Goal: Task Accomplishment & Management: Manage account settings

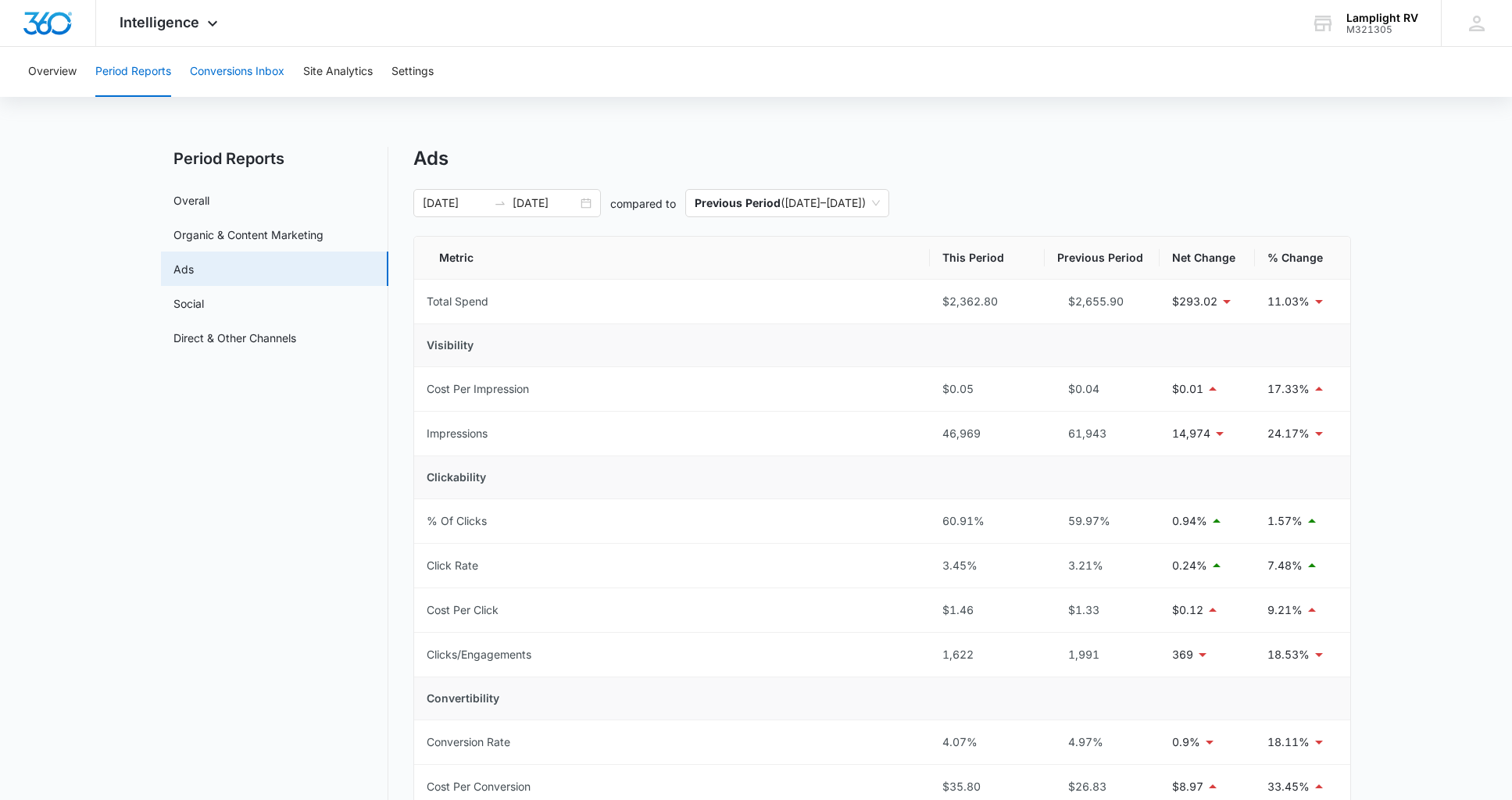
click at [224, 68] on button "Conversions Inbox" at bounding box center [237, 72] width 95 height 50
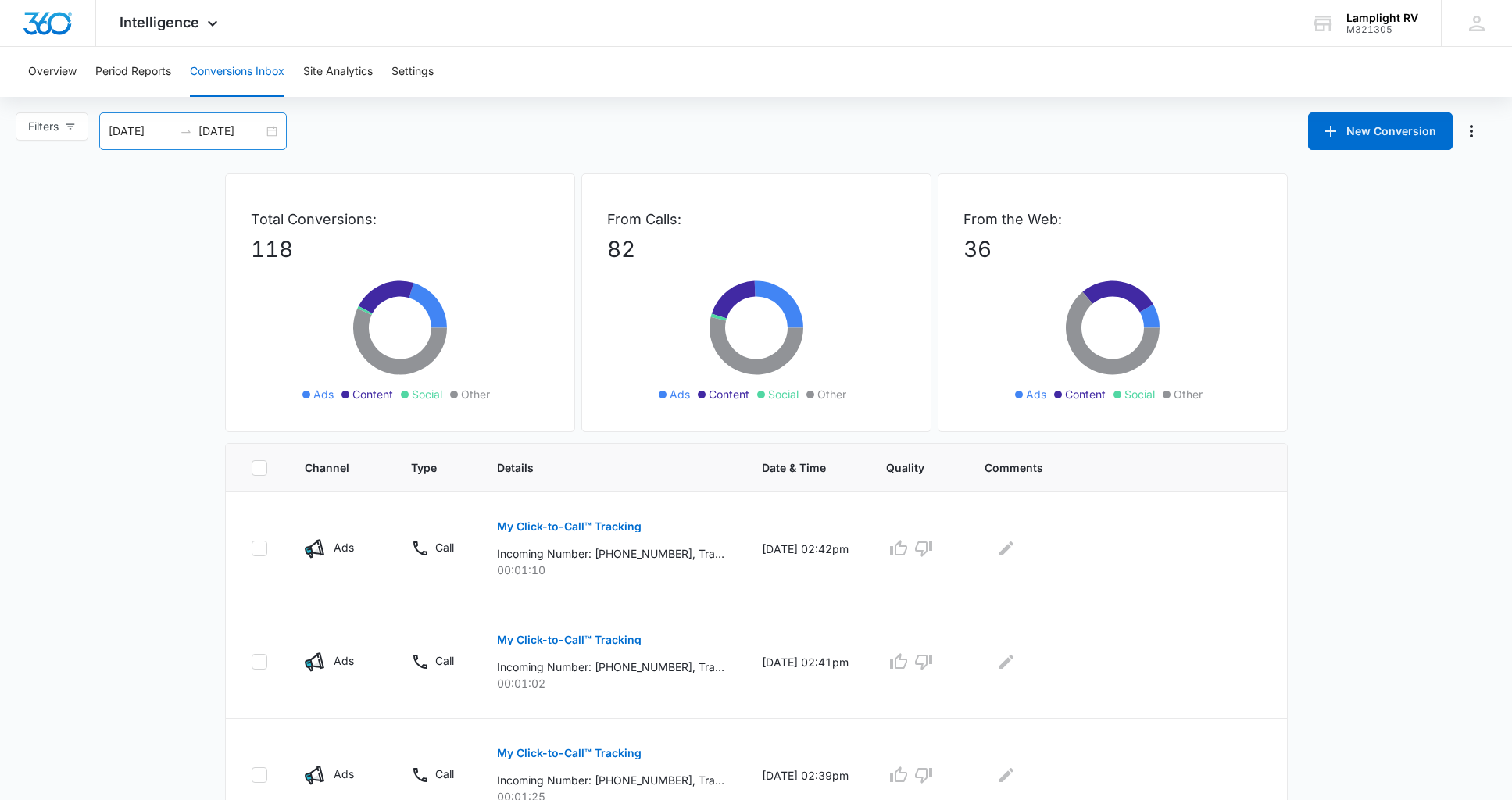
click at [271, 134] on div "[DATE] [DATE]" at bounding box center [193, 131] width 187 height 37
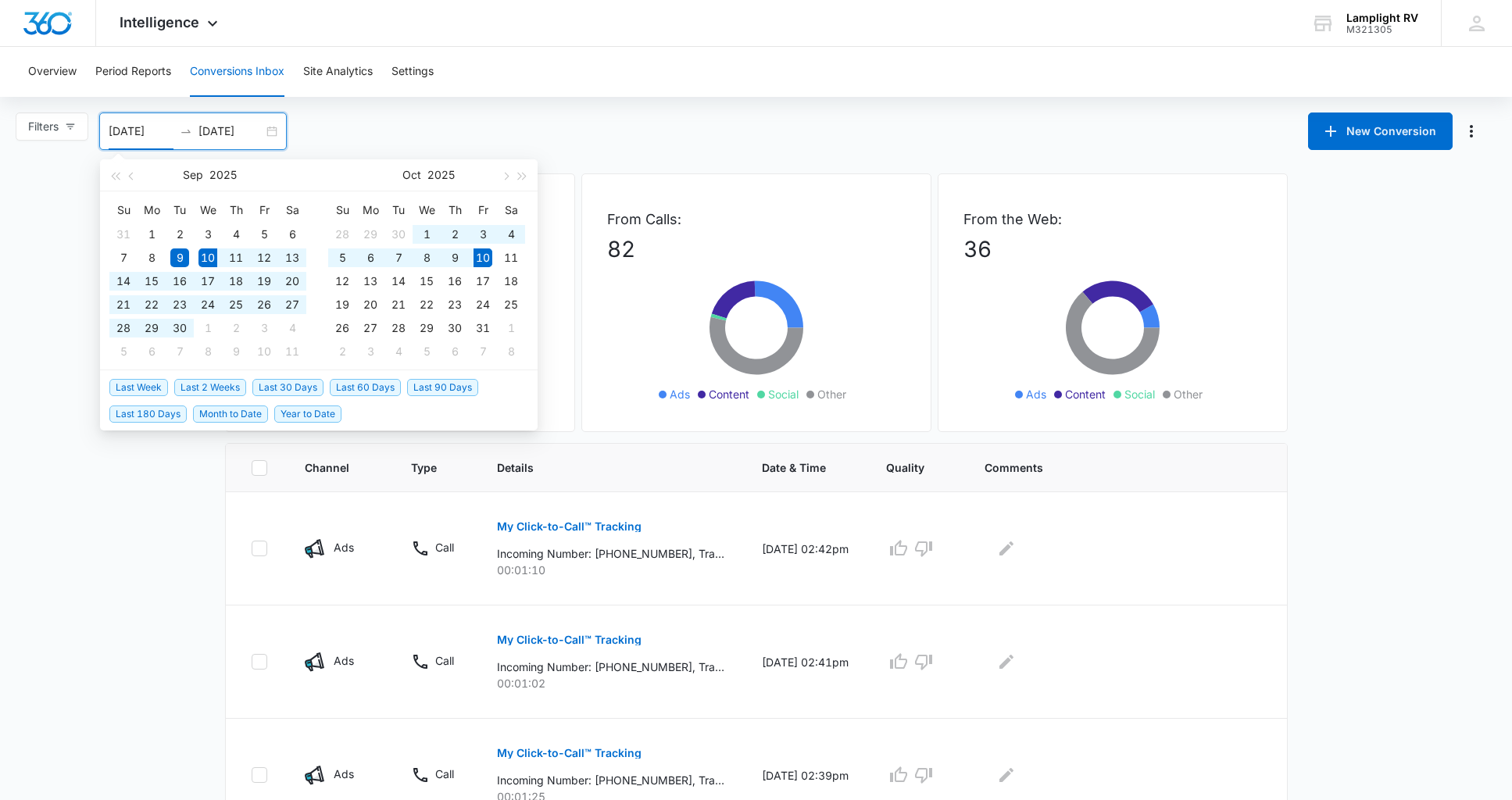
click at [292, 388] on span "Last 30 Days" at bounding box center [288, 387] width 71 height 17
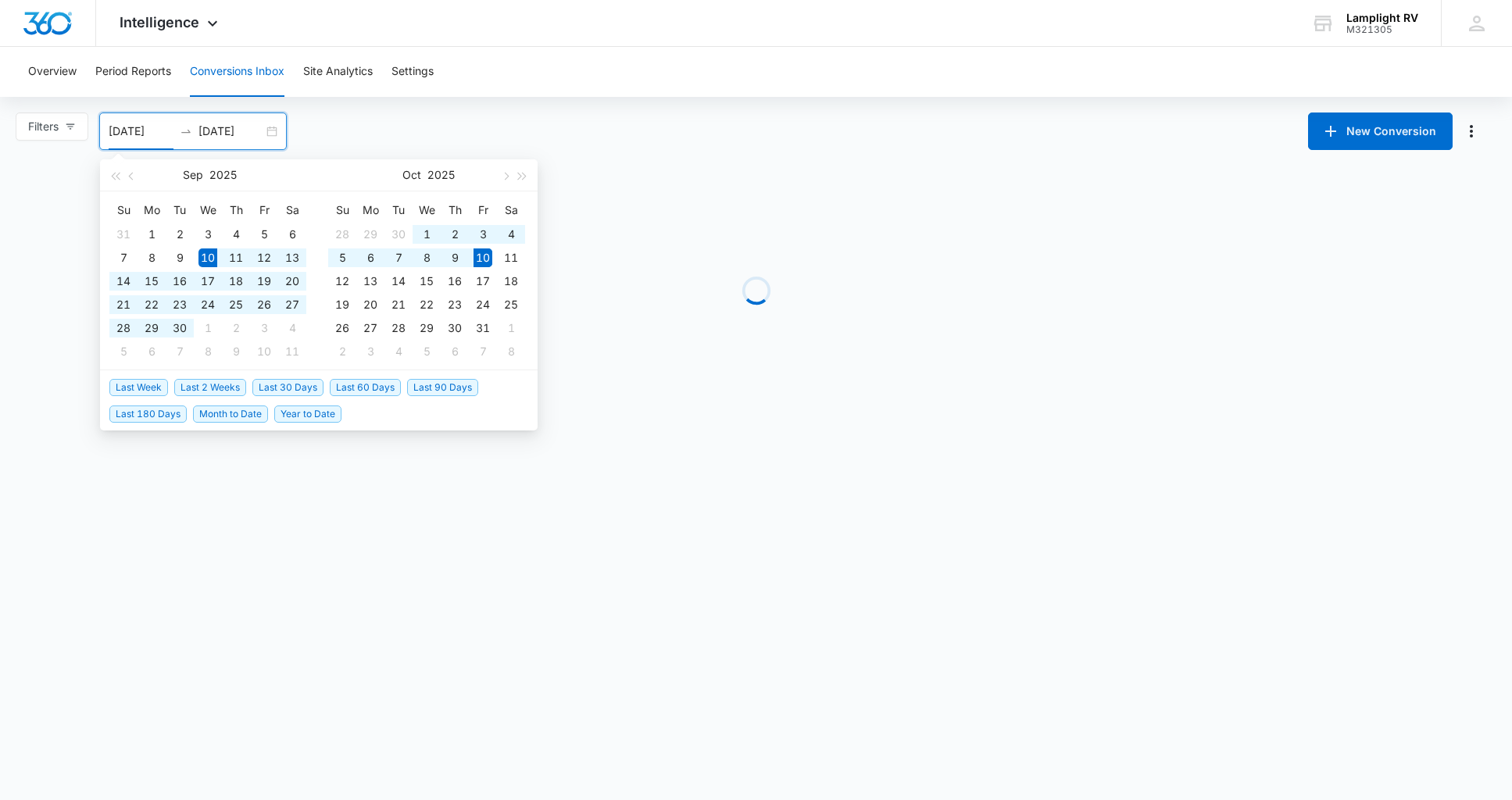
type input "[DATE]"
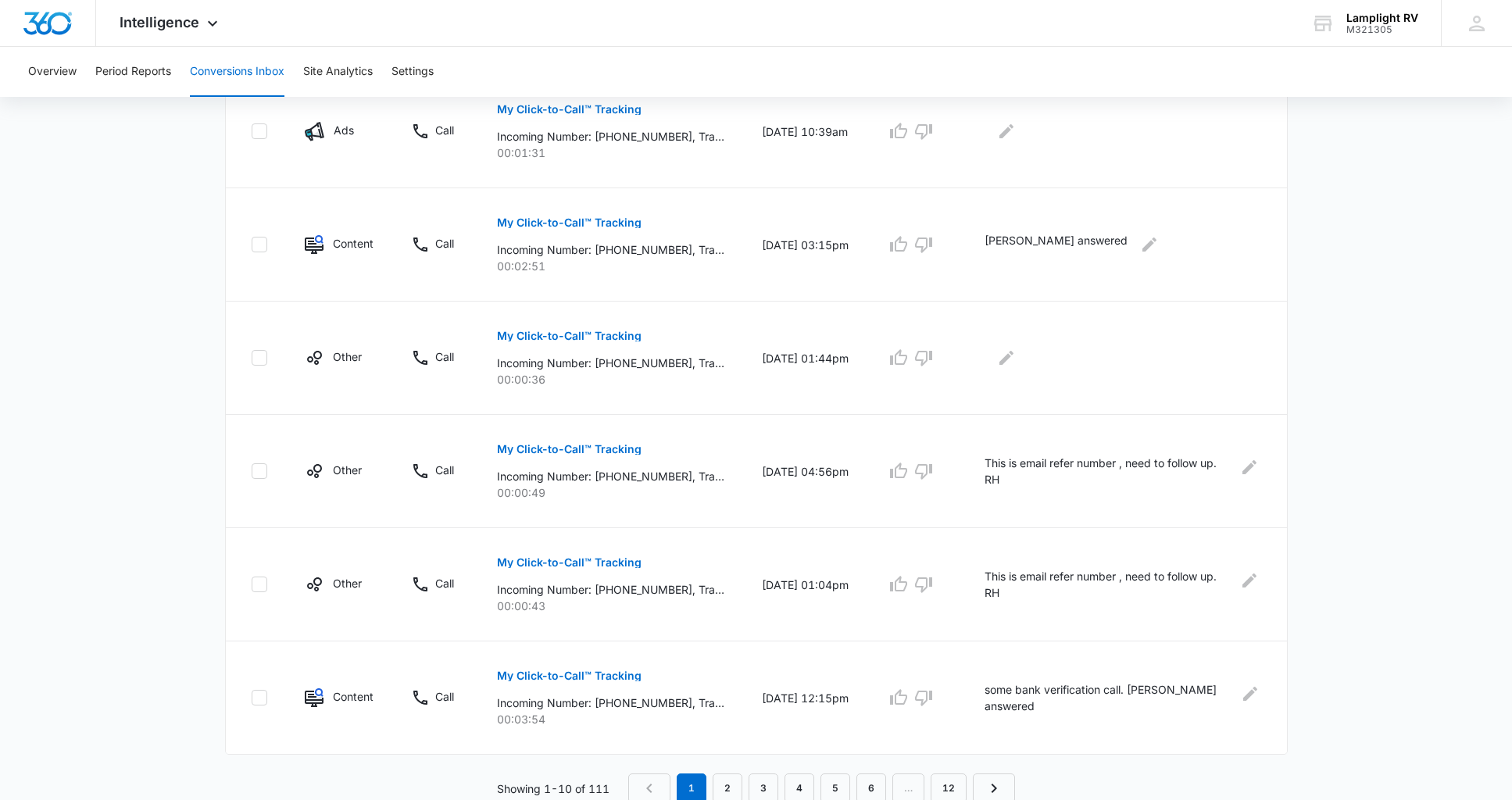
scroll to position [846, 0]
click at [425, 73] on button "Settings" at bounding box center [412, 72] width 42 height 50
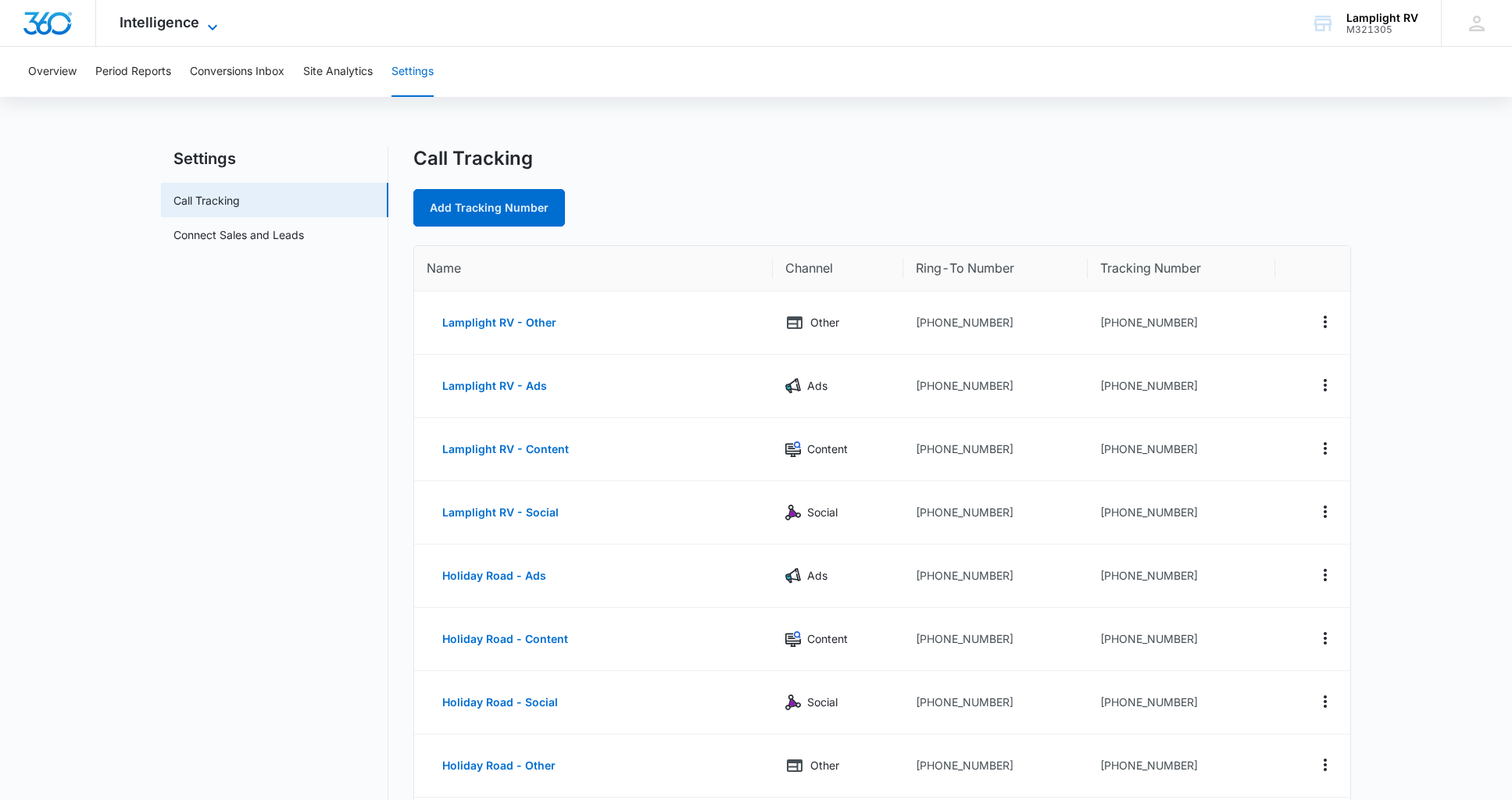
click at [205, 22] on icon at bounding box center [212, 27] width 19 height 19
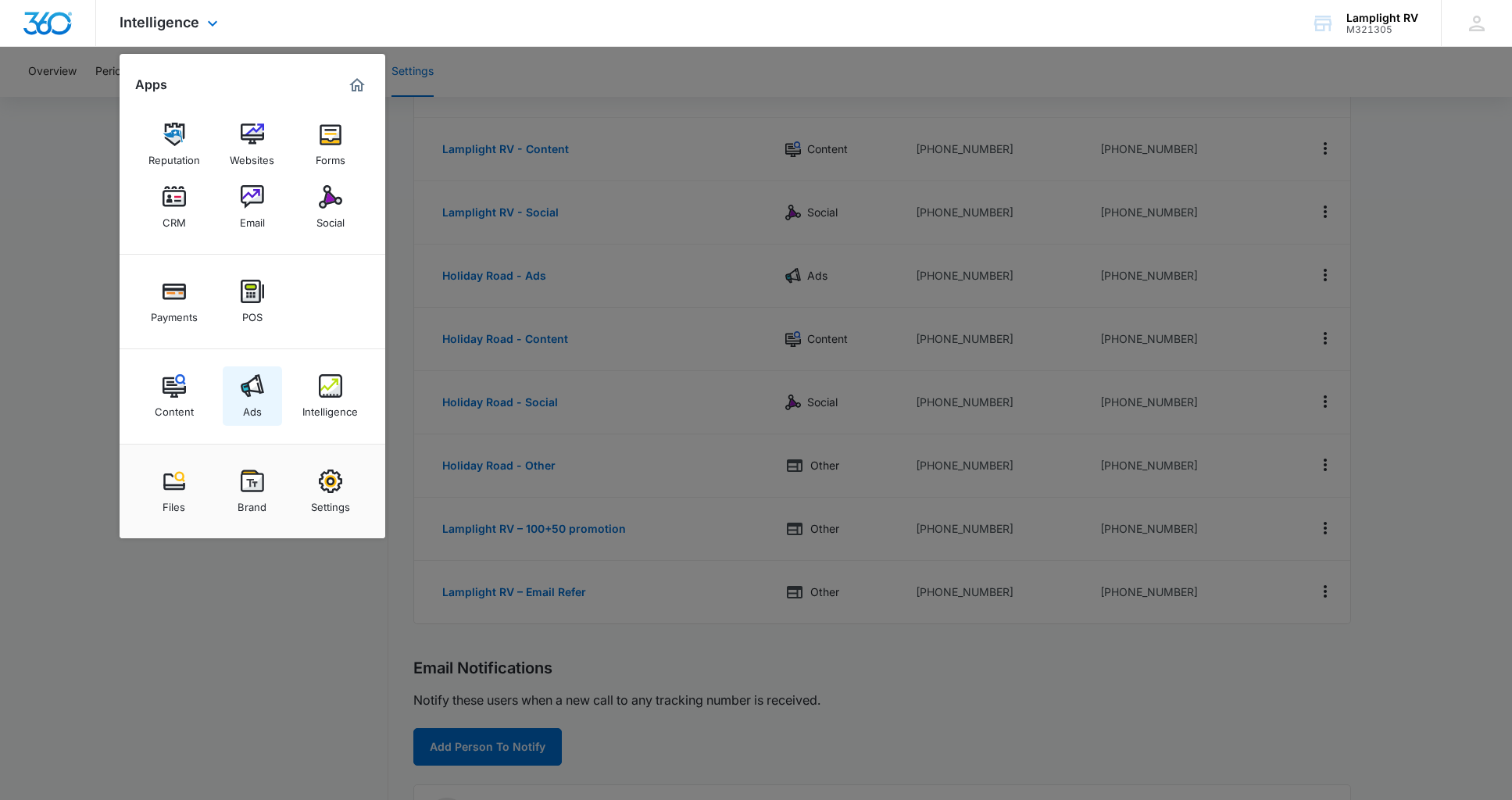
scroll to position [313, 0]
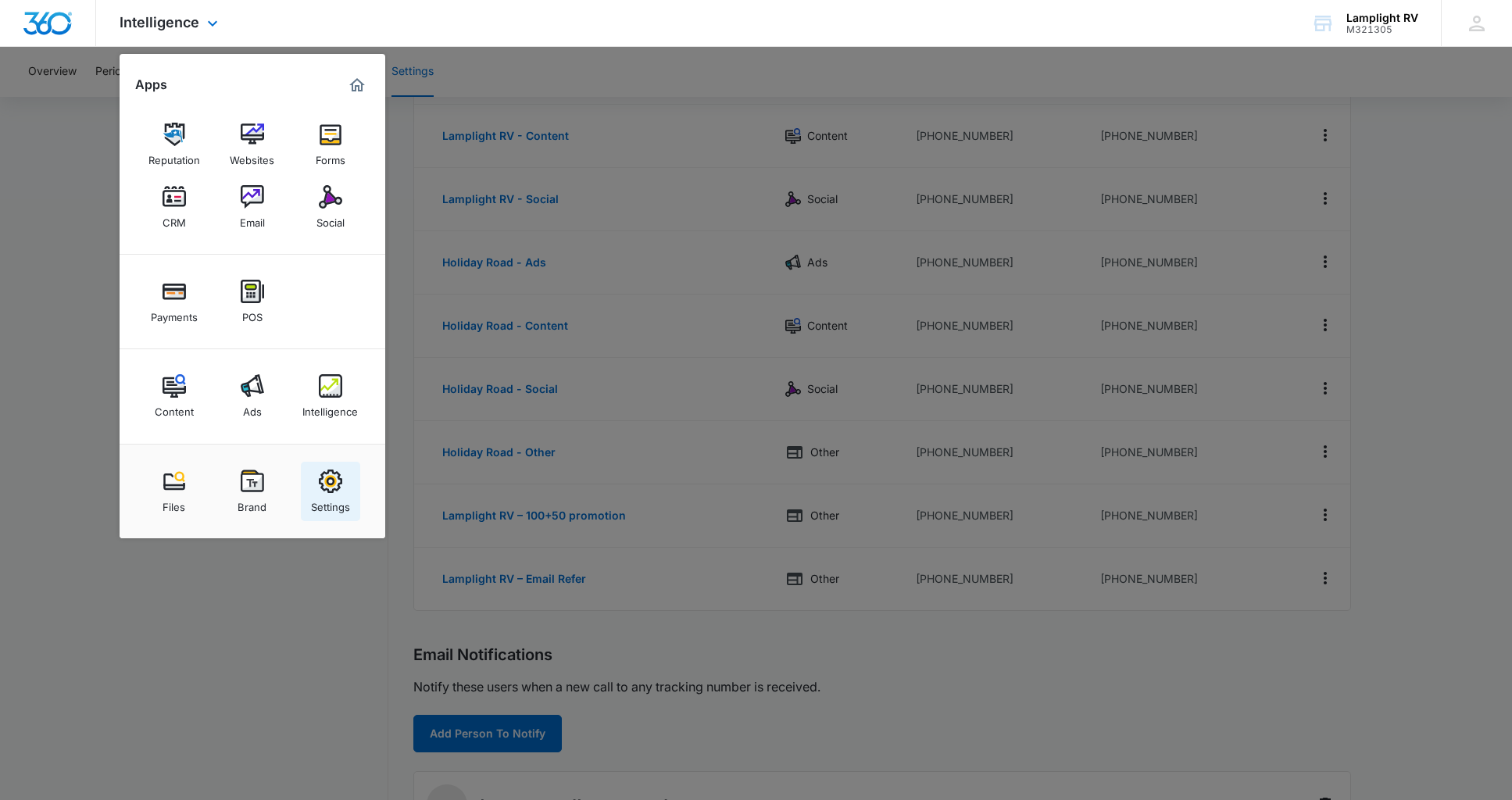
click at [334, 483] on img at bounding box center [330, 481] width 24 height 24
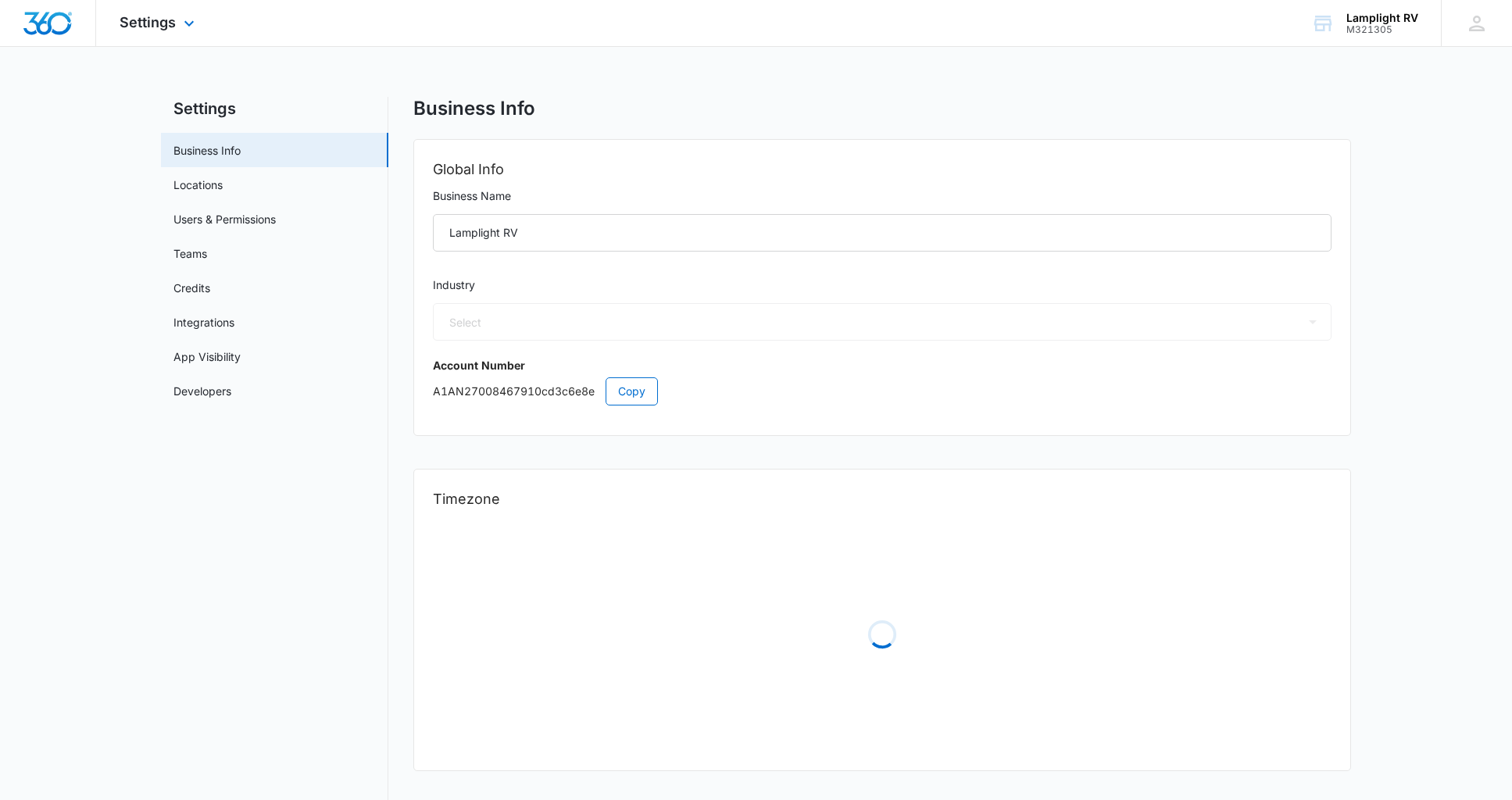
select select "35"
select select "US"
select select "America/[GEOGRAPHIC_DATA]"
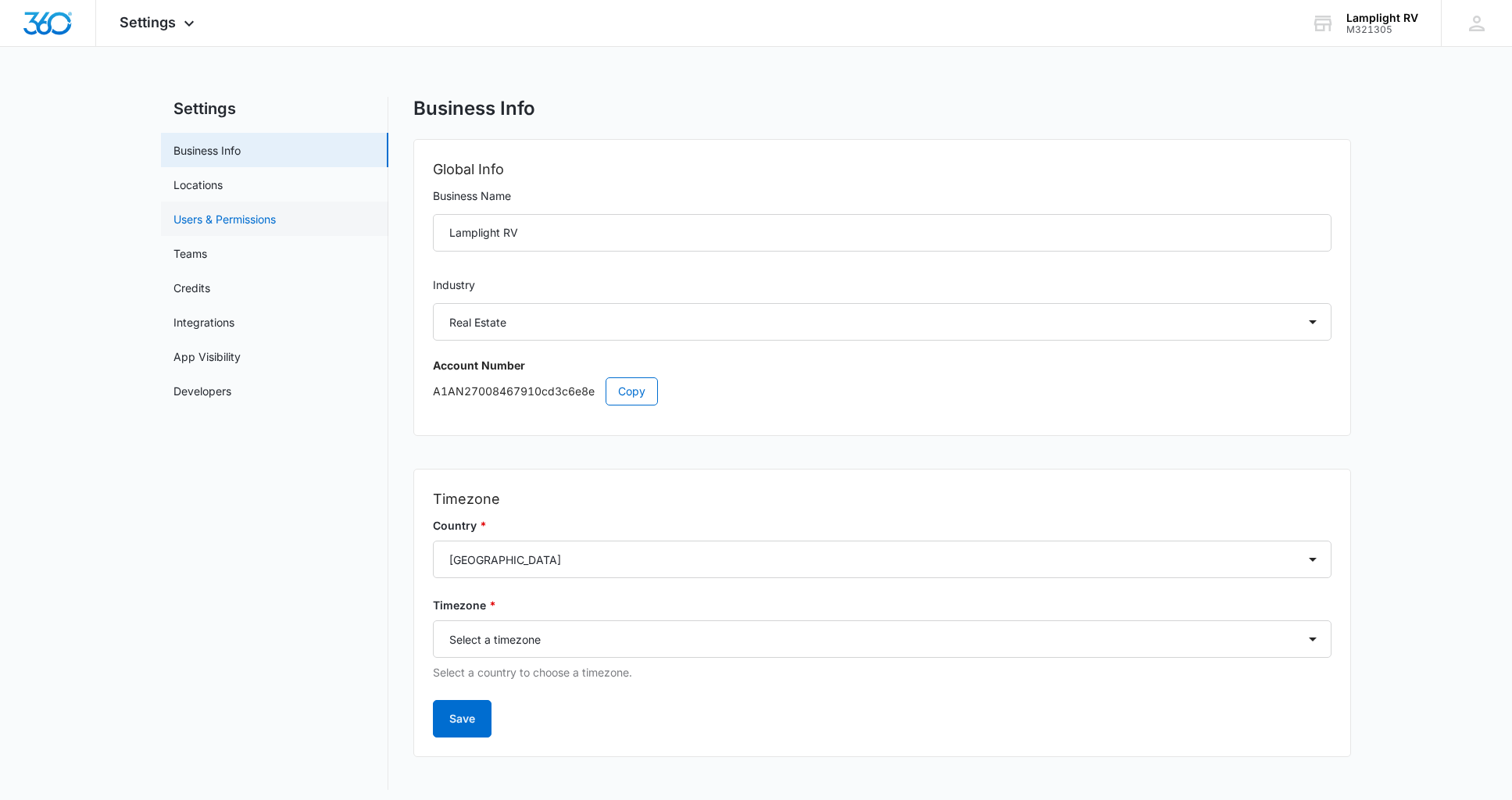
click at [275, 217] on link "Users & Permissions" at bounding box center [225, 219] width 103 height 16
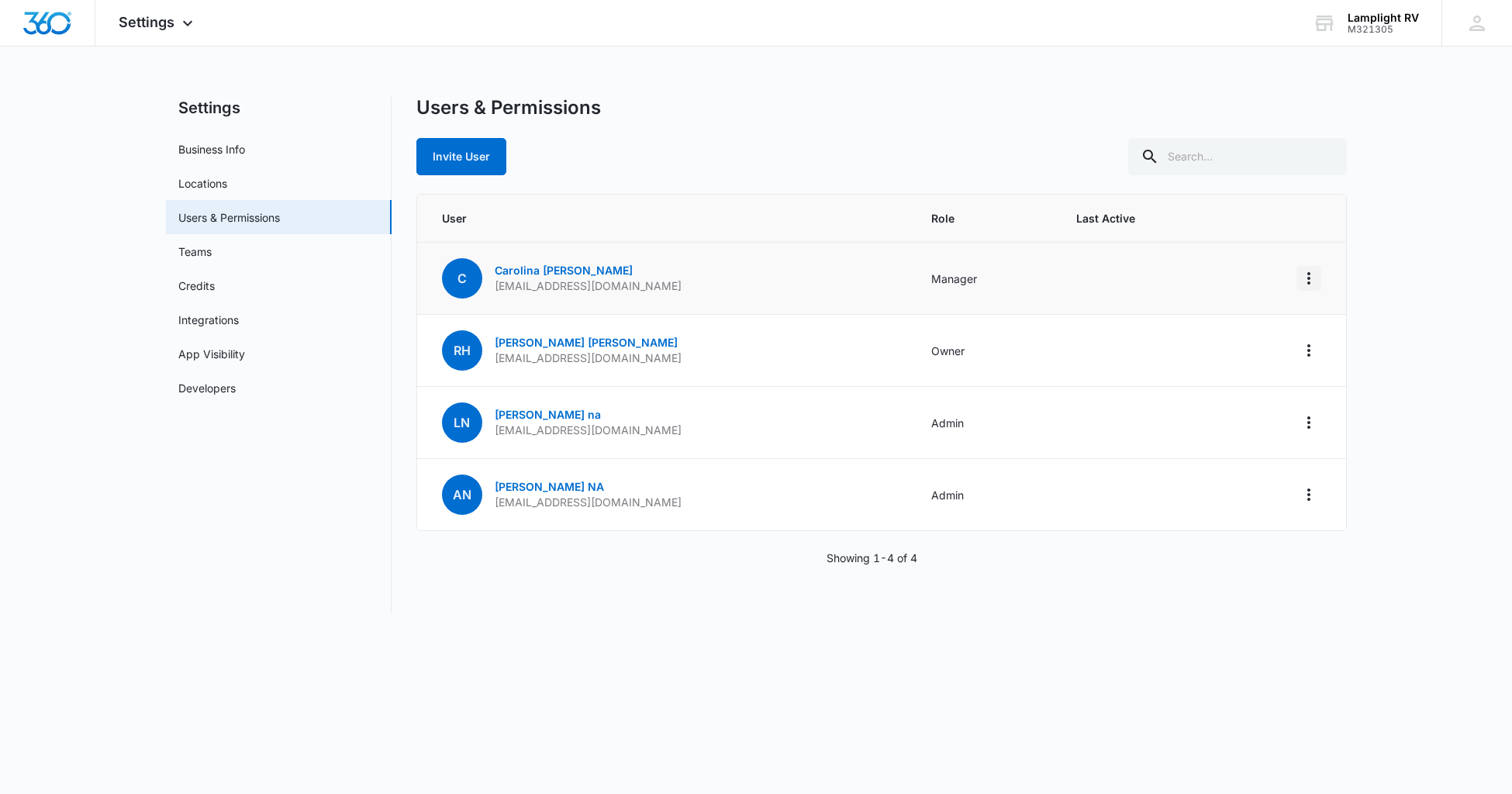
click at [1308, 281] on icon "Actions" at bounding box center [1309, 278] width 3 height 12
click at [621, 281] on p "[EMAIL_ADDRESS][DOMAIN_NAME]" at bounding box center [588, 285] width 187 height 15
click at [536, 266] on link "[PERSON_NAME]" at bounding box center [564, 270] width 138 height 13
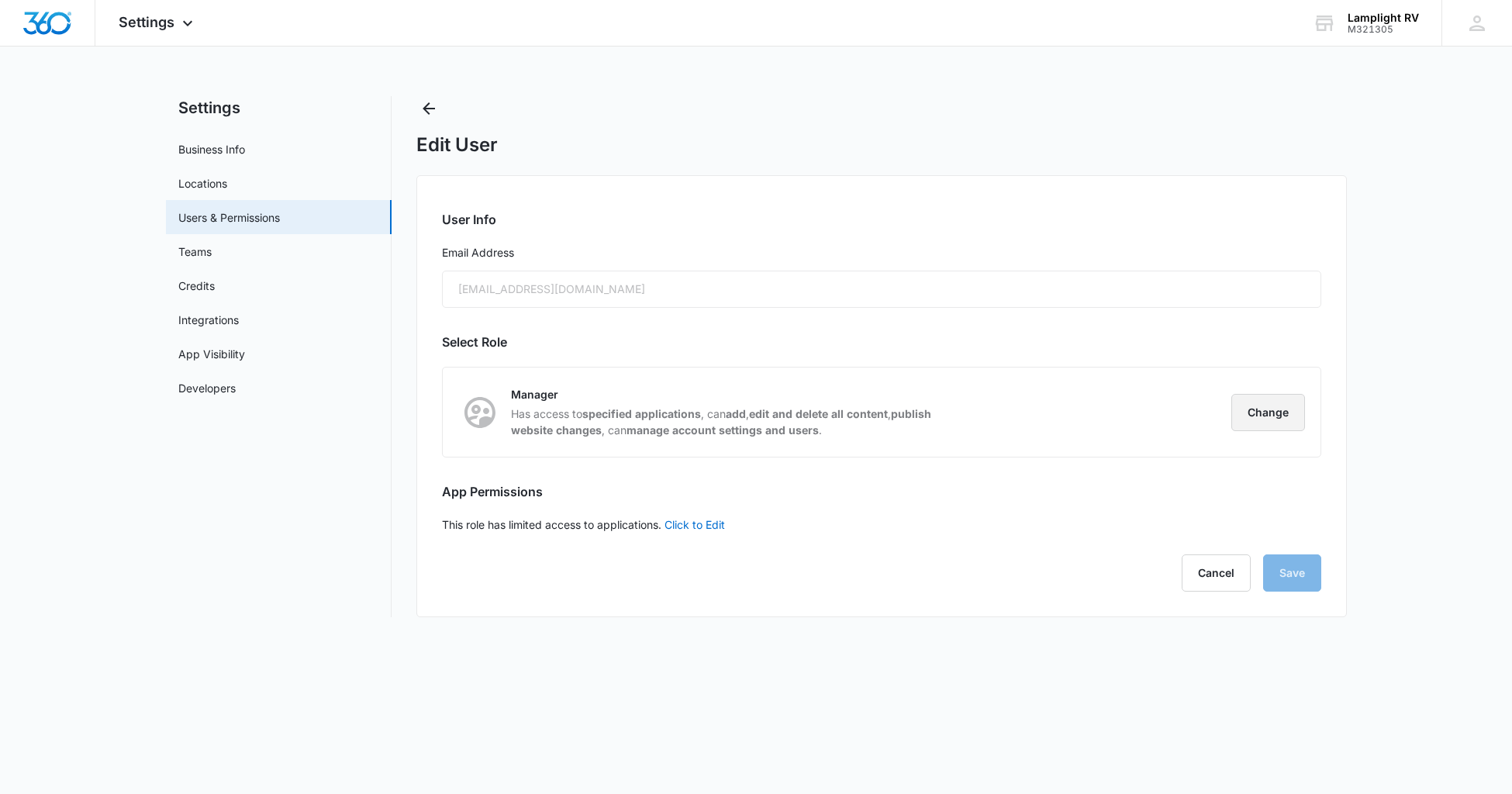
click at [1269, 420] on button "Change" at bounding box center [1268, 412] width 74 height 37
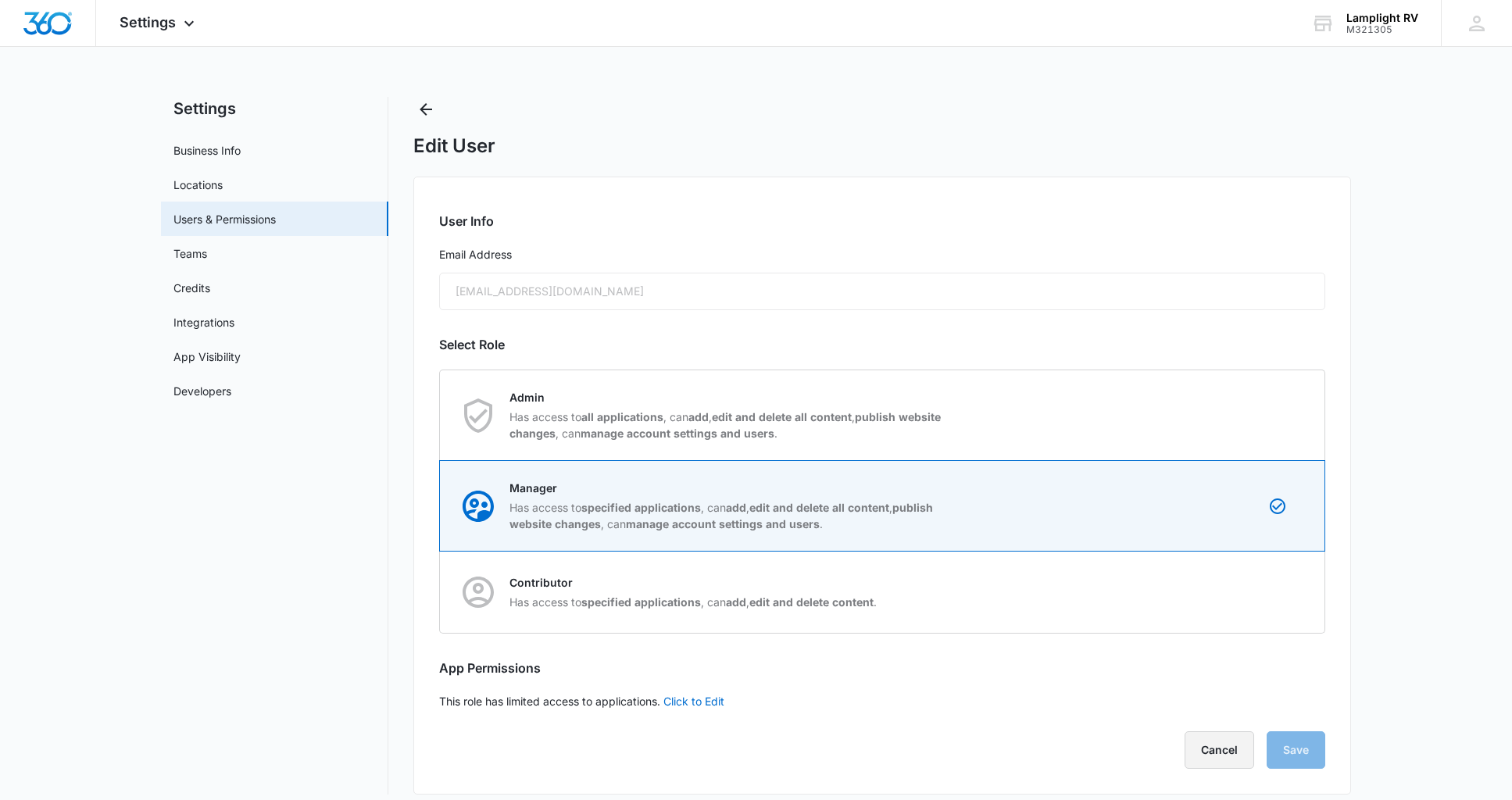
click at [1229, 744] on button "Cancel" at bounding box center [1219, 749] width 69 height 37
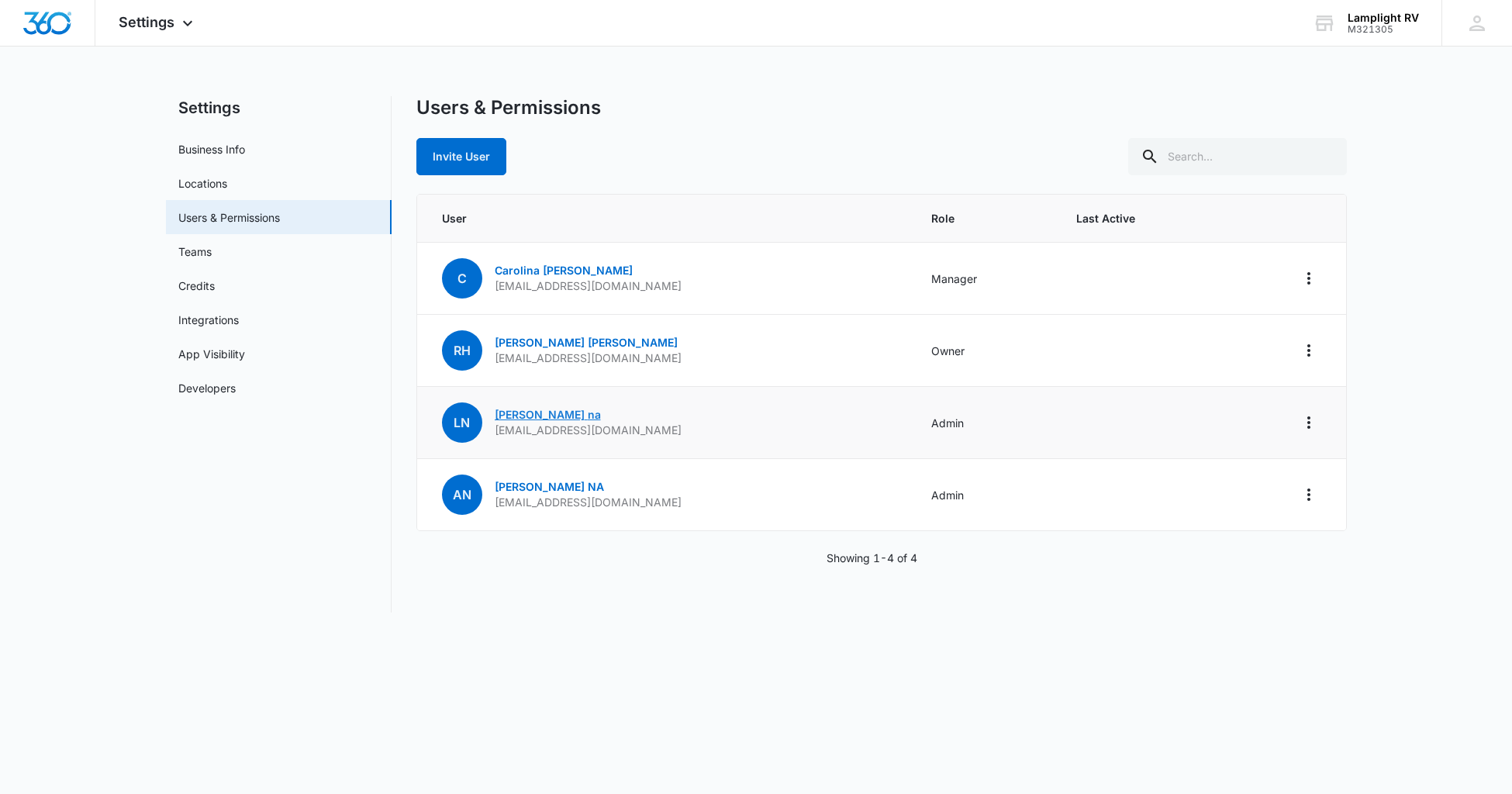
click at [505, 412] on link "[PERSON_NAME]" at bounding box center [547, 414] width 106 height 13
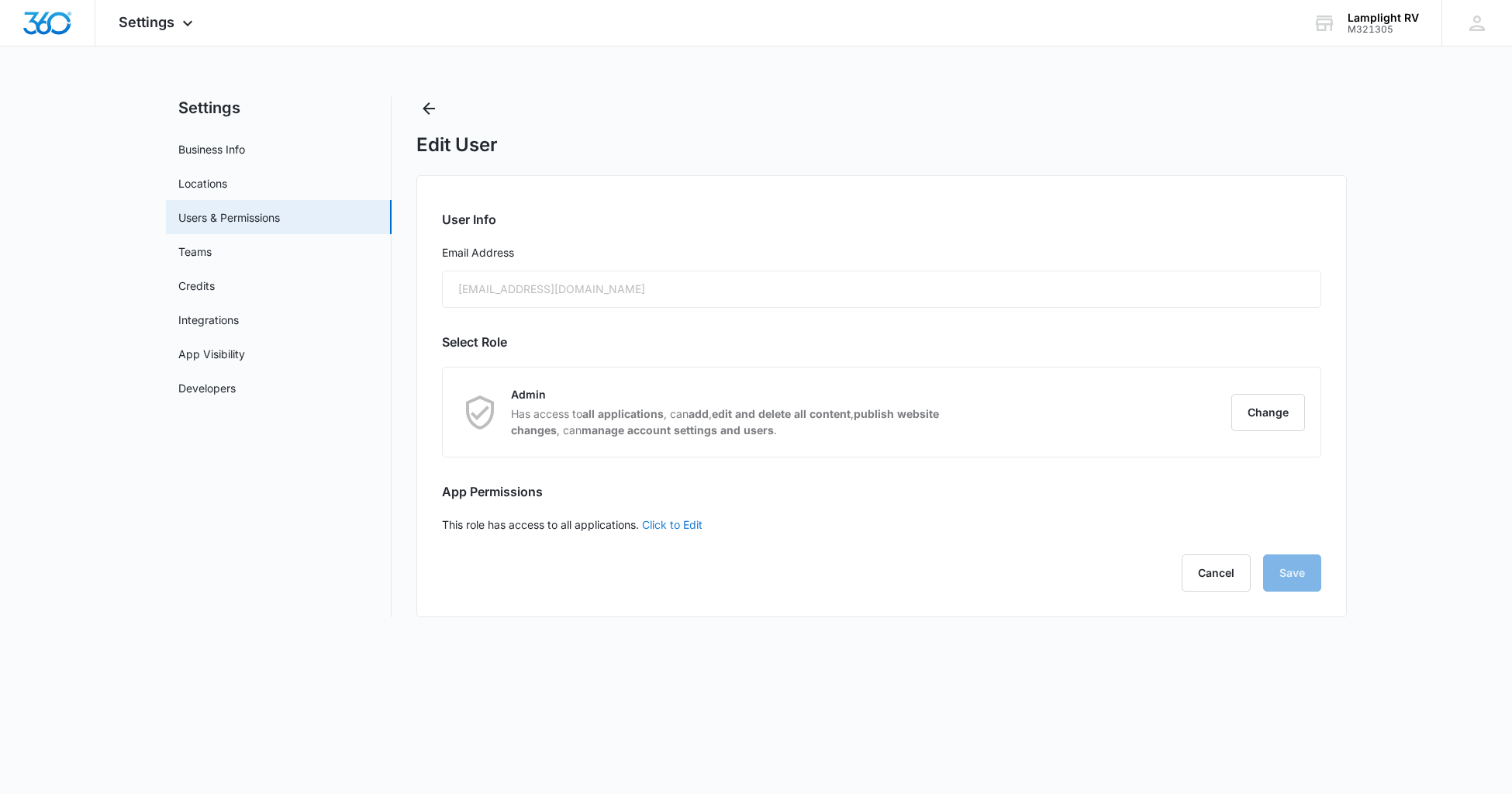
click at [685, 522] on link "Click to Edit" at bounding box center [672, 524] width 61 height 13
click at [1214, 578] on button "Cancel" at bounding box center [1215, 582] width 69 height 37
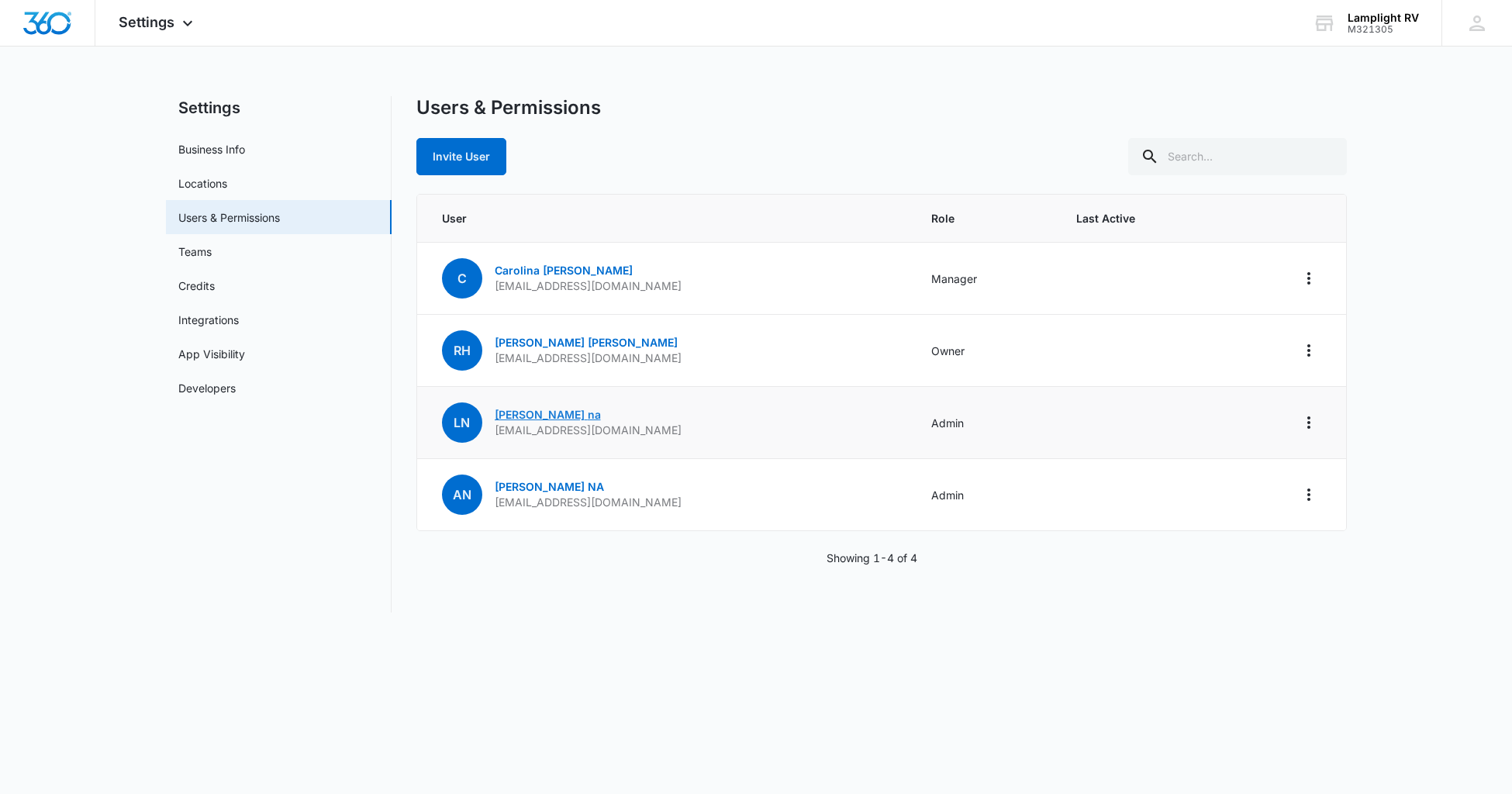
click at [517, 415] on link "[PERSON_NAME]" at bounding box center [547, 414] width 106 height 13
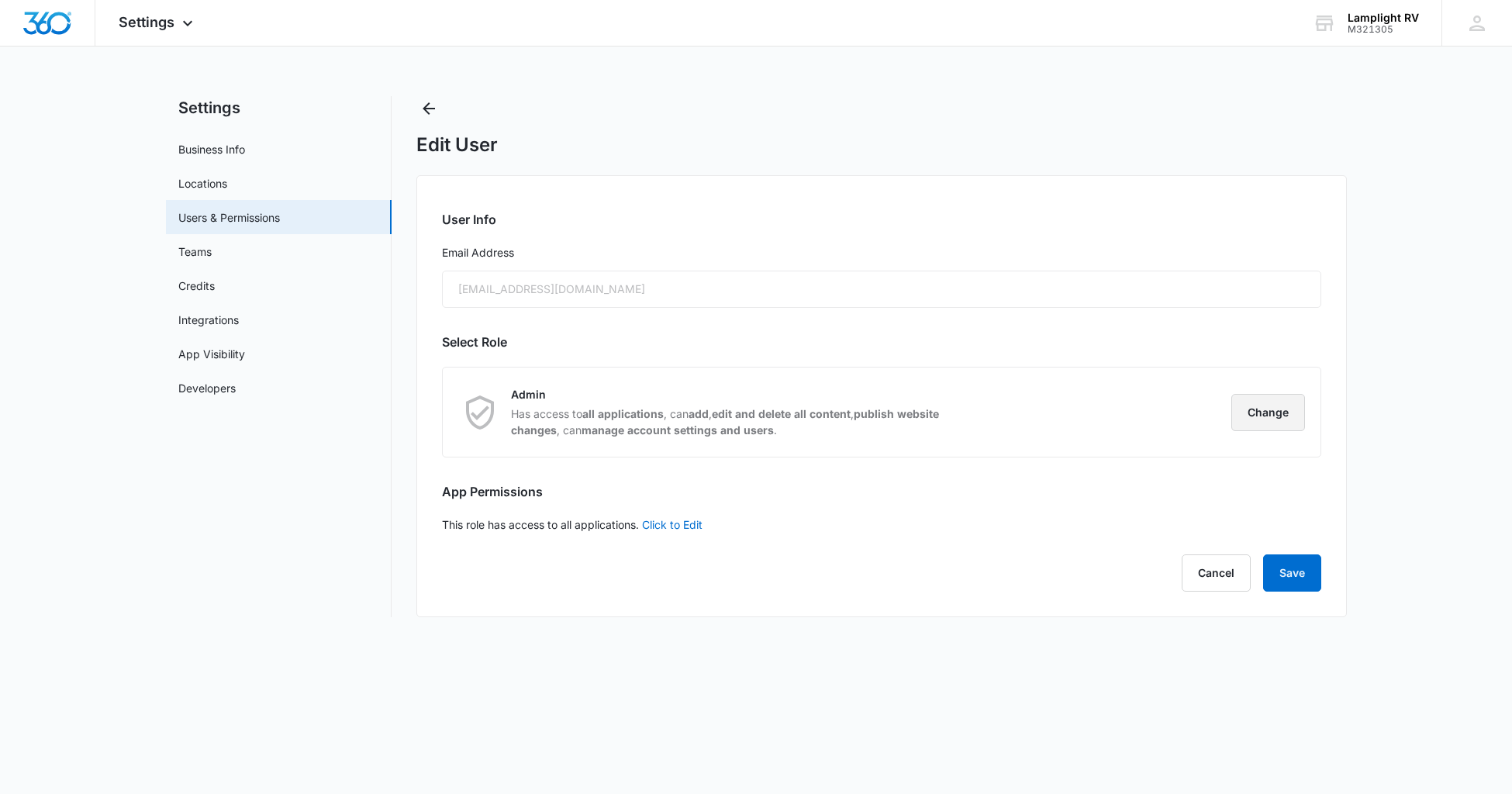
click at [1248, 423] on button "Change" at bounding box center [1268, 412] width 74 height 37
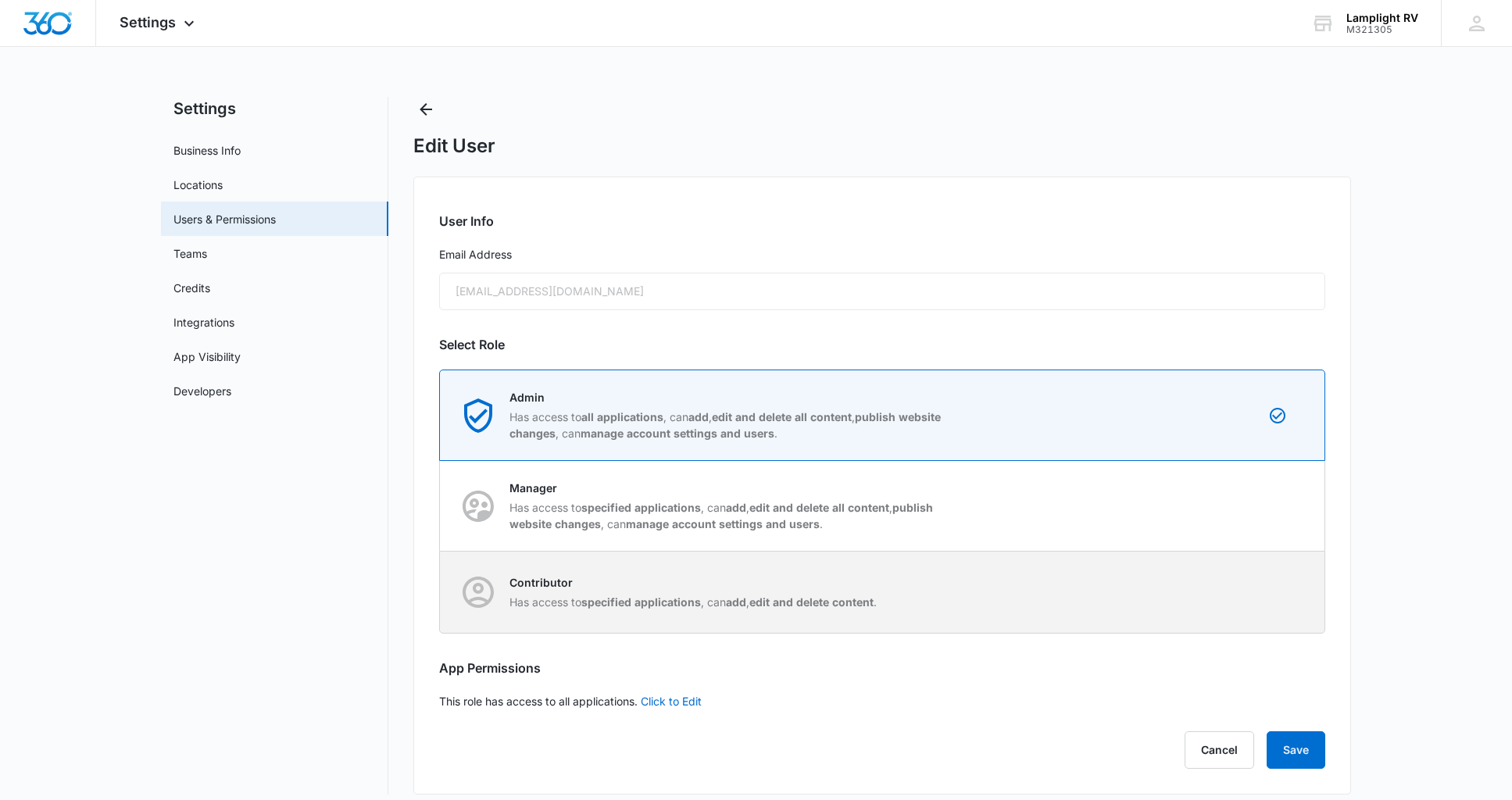
click at [938, 597] on div "Contributor Has access to specified applications , can add , edit and delete co…" at bounding box center [883, 592] width 884 height 81
click at [441, 593] on input "Contributor Has access to specified applications , can add , edit and delete co…" at bounding box center [440, 592] width 1 height 1
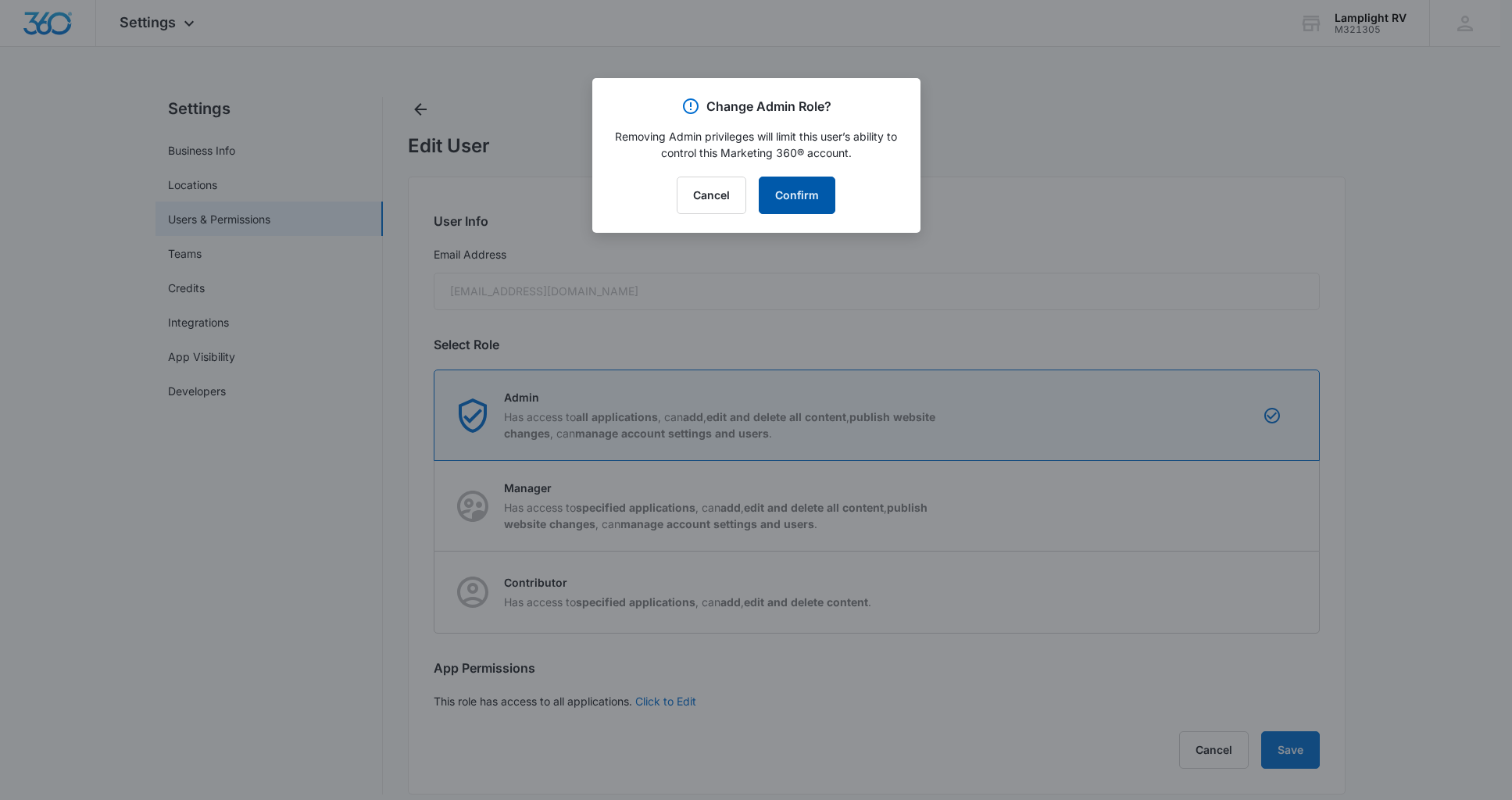
click at [811, 204] on button "Confirm" at bounding box center [797, 196] width 77 height 37
radio input "false"
radio input "true"
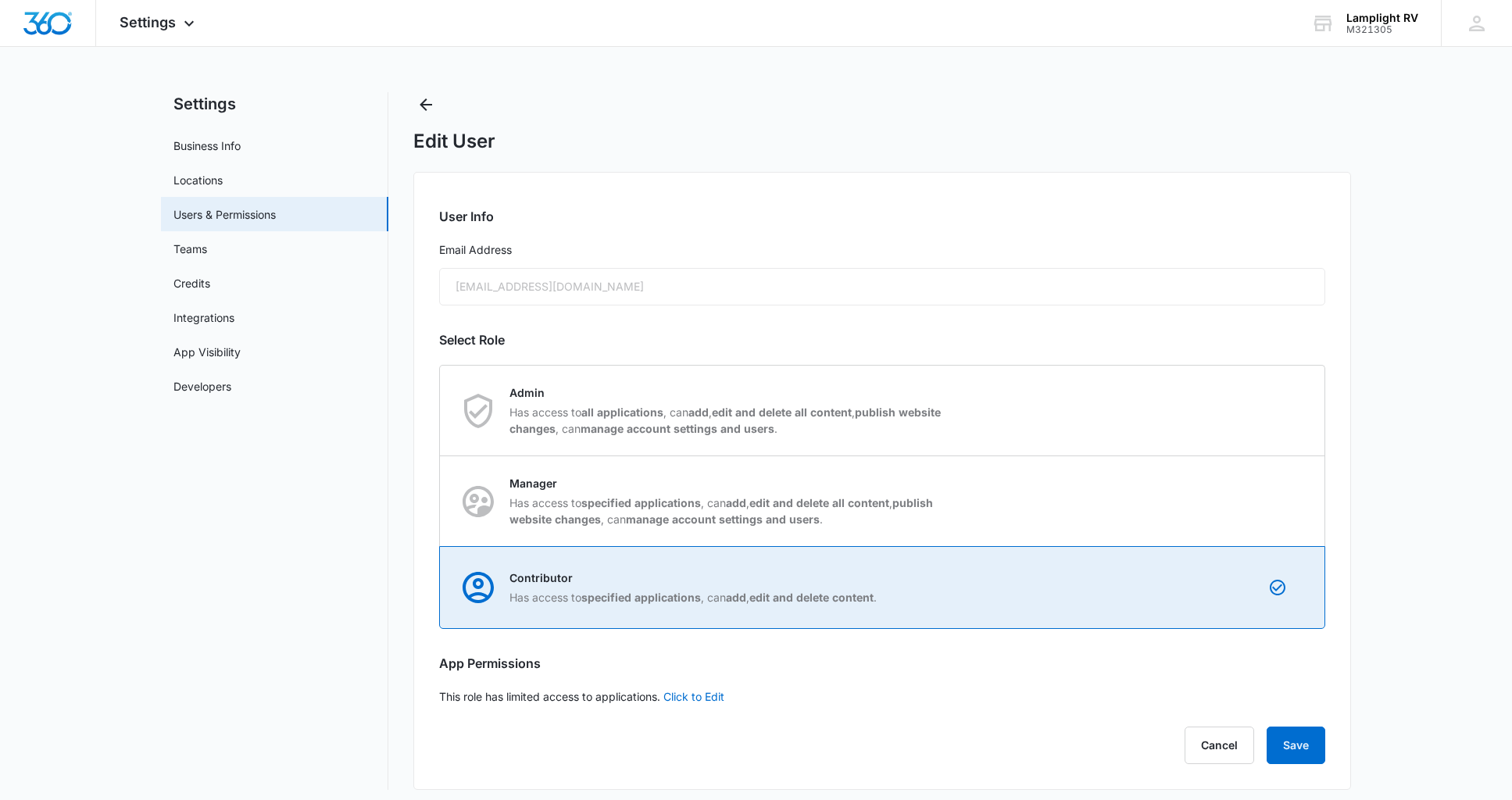
scroll to position [13, 0]
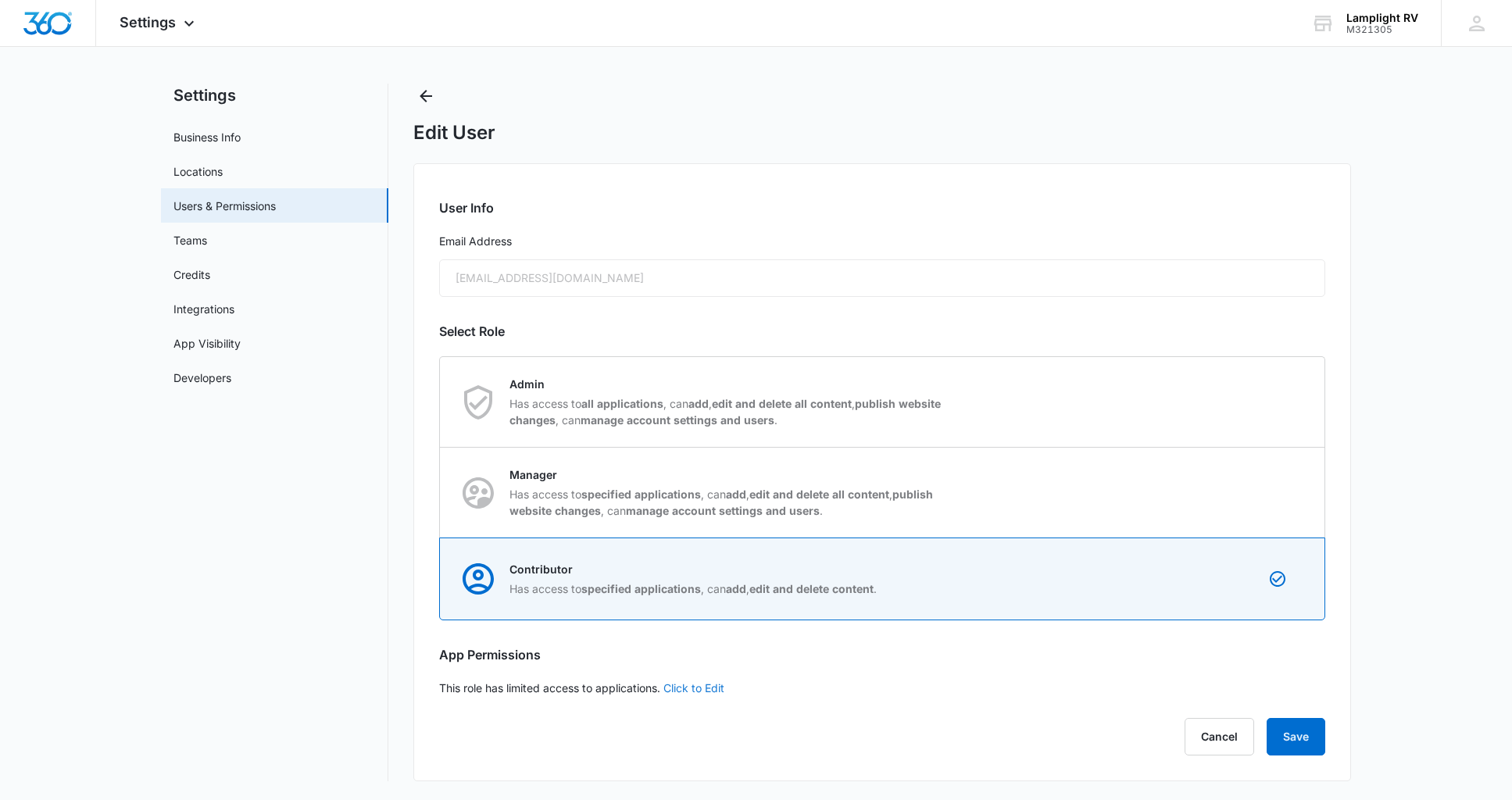
click at [717, 685] on link "Click to Edit" at bounding box center [694, 688] width 61 height 13
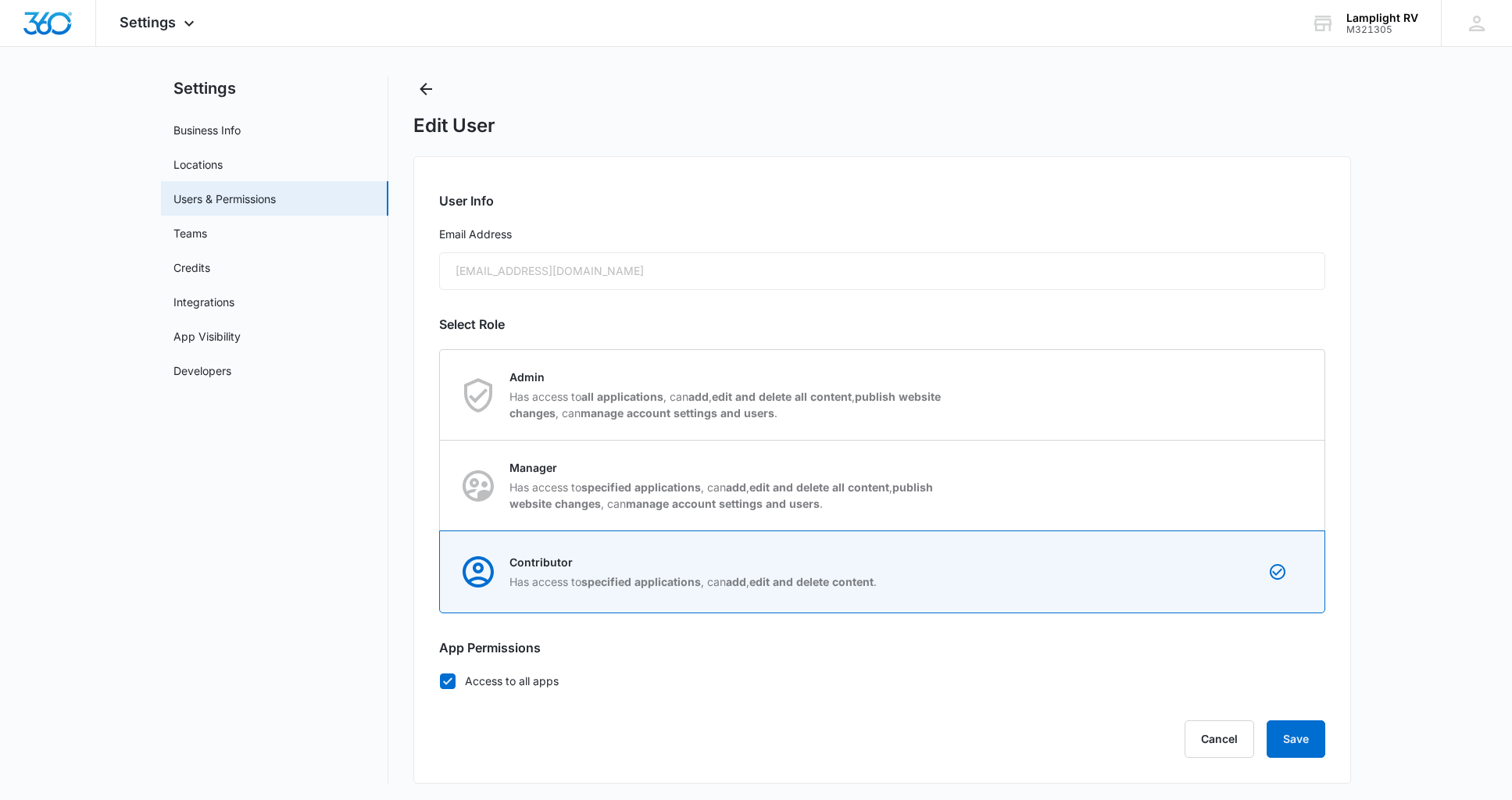
scroll to position [23, 0]
click at [1224, 728] on button "Cancel" at bounding box center [1219, 736] width 69 height 37
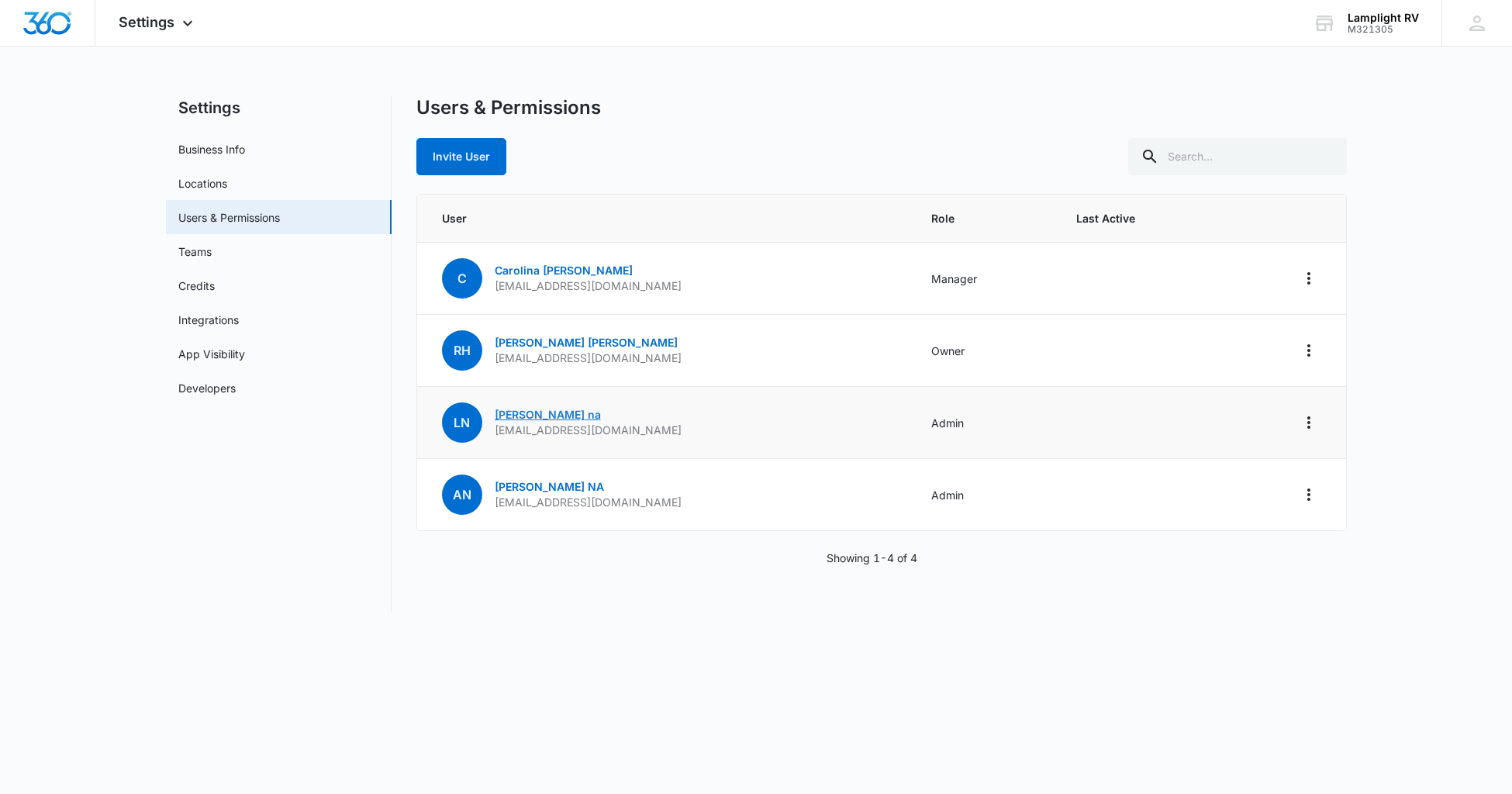
click at [517, 416] on link "[PERSON_NAME]" at bounding box center [547, 414] width 106 height 13
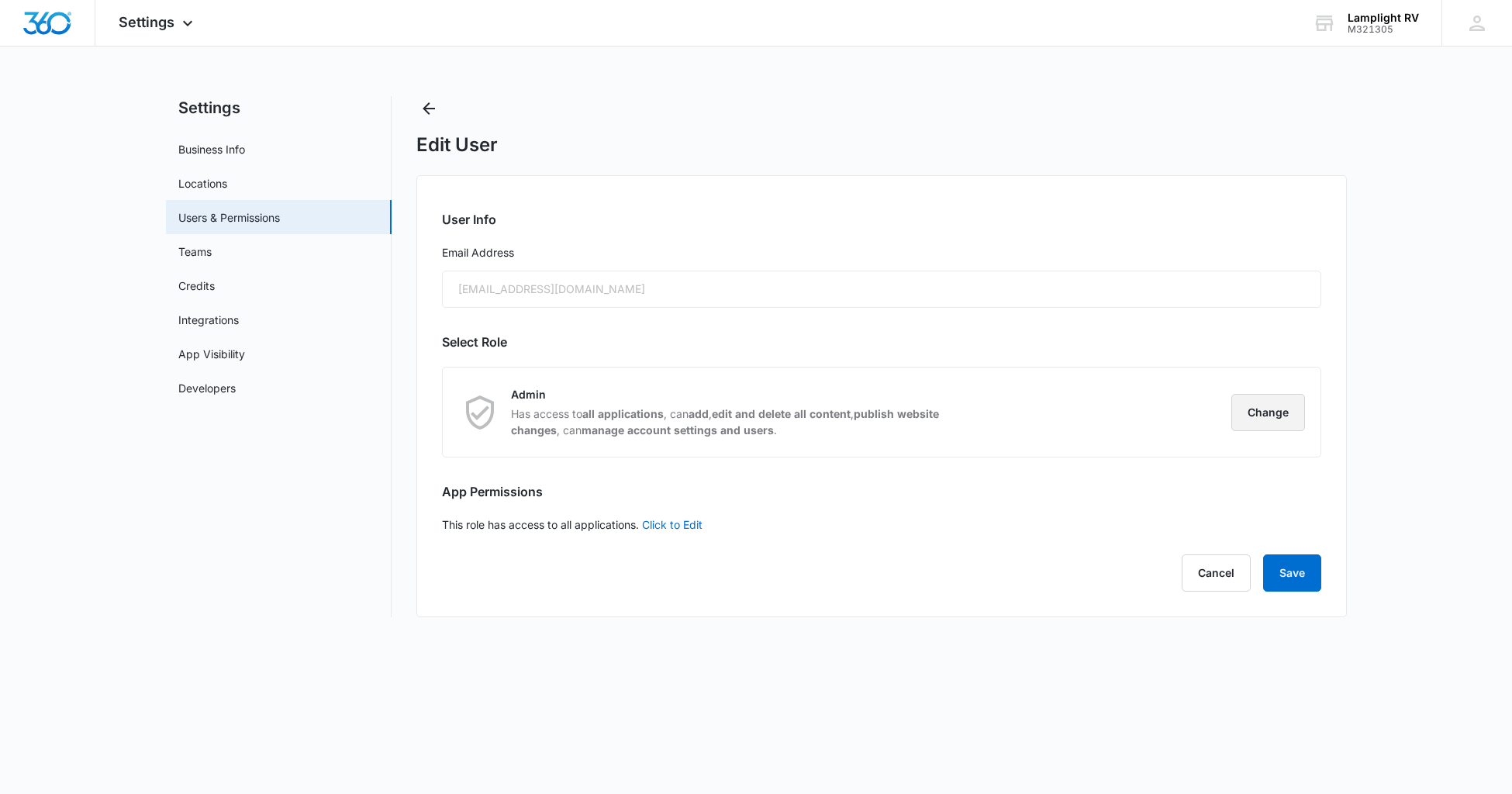
click at [1274, 424] on button "Change" at bounding box center [1268, 412] width 74 height 37
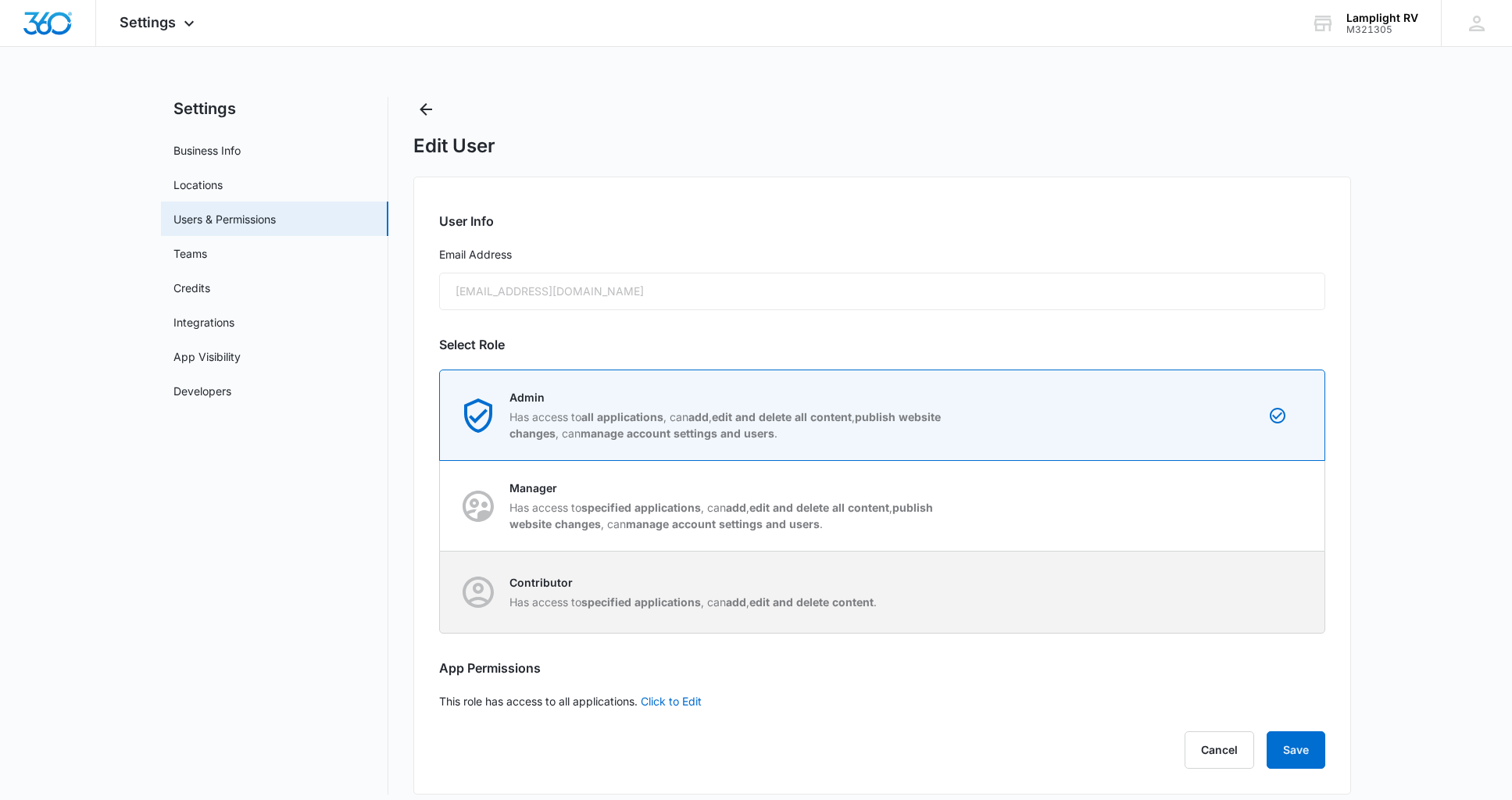
click at [769, 581] on p "Contributor" at bounding box center [693, 582] width 368 height 16
click at [441, 592] on input "Contributor Has access to specified applications , can add , edit and delete co…" at bounding box center [440, 592] width 1 height 1
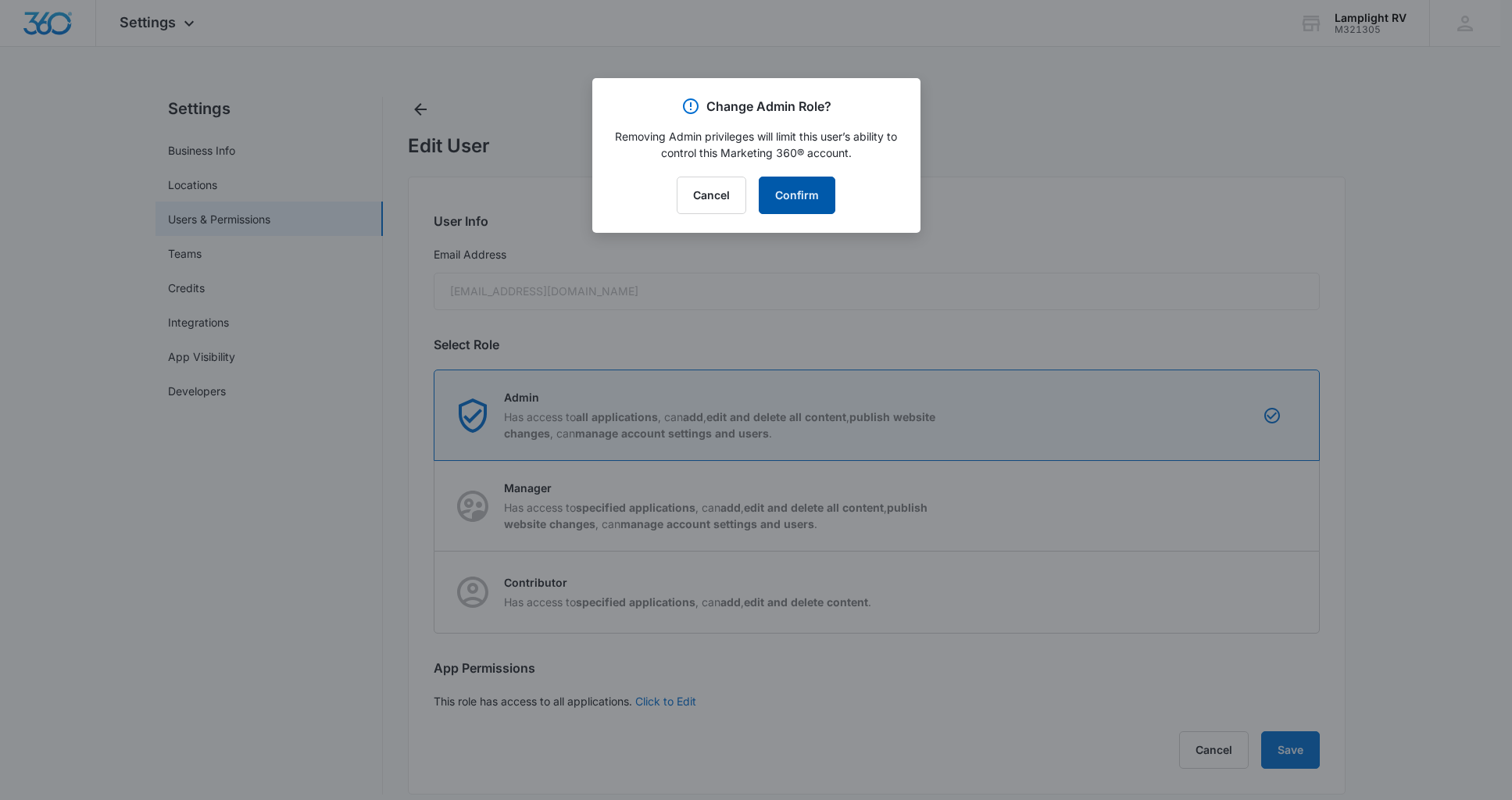
click at [810, 203] on button "Confirm" at bounding box center [797, 196] width 77 height 37
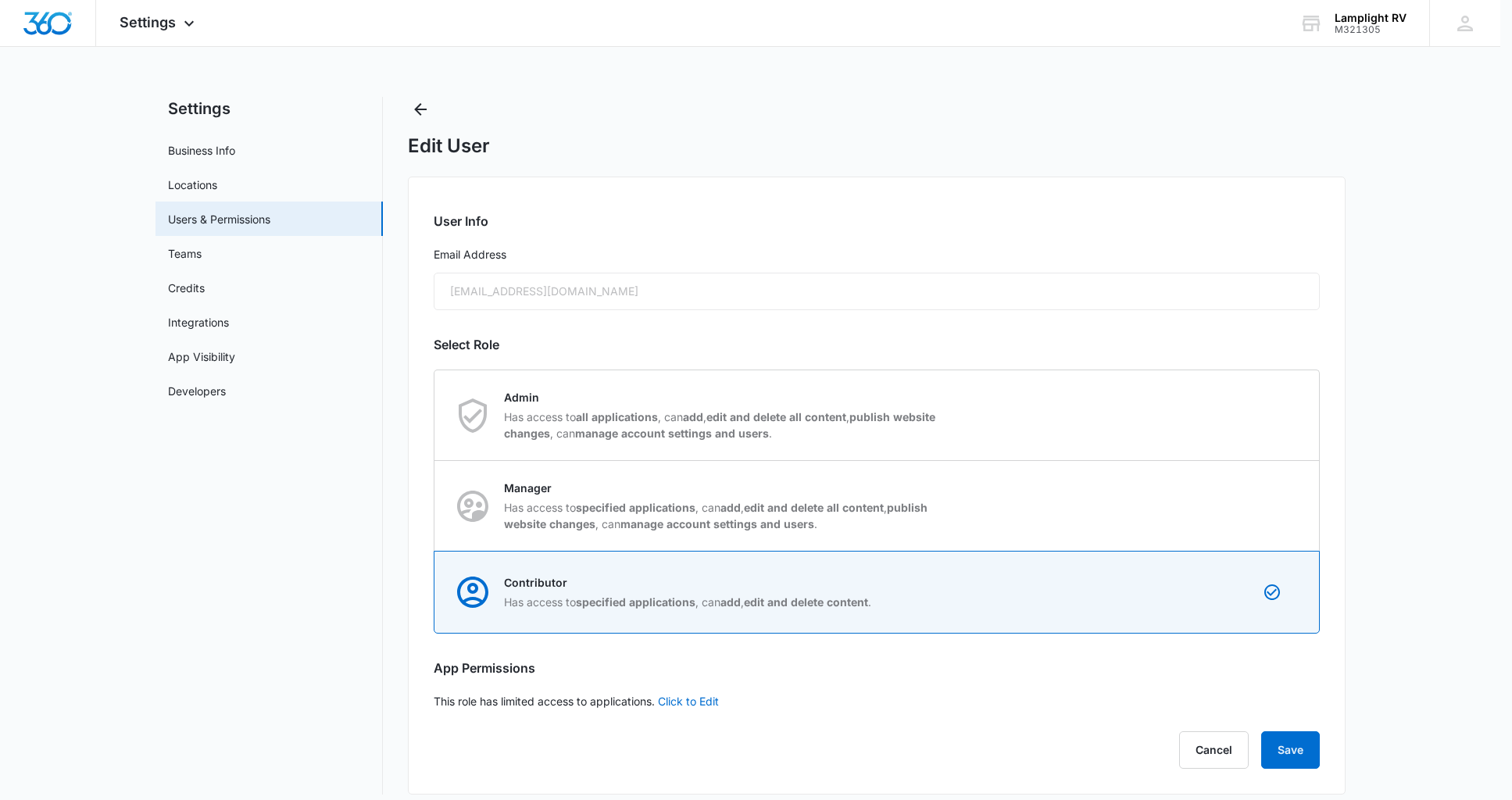
radio input "false"
radio input "true"
click at [1314, 749] on button "Save" at bounding box center [1296, 749] width 59 height 37
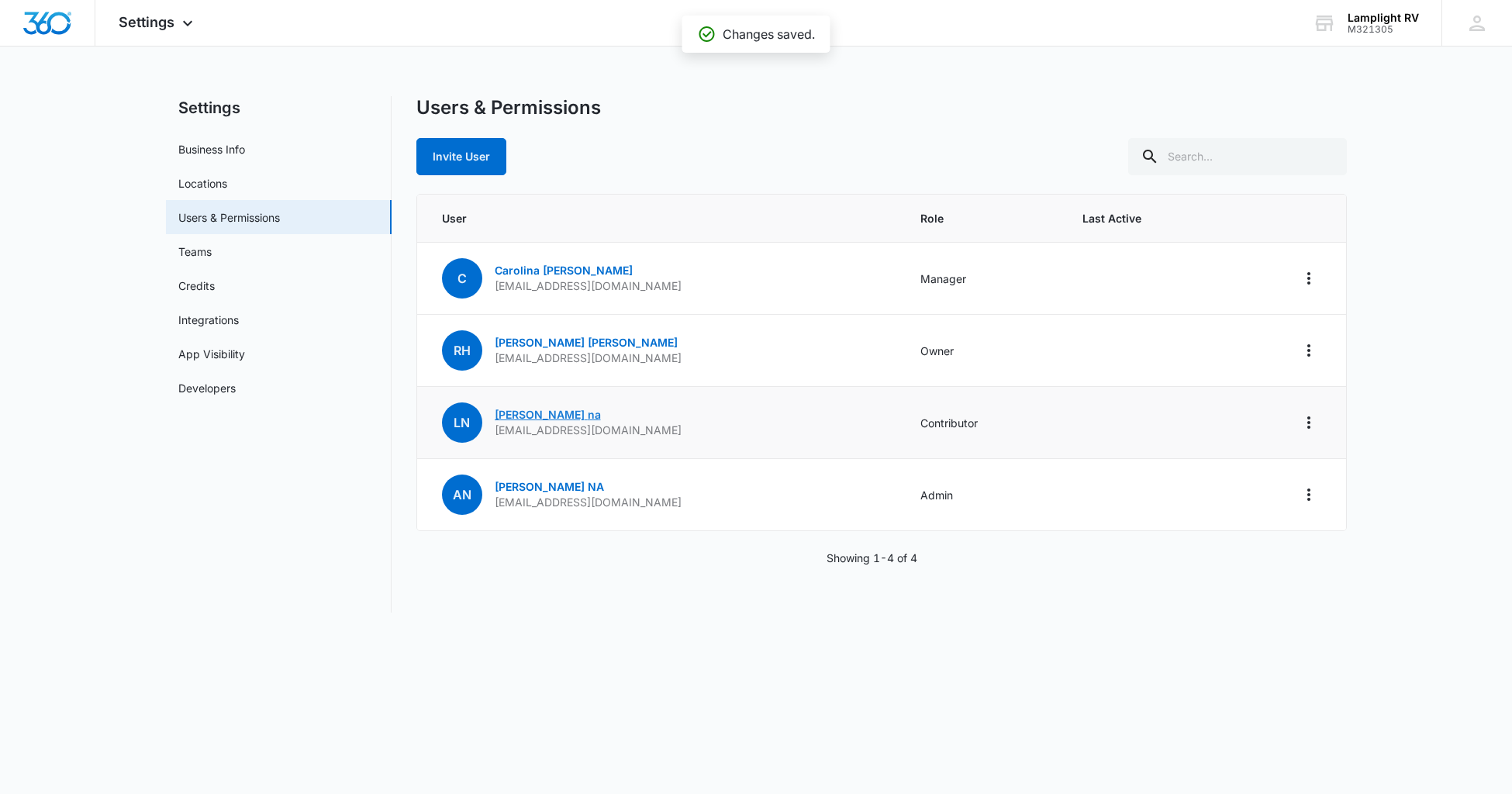
click at [522, 416] on link "[PERSON_NAME]" at bounding box center [547, 414] width 106 height 13
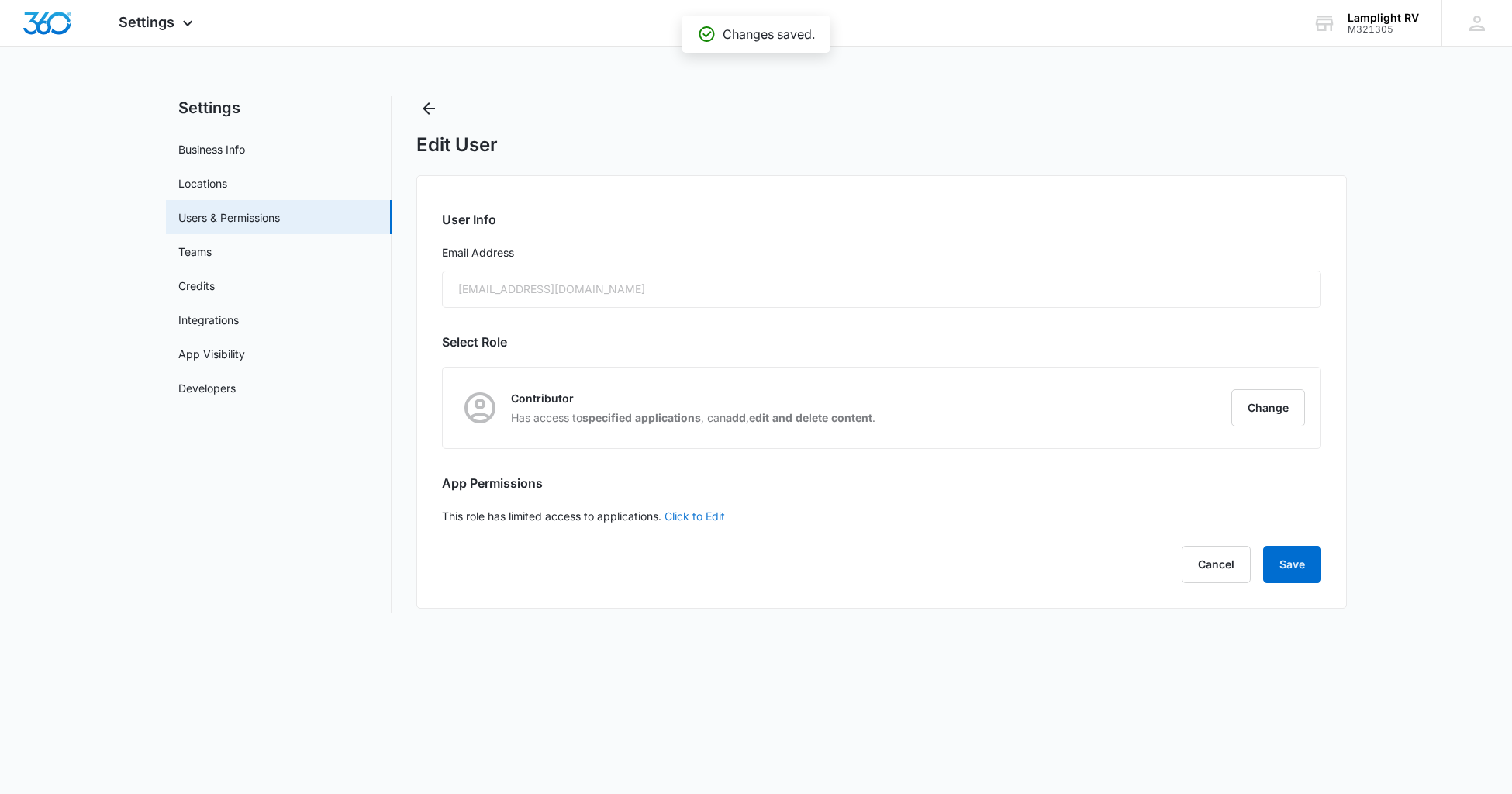
click at [709, 513] on link "Click to Edit" at bounding box center [695, 516] width 61 height 13
click at [454, 513] on icon at bounding box center [450, 516] width 10 height 7
click at [442, 516] on input "Access to all apps" at bounding box center [442, 516] width 1 height 1
checkbox input "false"
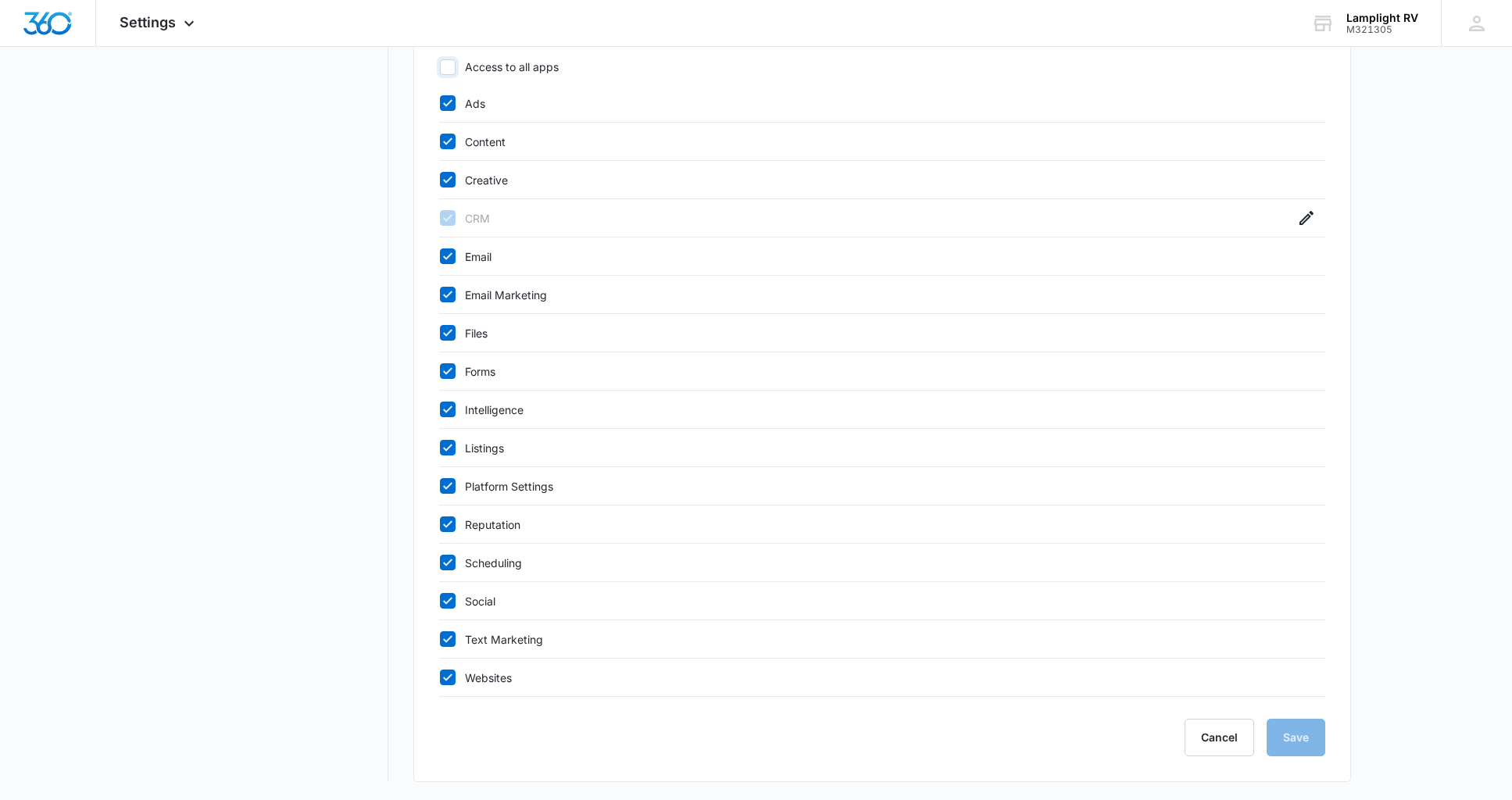
scroll to position [454, 0]
click at [1210, 734] on button "Cancel" at bounding box center [1219, 736] width 69 height 37
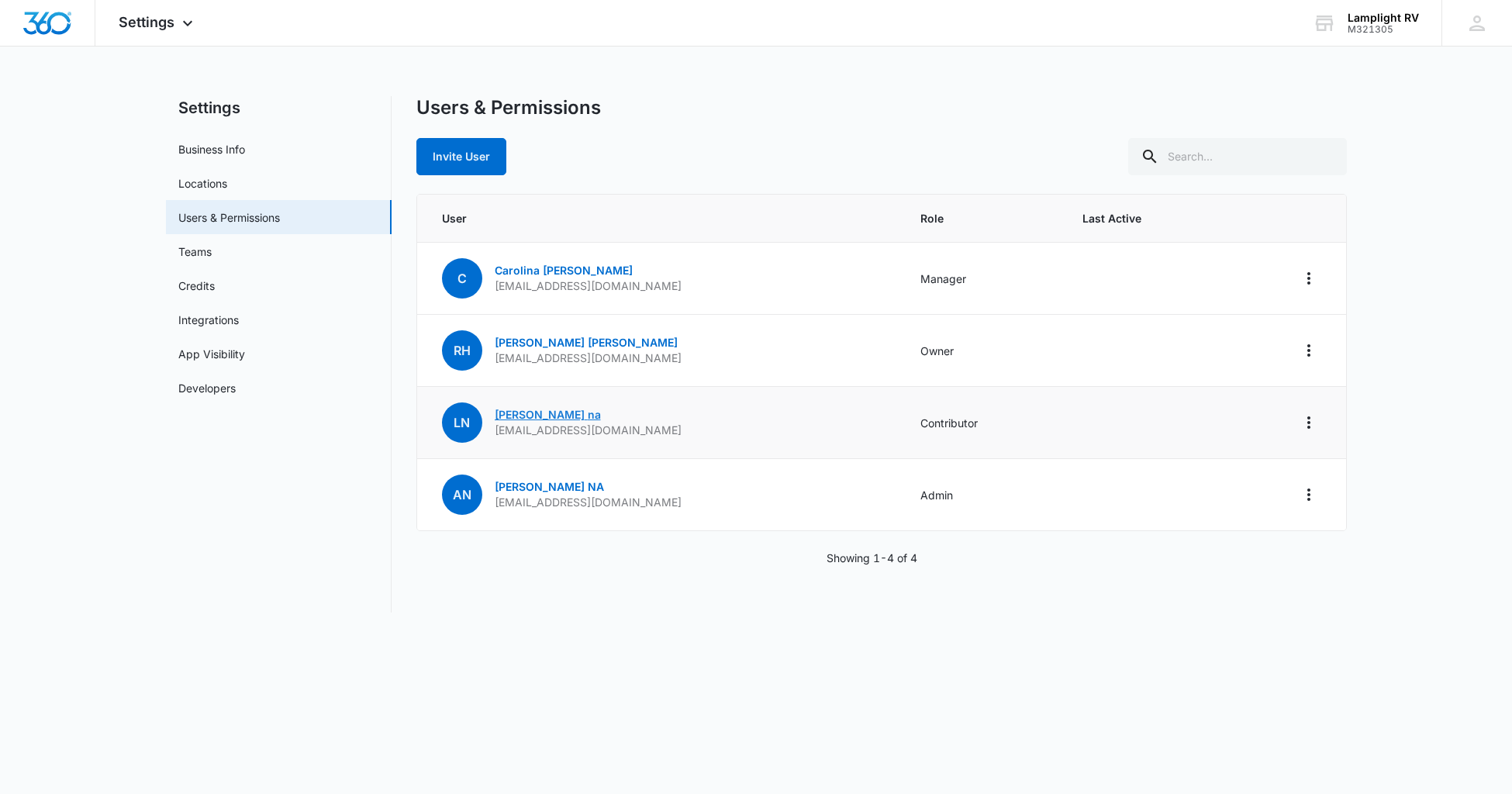
click at [524, 413] on link "[PERSON_NAME]" at bounding box center [547, 414] width 106 height 13
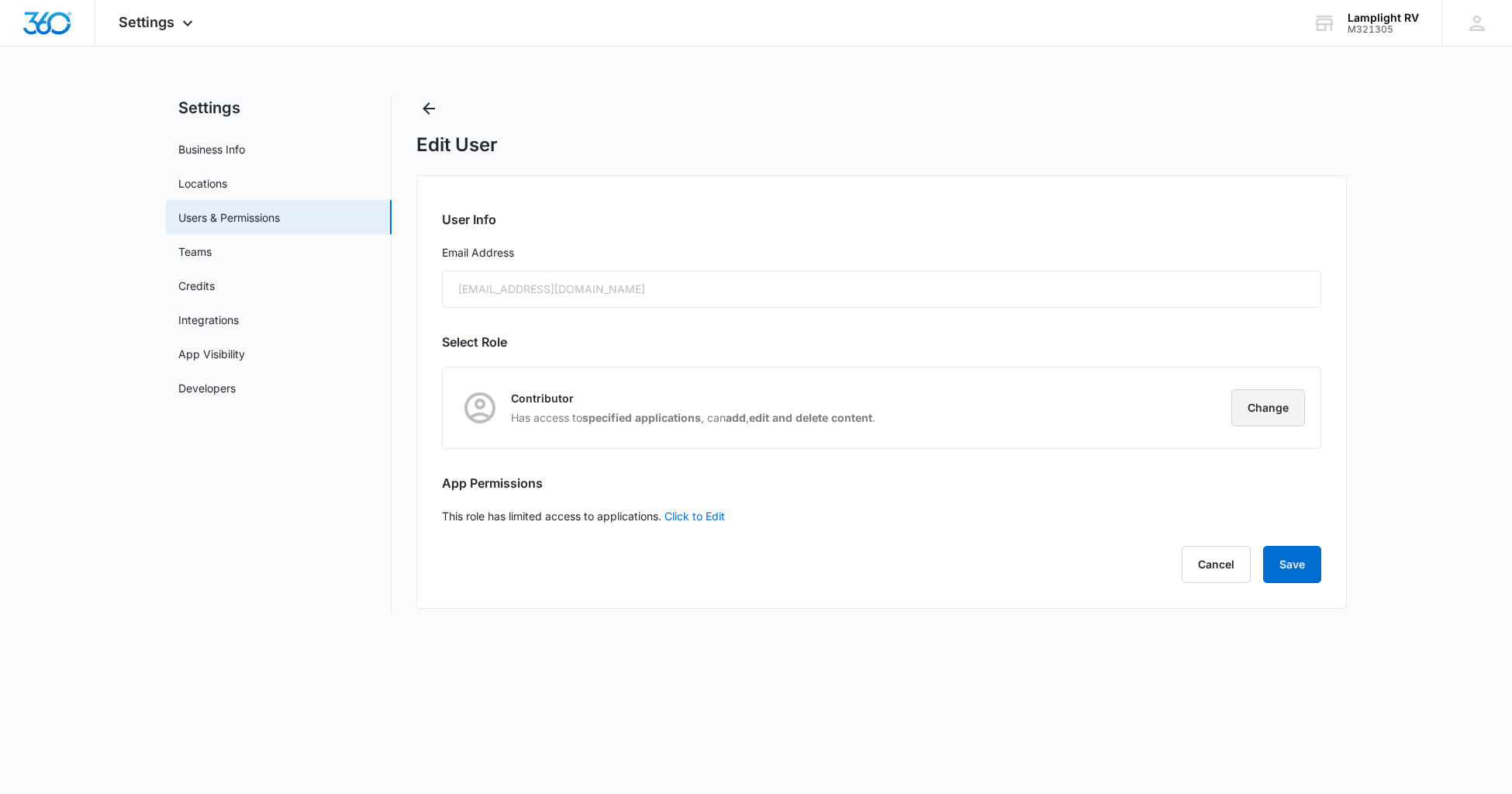
click at [1269, 405] on button "Change" at bounding box center [1268, 408] width 74 height 37
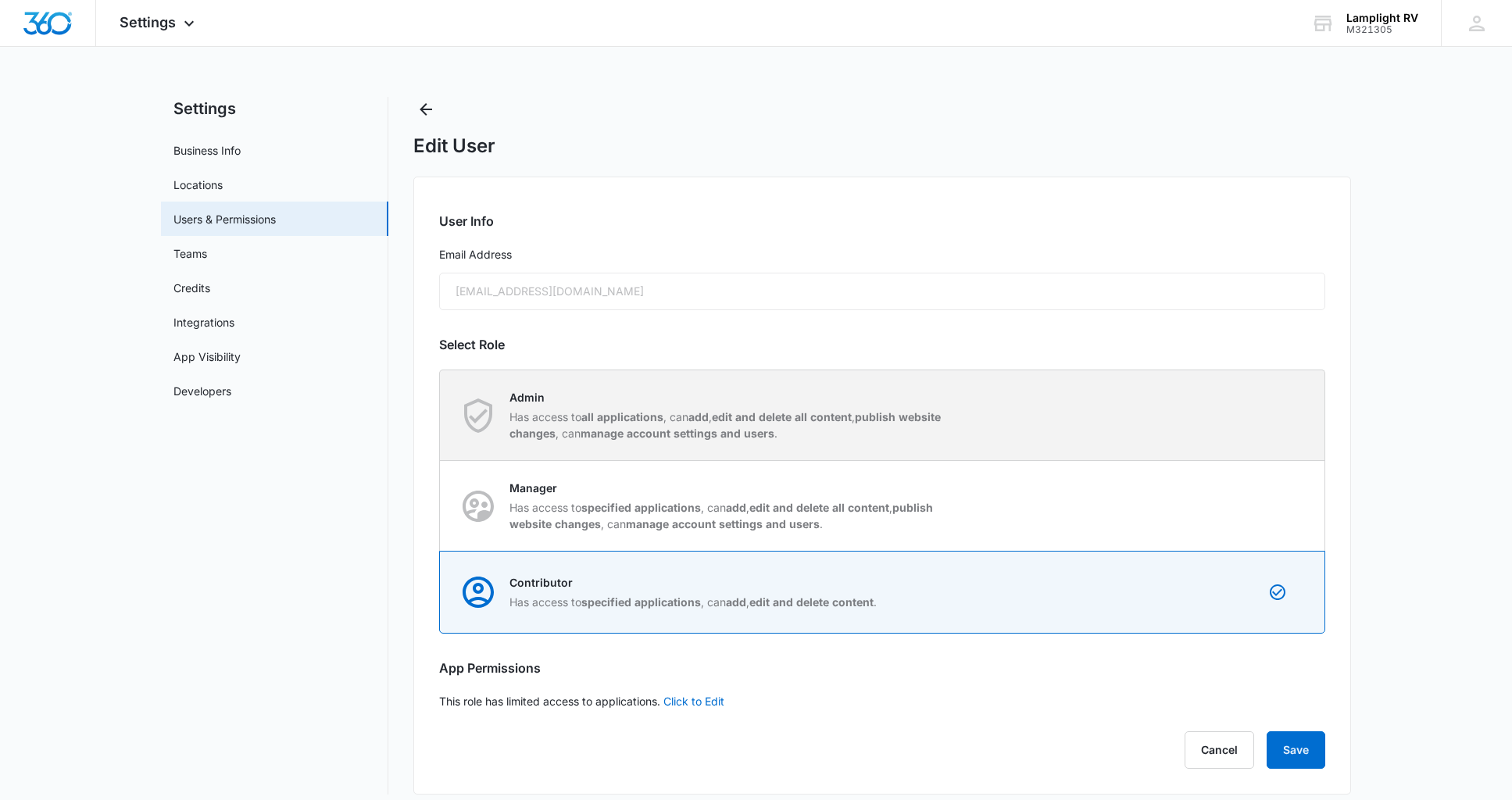
click at [834, 421] on strong "edit and delete all content" at bounding box center [782, 416] width 140 height 13
click at [441, 415] on input "Admin Has access to all applications , can add , edit and delete all content , …" at bounding box center [440, 415] width 1 height 1
radio input "true"
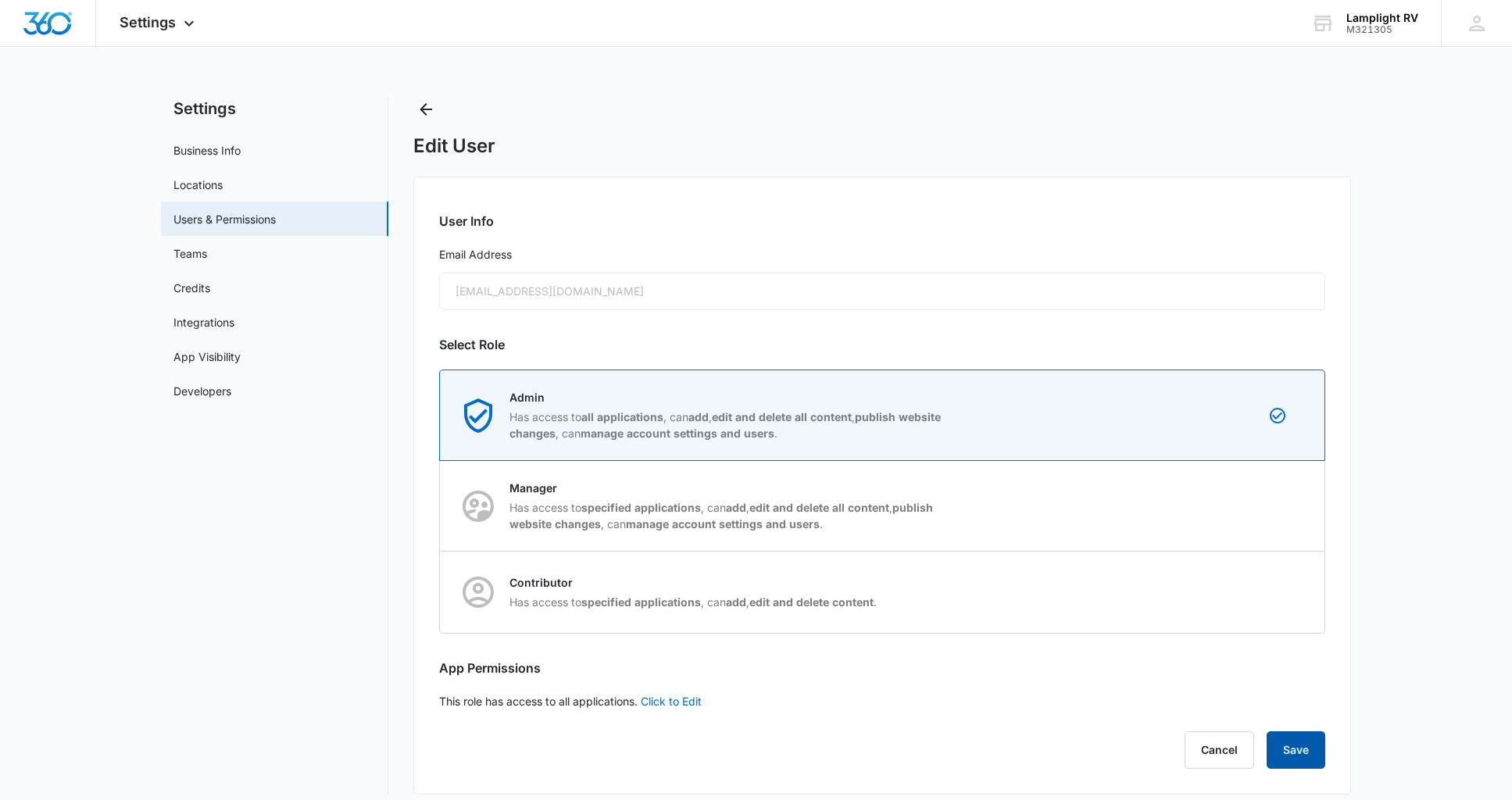
click at [1297, 755] on button "Save" at bounding box center [1296, 749] width 59 height 37
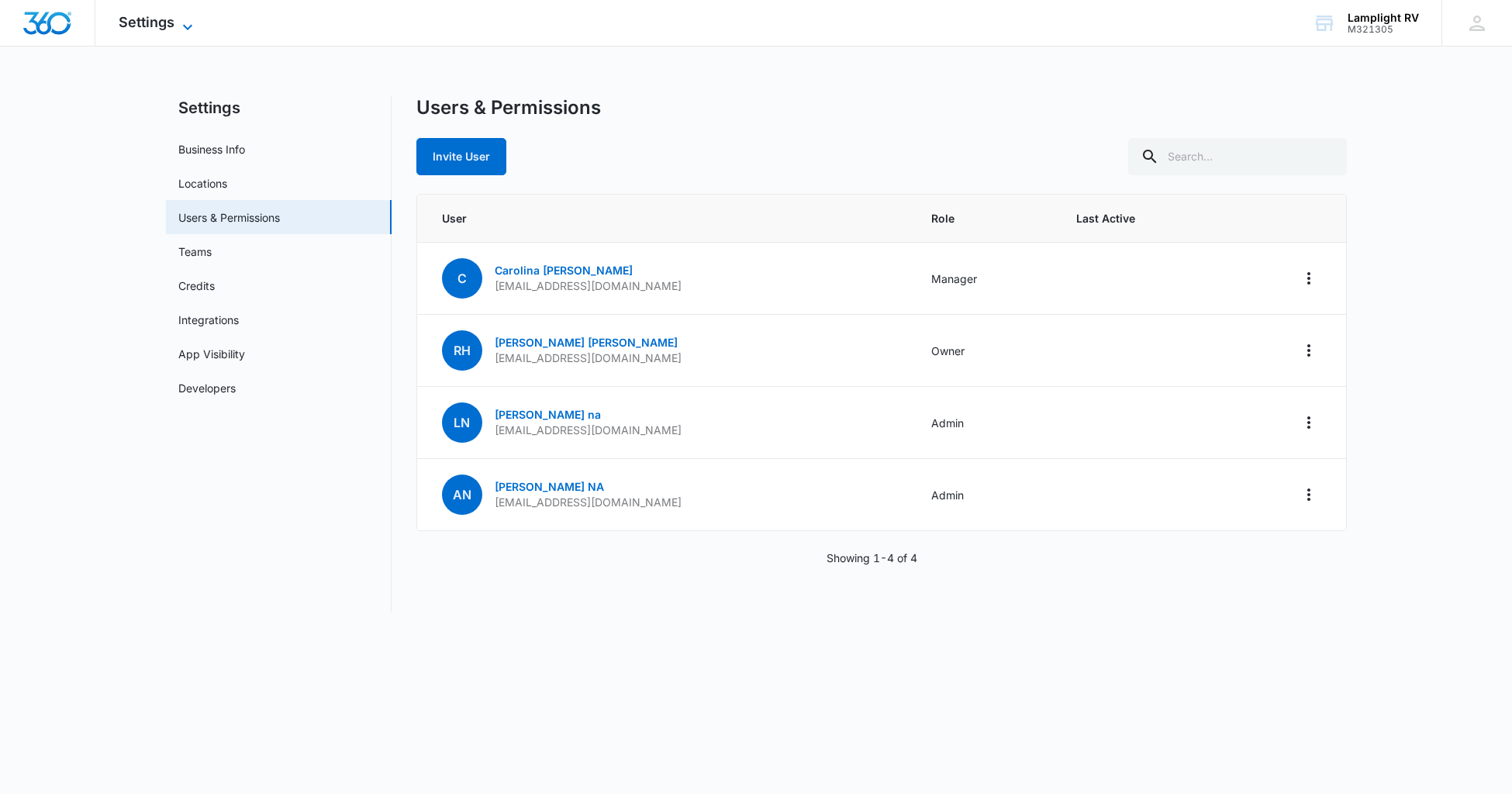
click at [184, 23] on icon at bounding box center [188, 27] width 19 height 19
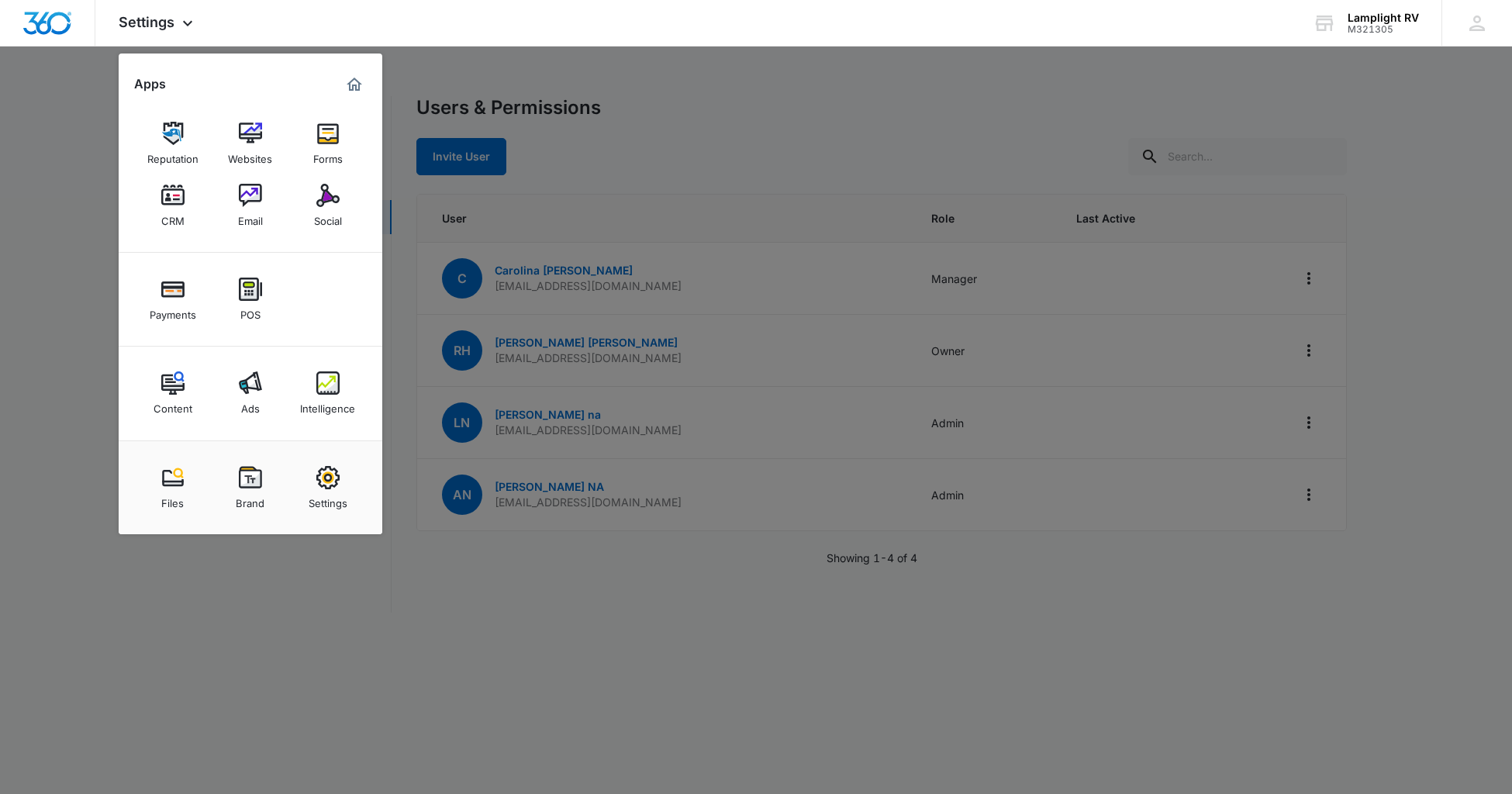
click at [739, 171] on div at bounding box center [756, 397] width 1512 height 794
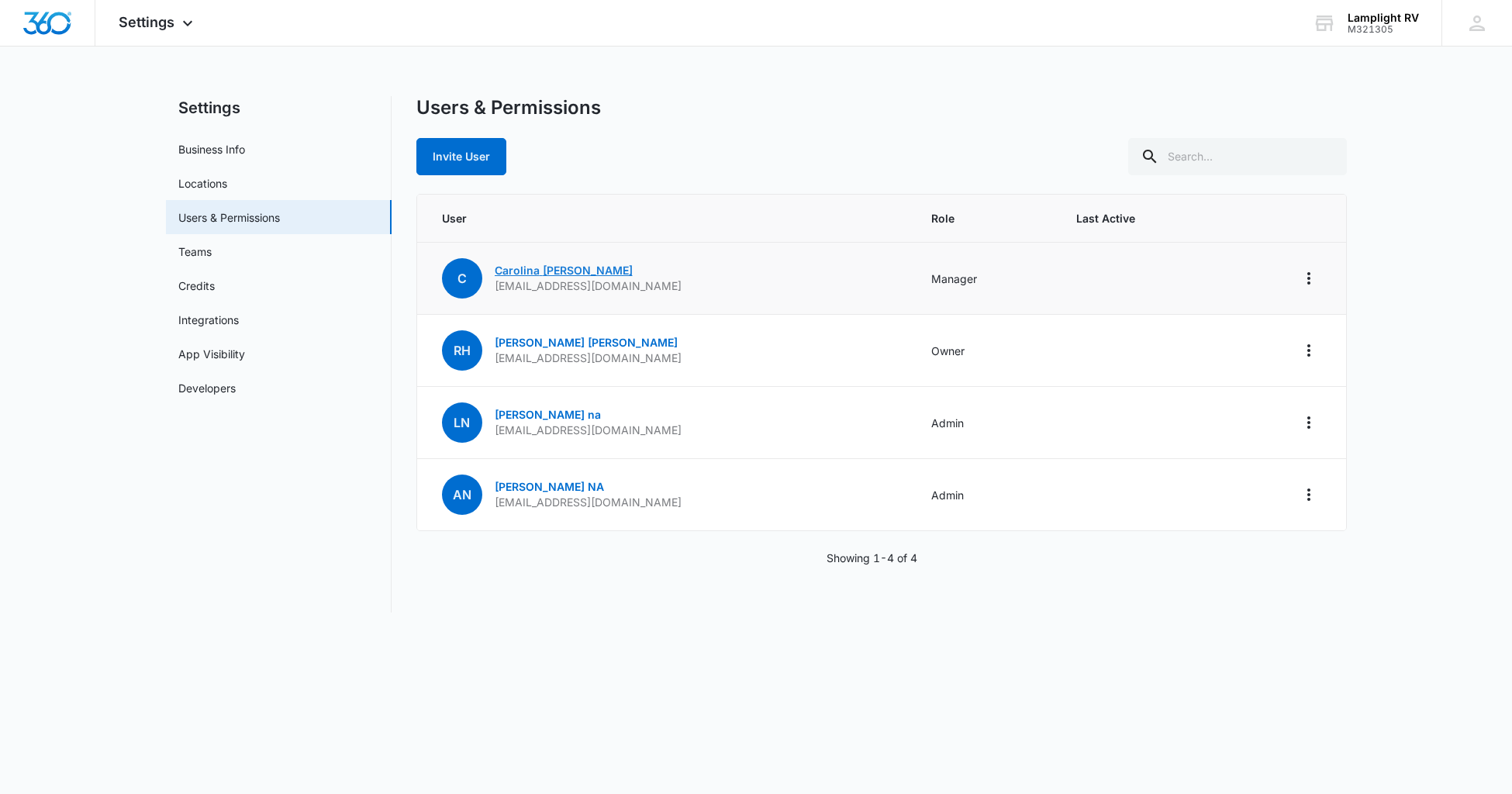
click at [556, 272] on link "[PERSON_NAME]" at bounding box center [564, 270] width 138 height 13
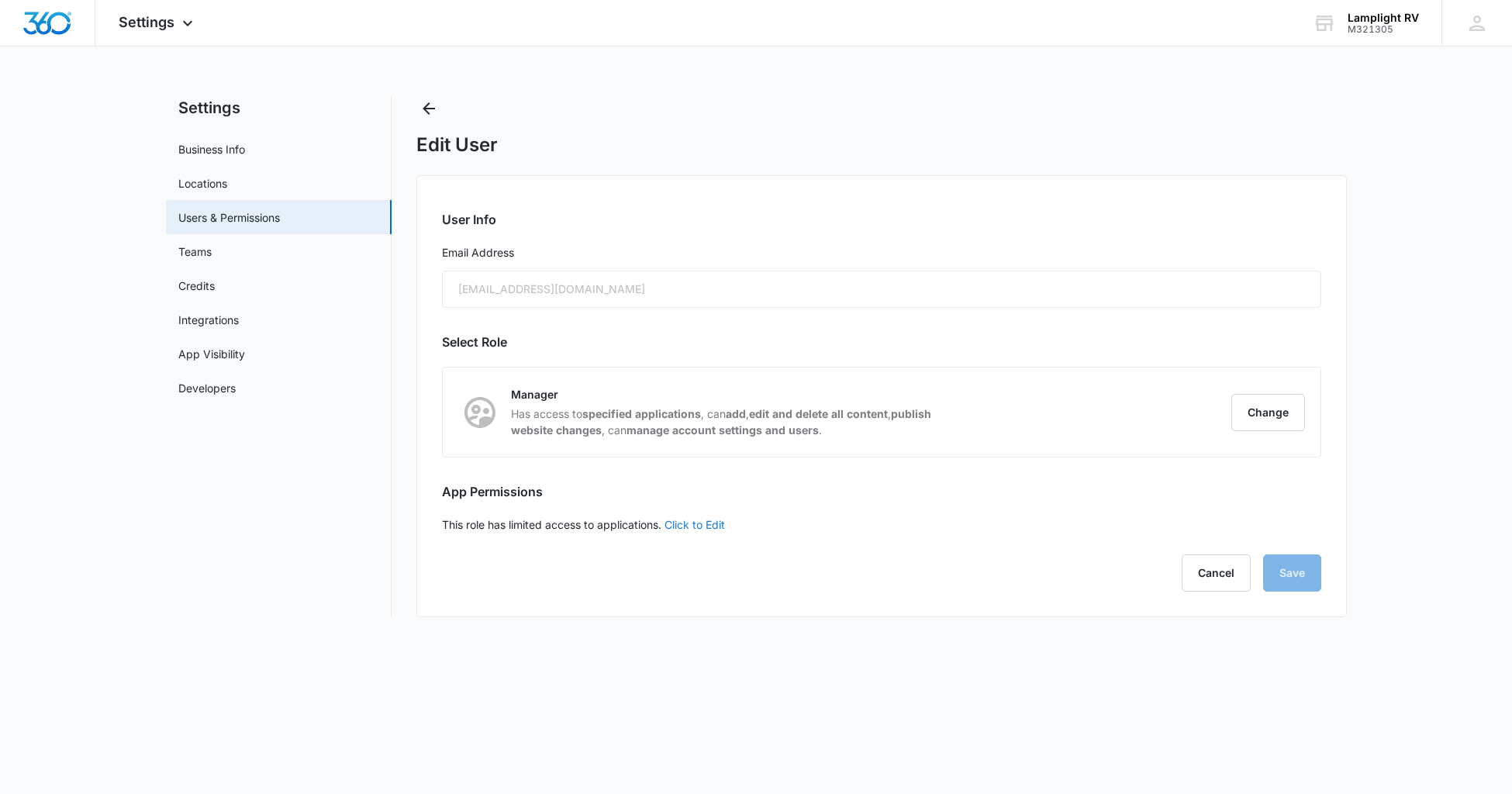
click at [712, 519] on link "Click to Edit" at bounding box center [695, 524] width 61 height 13
click at [454, 521] on icon at bounding box center [450, 524] width 14 height 14
click at [442, 524] on input "Access to all apps" at bounding box center [442, 524] width 1 height 1
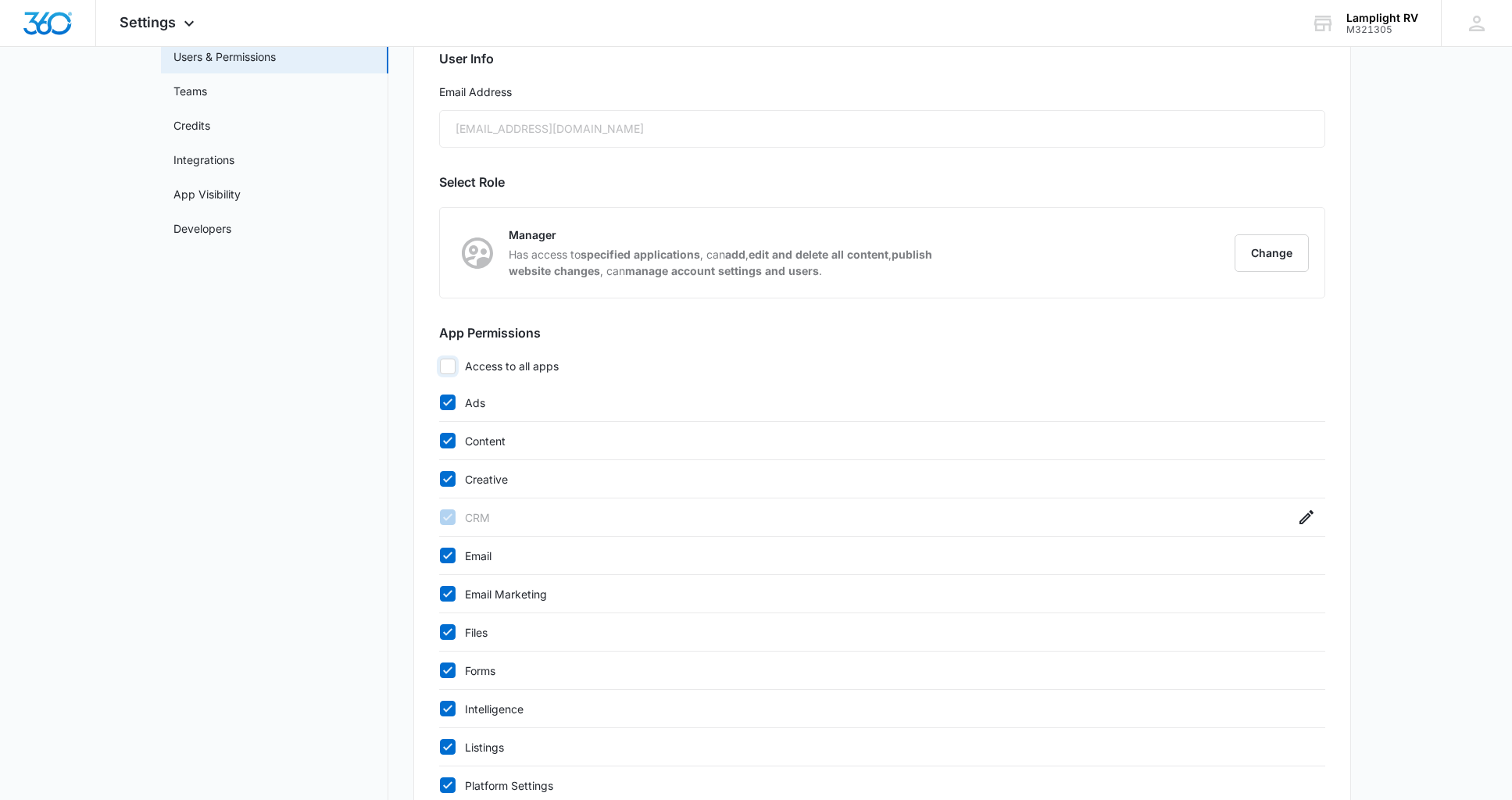
scroll to position [169, 0]
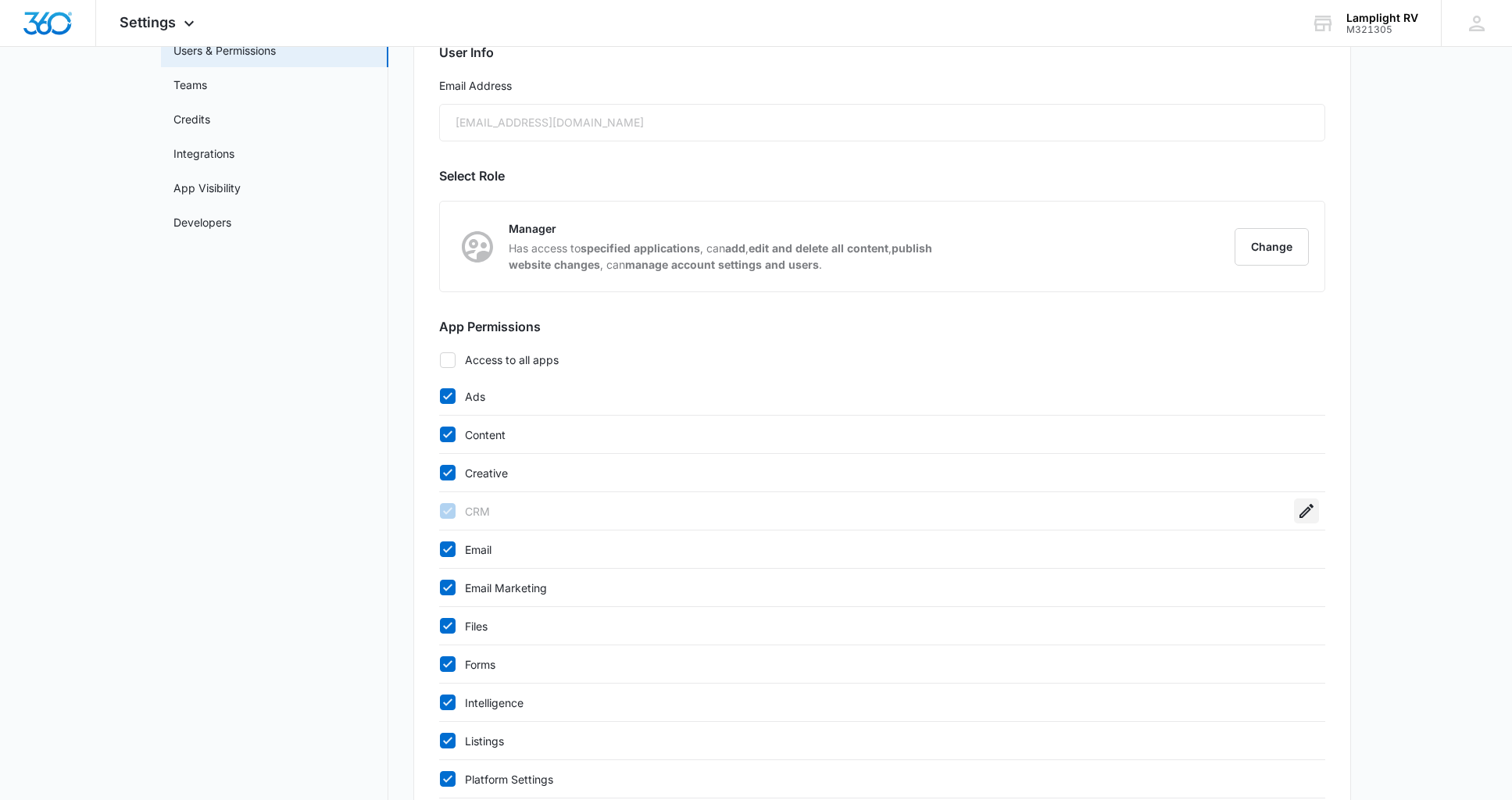
click at [1307, 515] on icon "button" at bounding box center [1307, 511] width 19 height 19
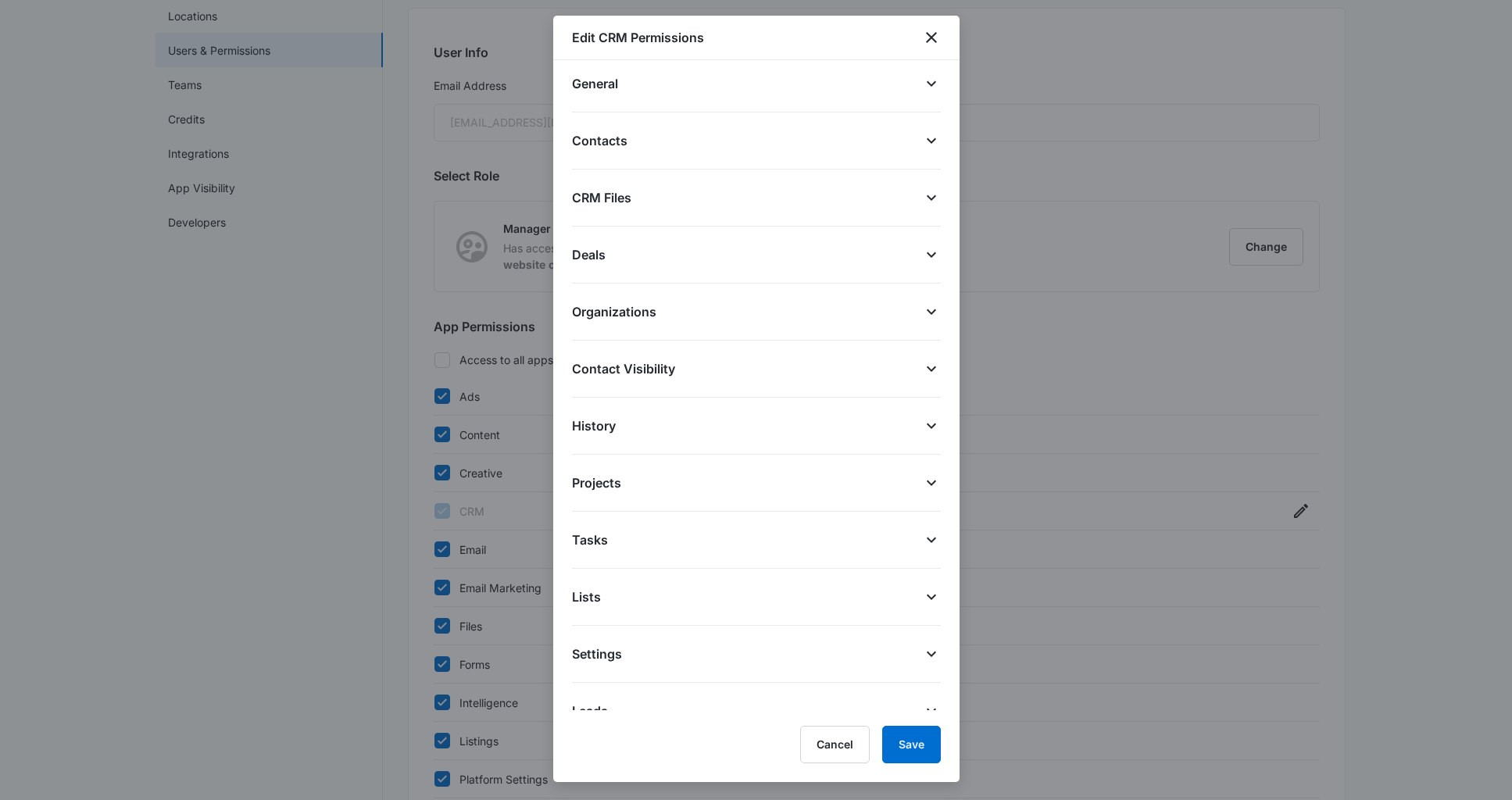
scroll to position [54, 0]
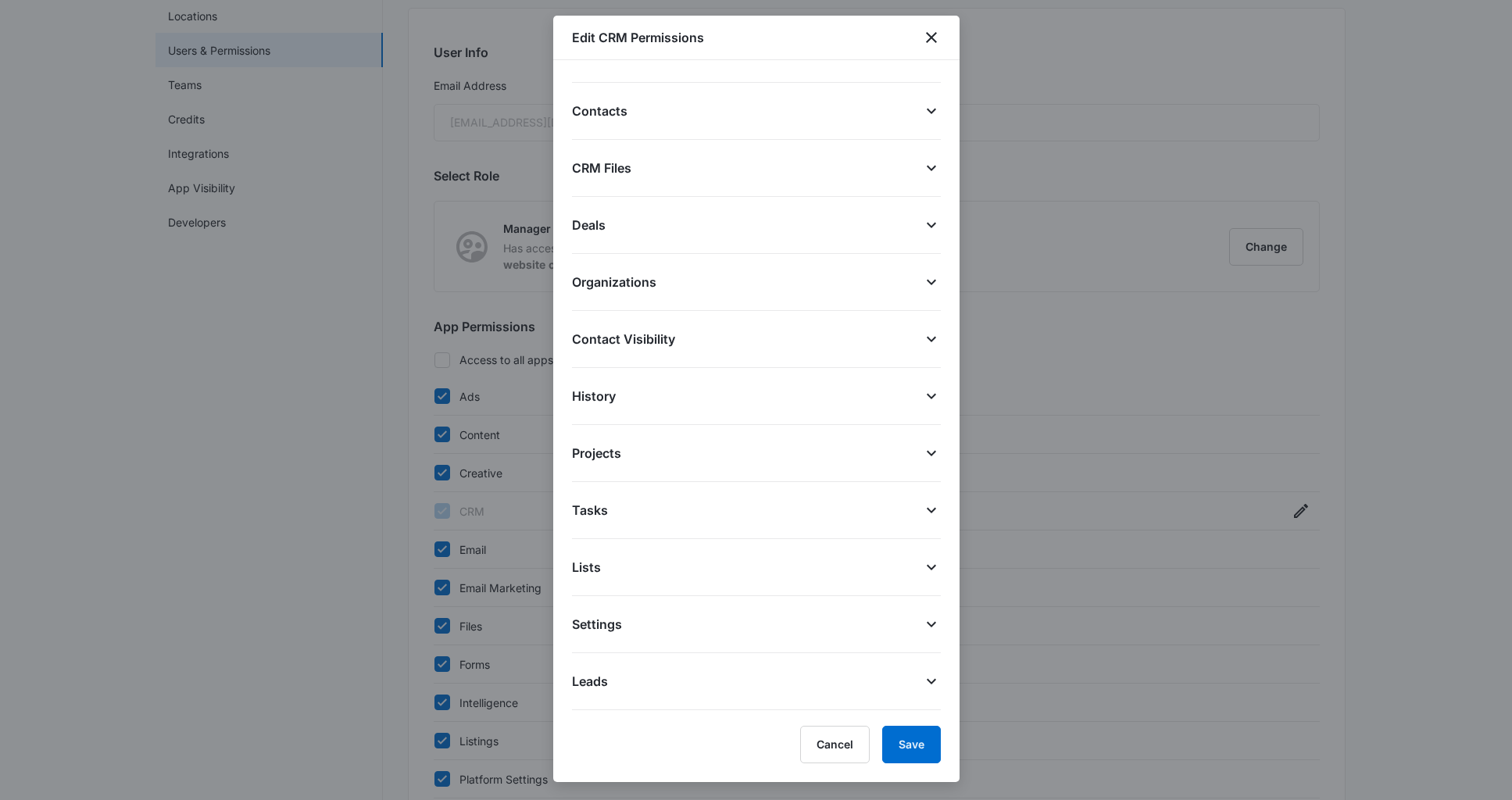
click at [922, 675] on icon at bounding box center [931, 681] width 19 height 19
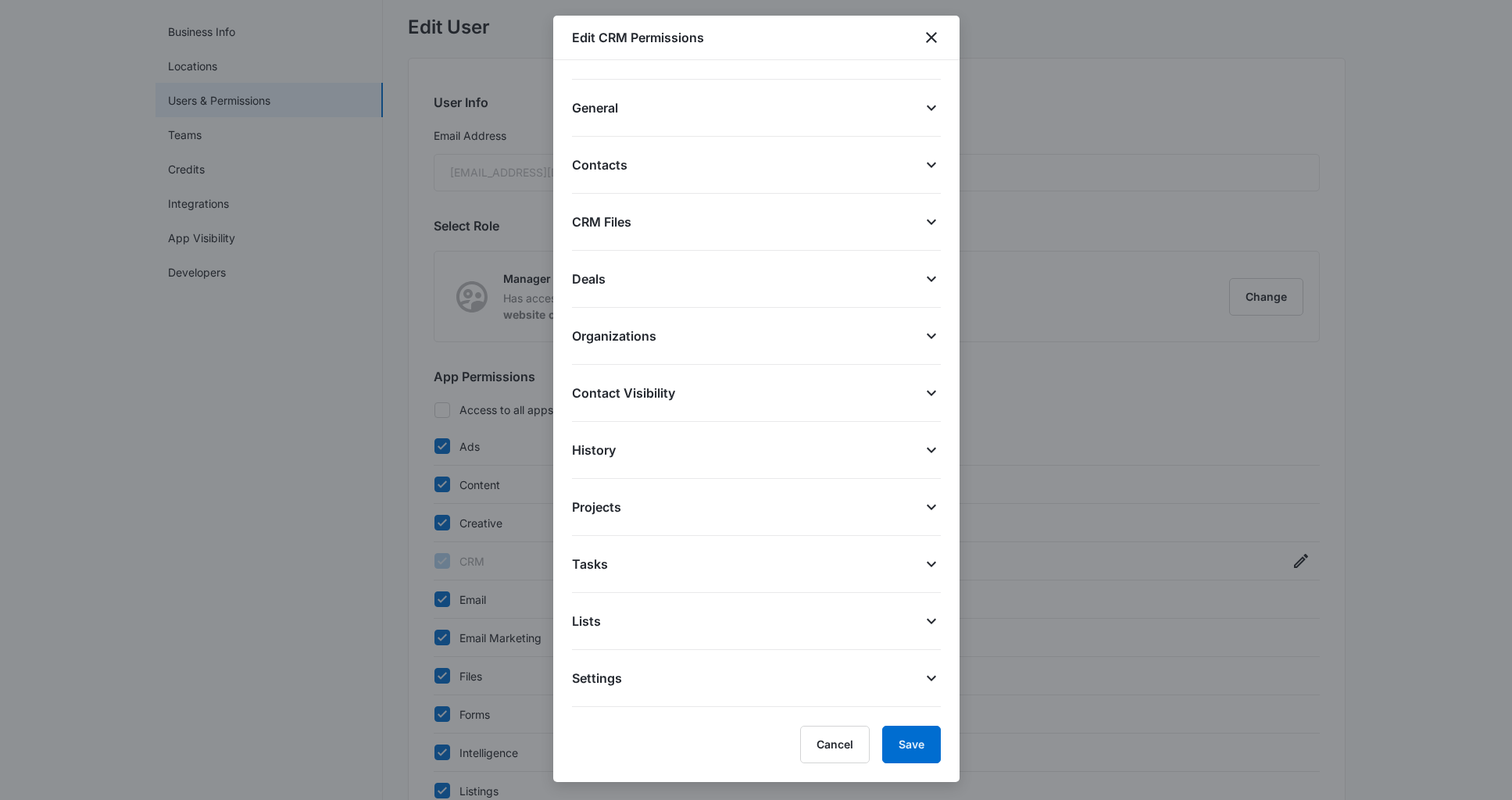
scroll to position [123, 0]
click at [922, 163] on icon at bounding box center [931, 165] width 19 height 19
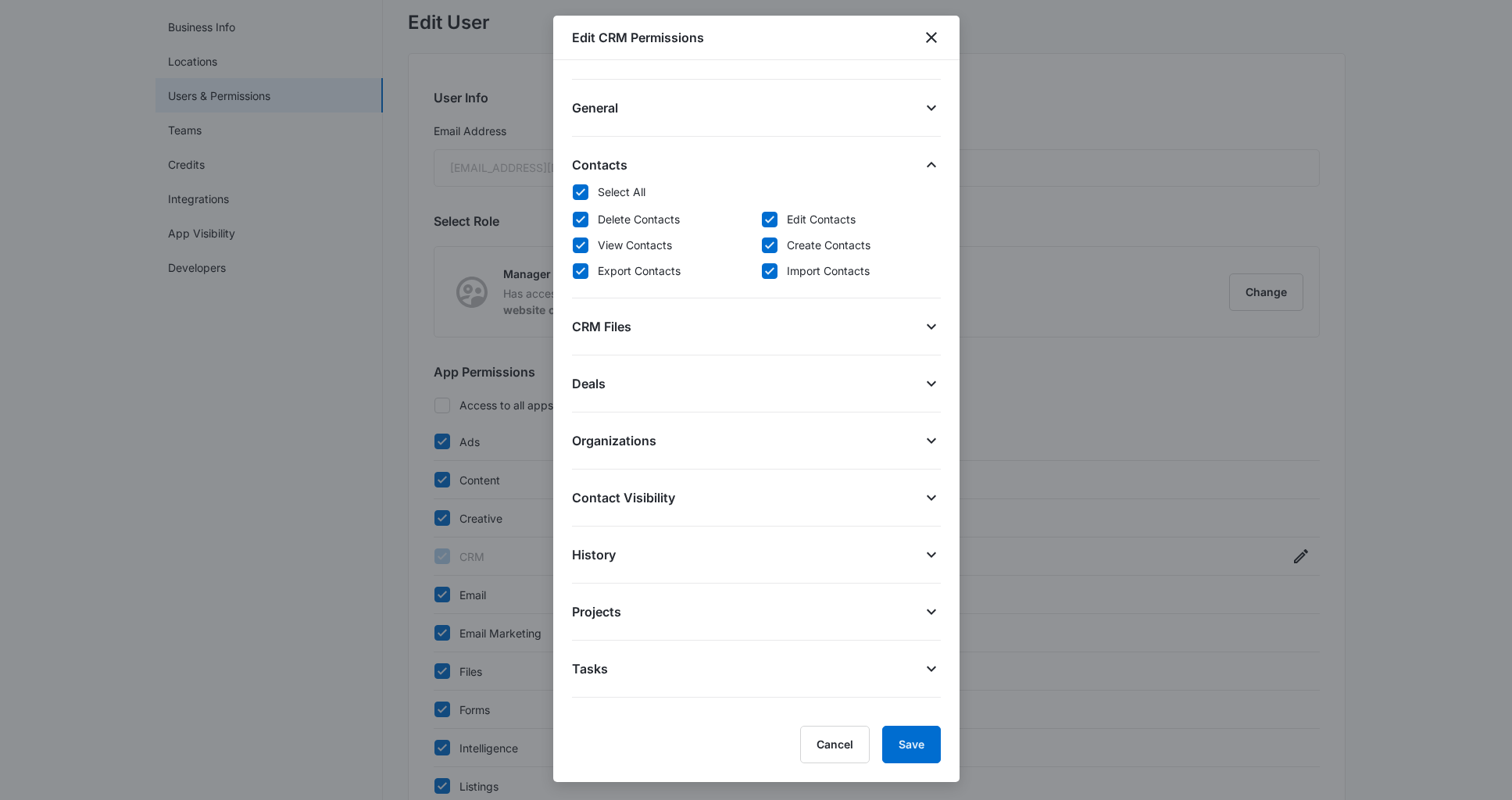
click at [922, 163] on icon at bounding box center [931, 165] width 19 height 19
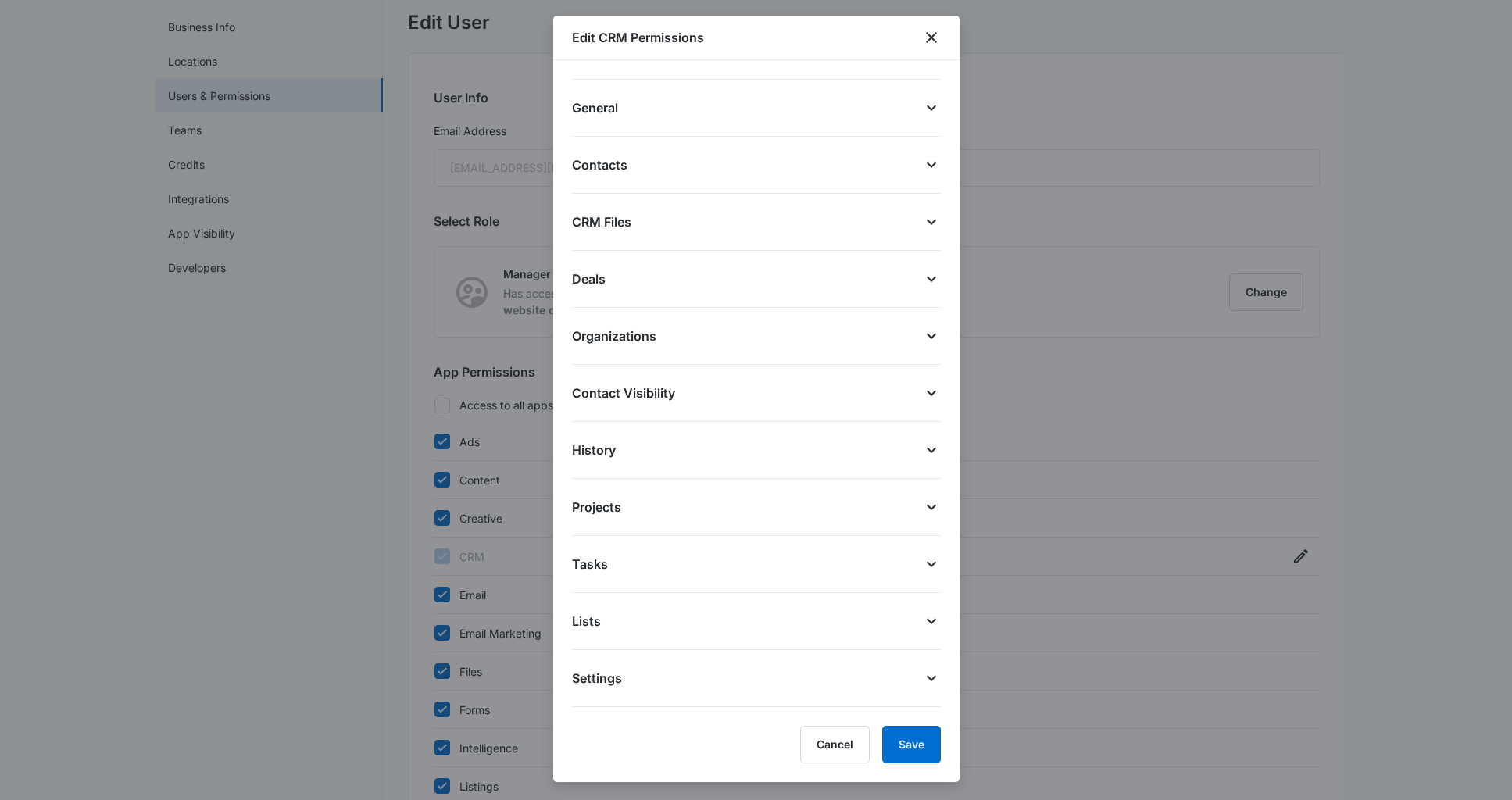
click at [922, 114] on icon at bounding box center [931, 108] width 19 height 19
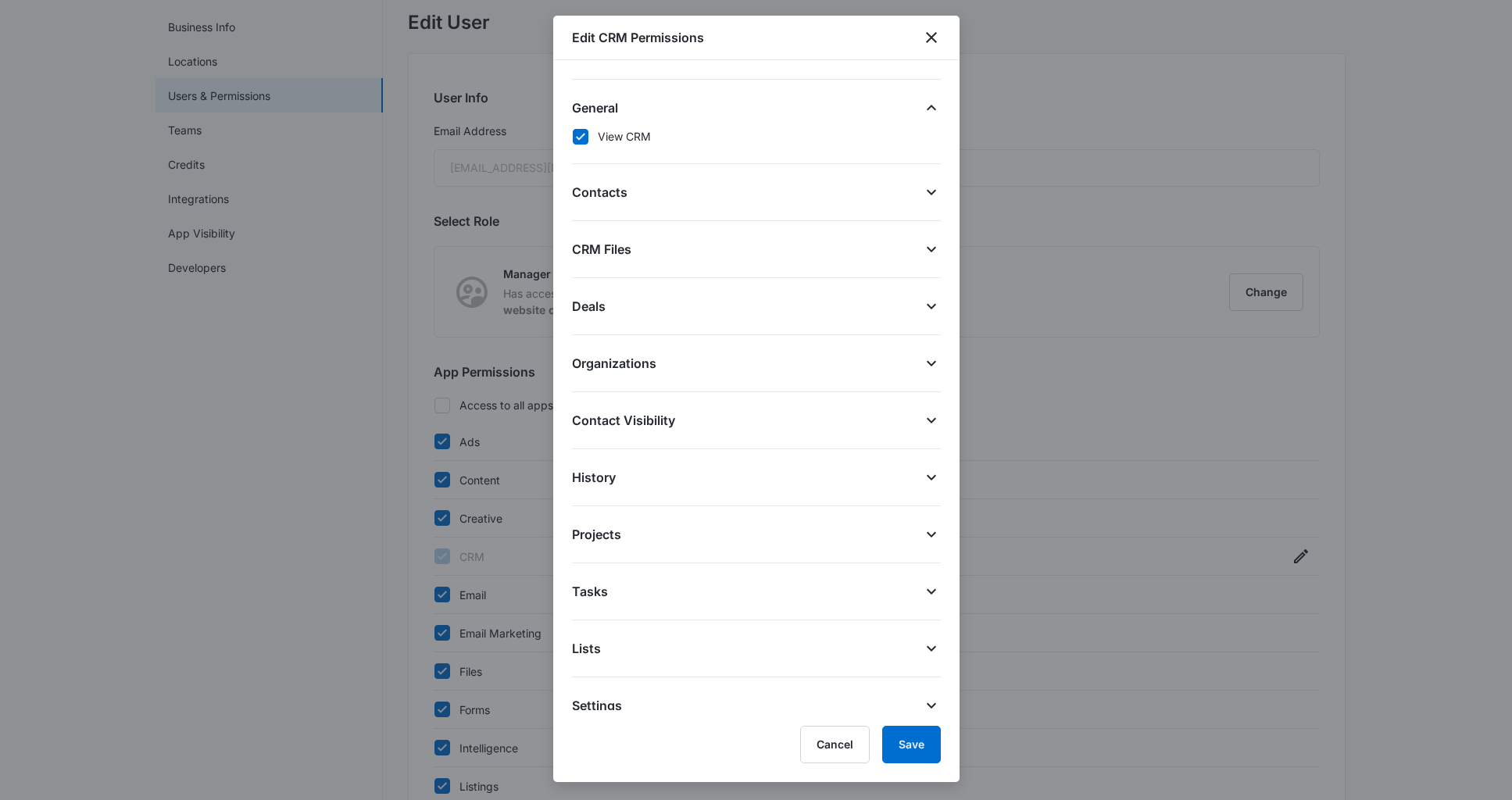
click at [922, 114] on icon at bounding box center [931, 108] width 19 height 19
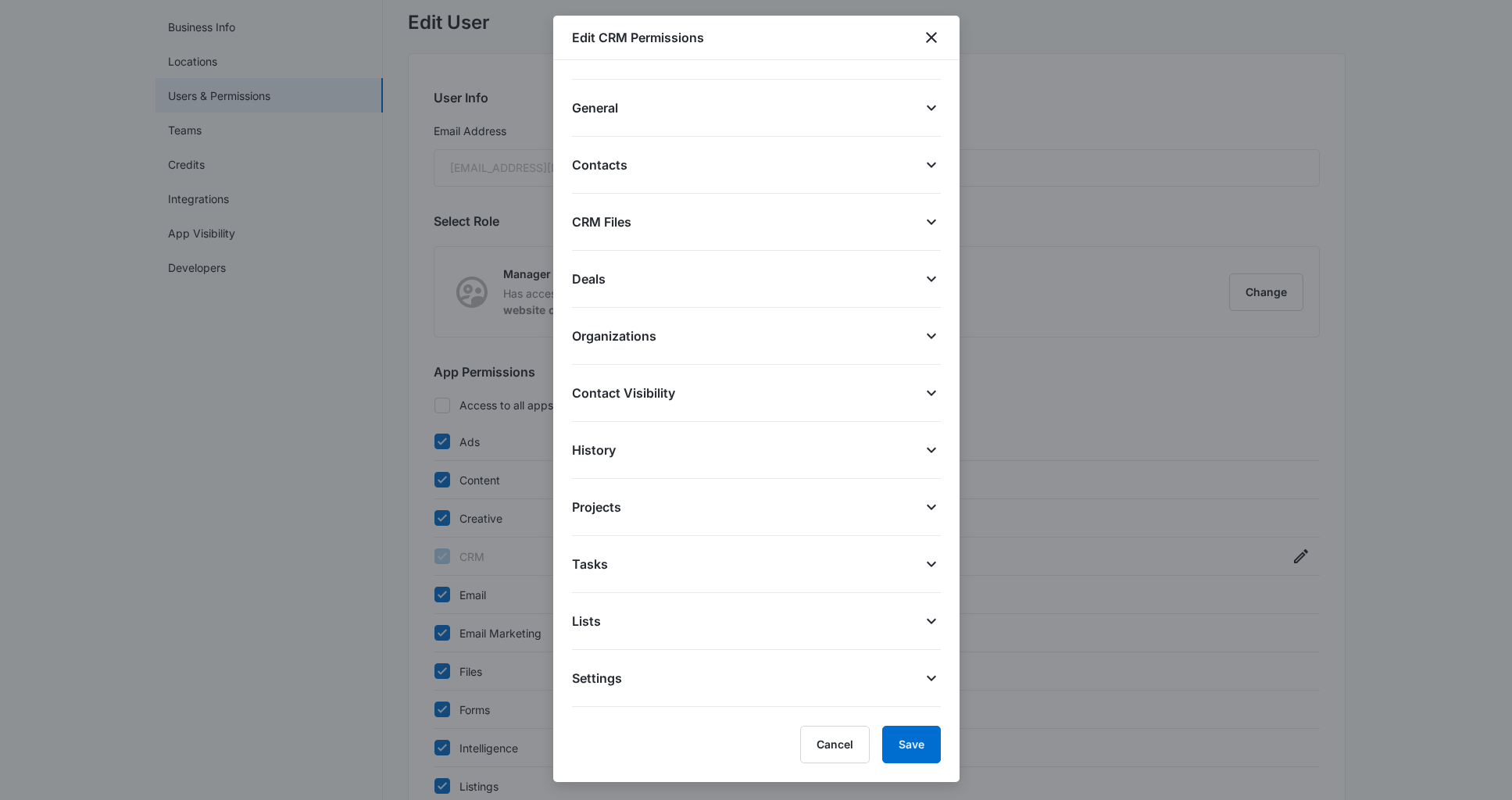
click at [922, 226] on icon at bounding box center [931, 222] width 19 height 19
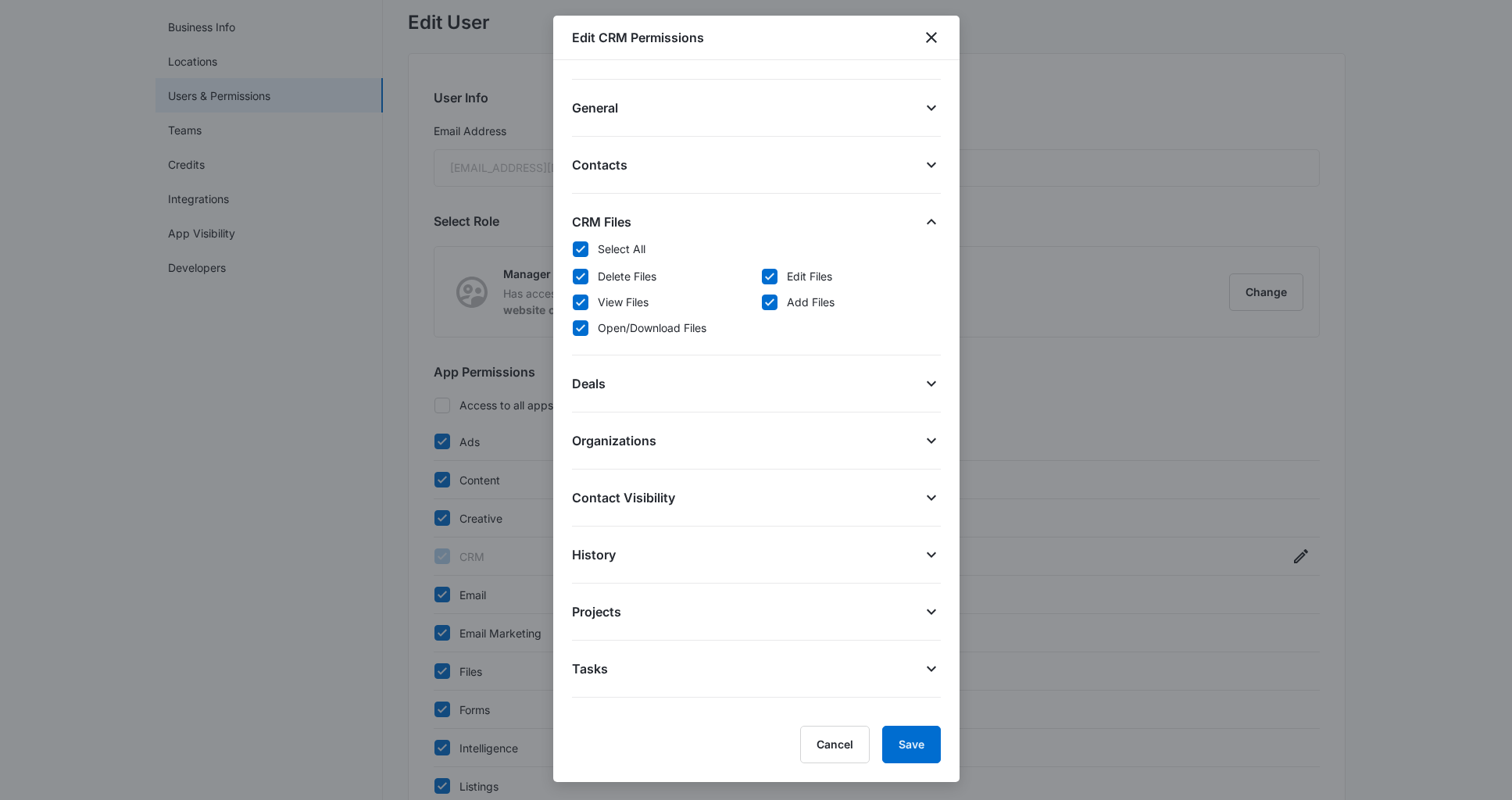
click at [922, 226] on icon at bounding box center [931, 222] width 19 height 19
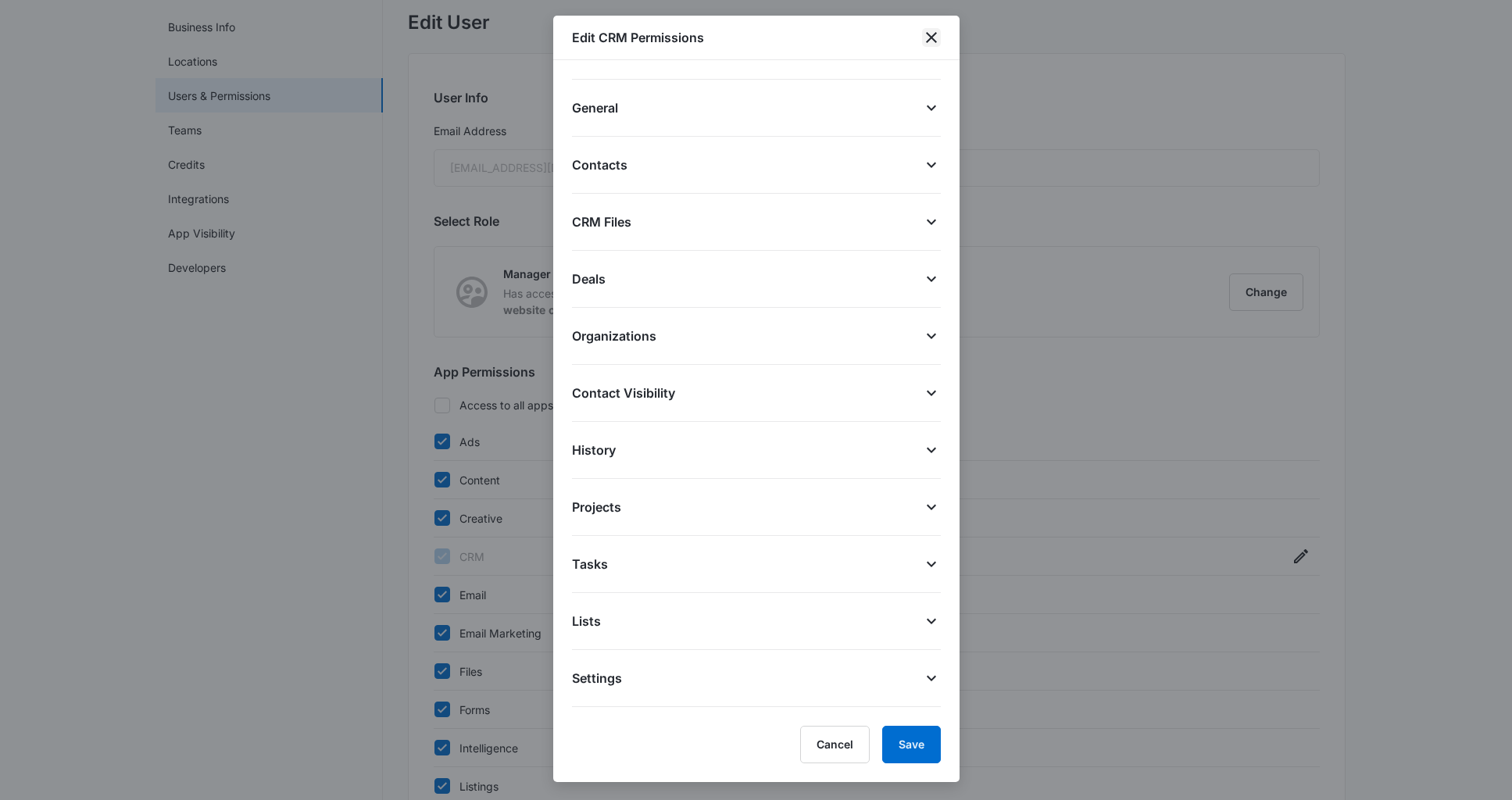
click at [937, 37] on icon "close" at bounding box center [931, 37] width 19 height 19
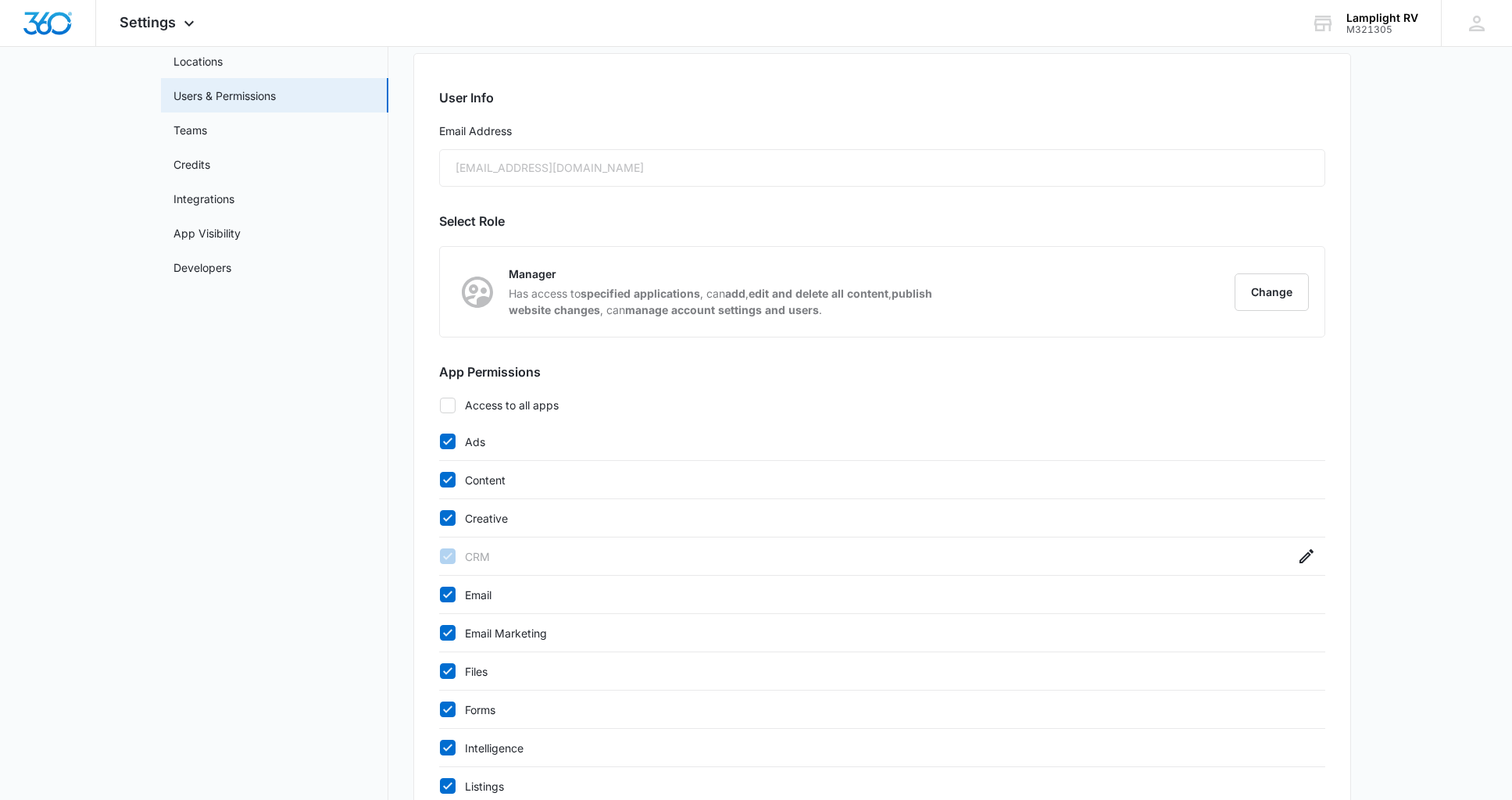
click at [451, 403] on icon at bounding box center [447, 405] width 14 height 14
click at [440, 405] on input "Access to all apps" at bounding box center [439, 405] width 1 height 1
checkbox input "true"
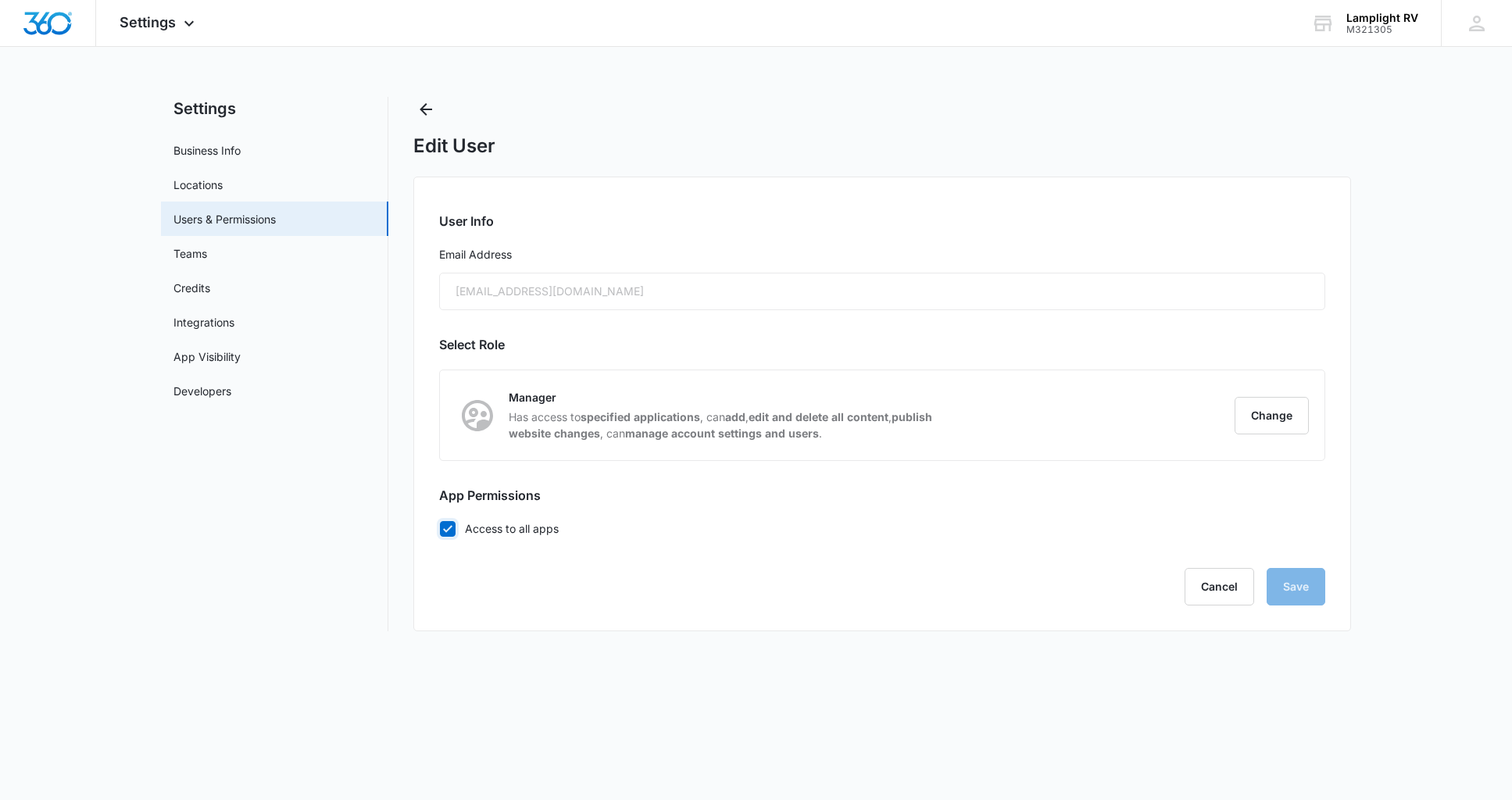
scroll to position [0, 0]
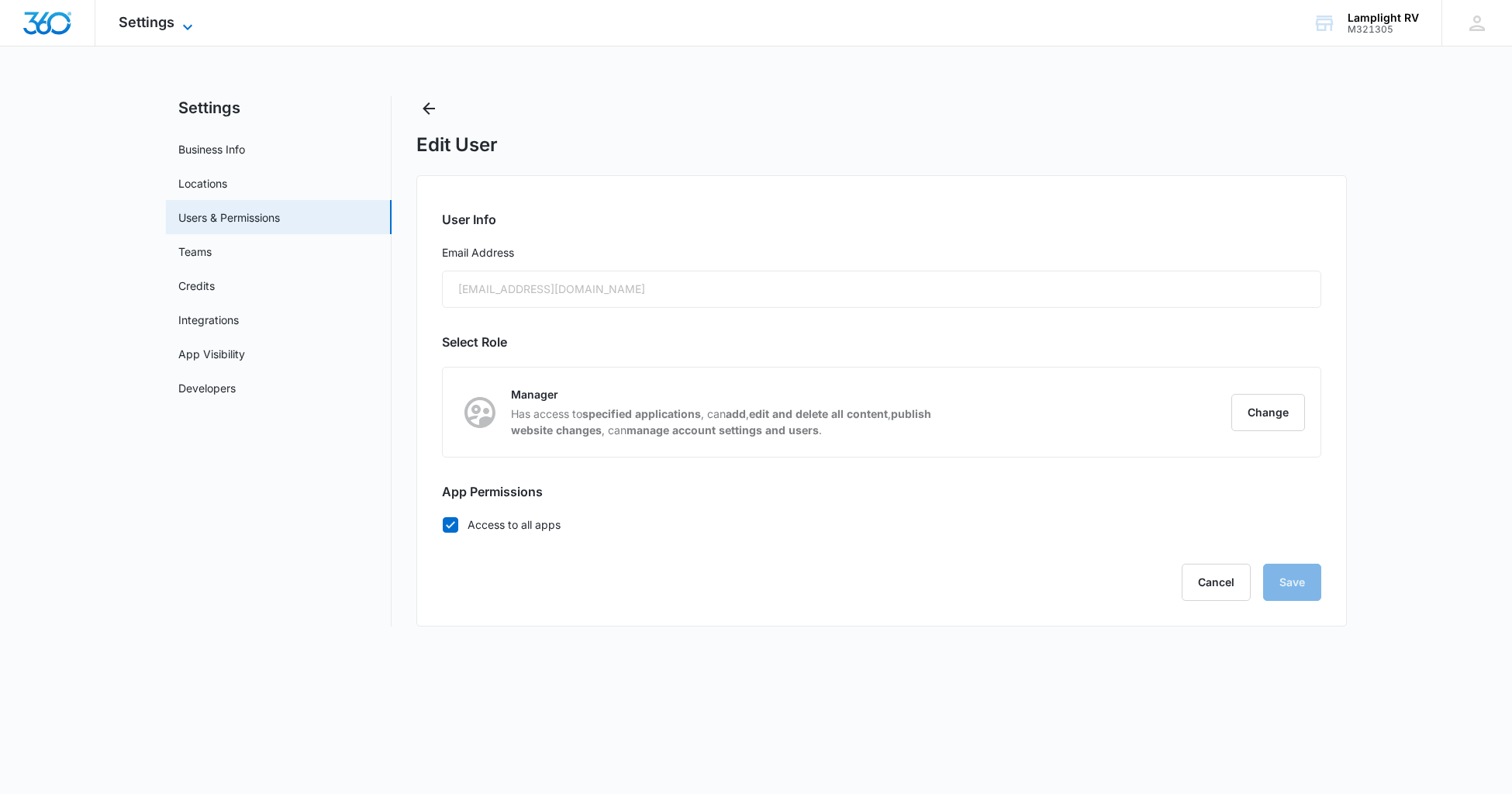
click at [184, 16] on div "Settings Apps Reputation Websites Forms CRM Email Social Payments POS Content A…" at bounding box center [158, 23] width 125 height 46
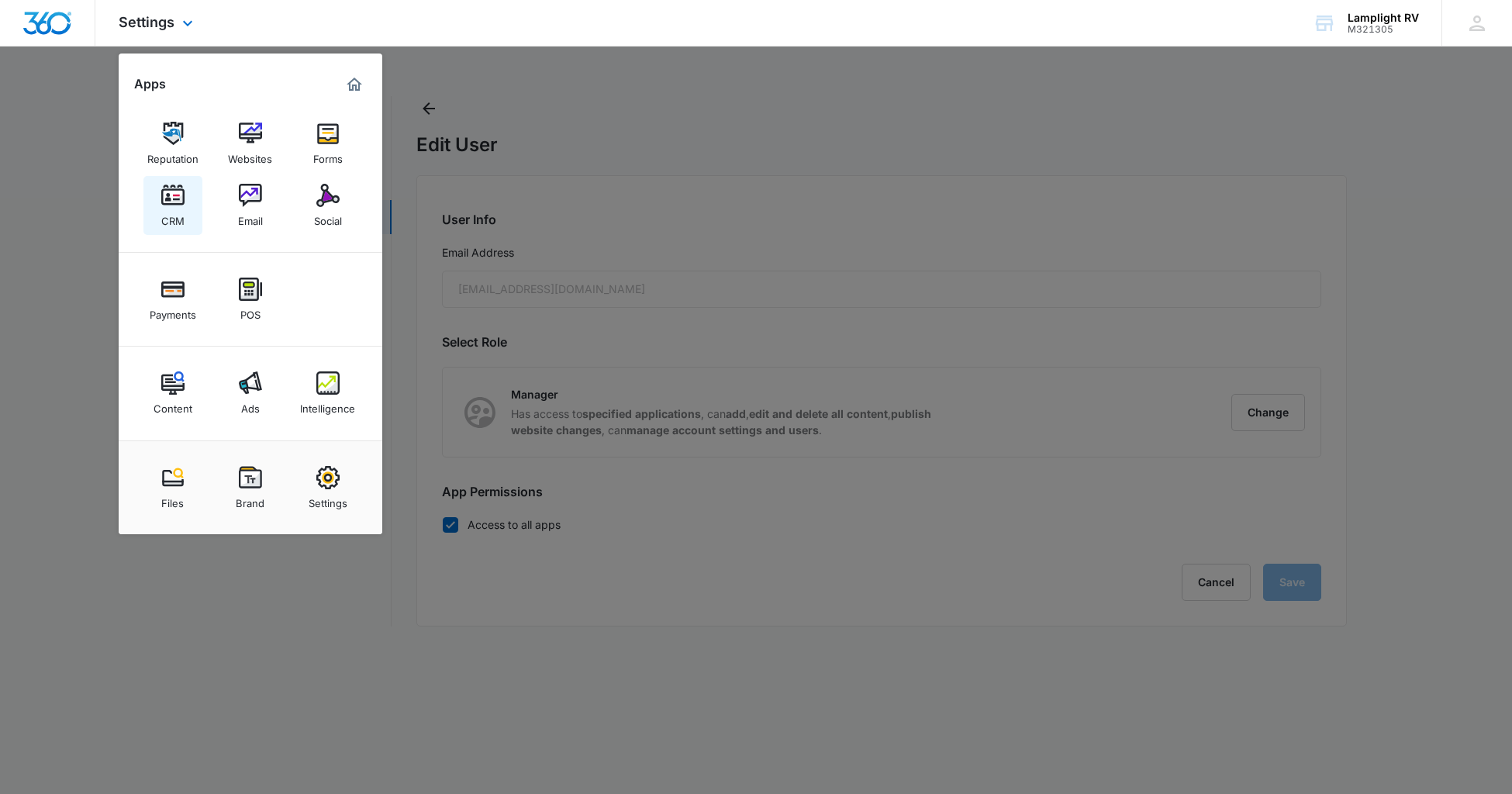
click at [174, 200] on img at bounding box center [172, 195] width 23 height 23
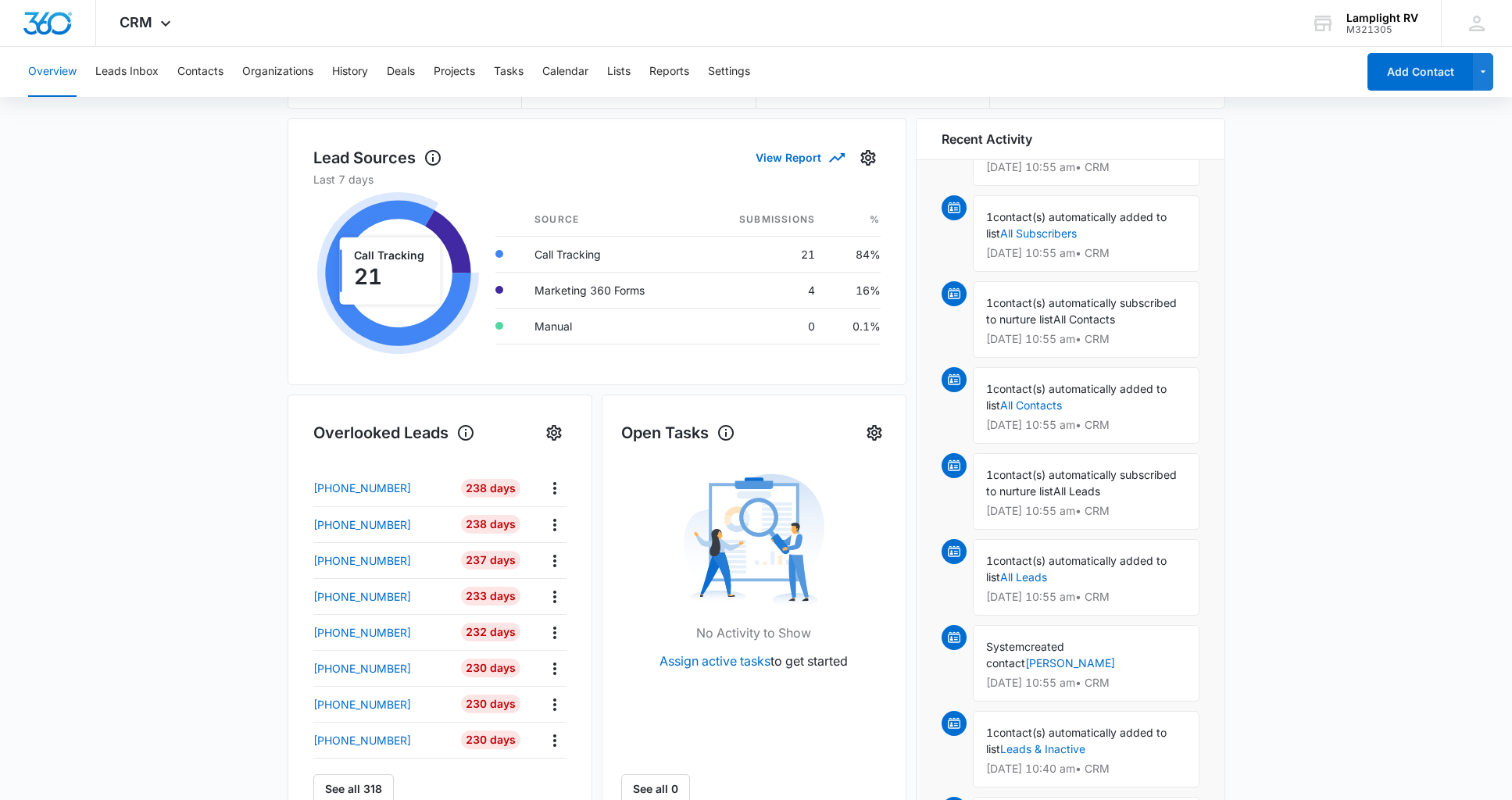
scroll to position [184, 0]
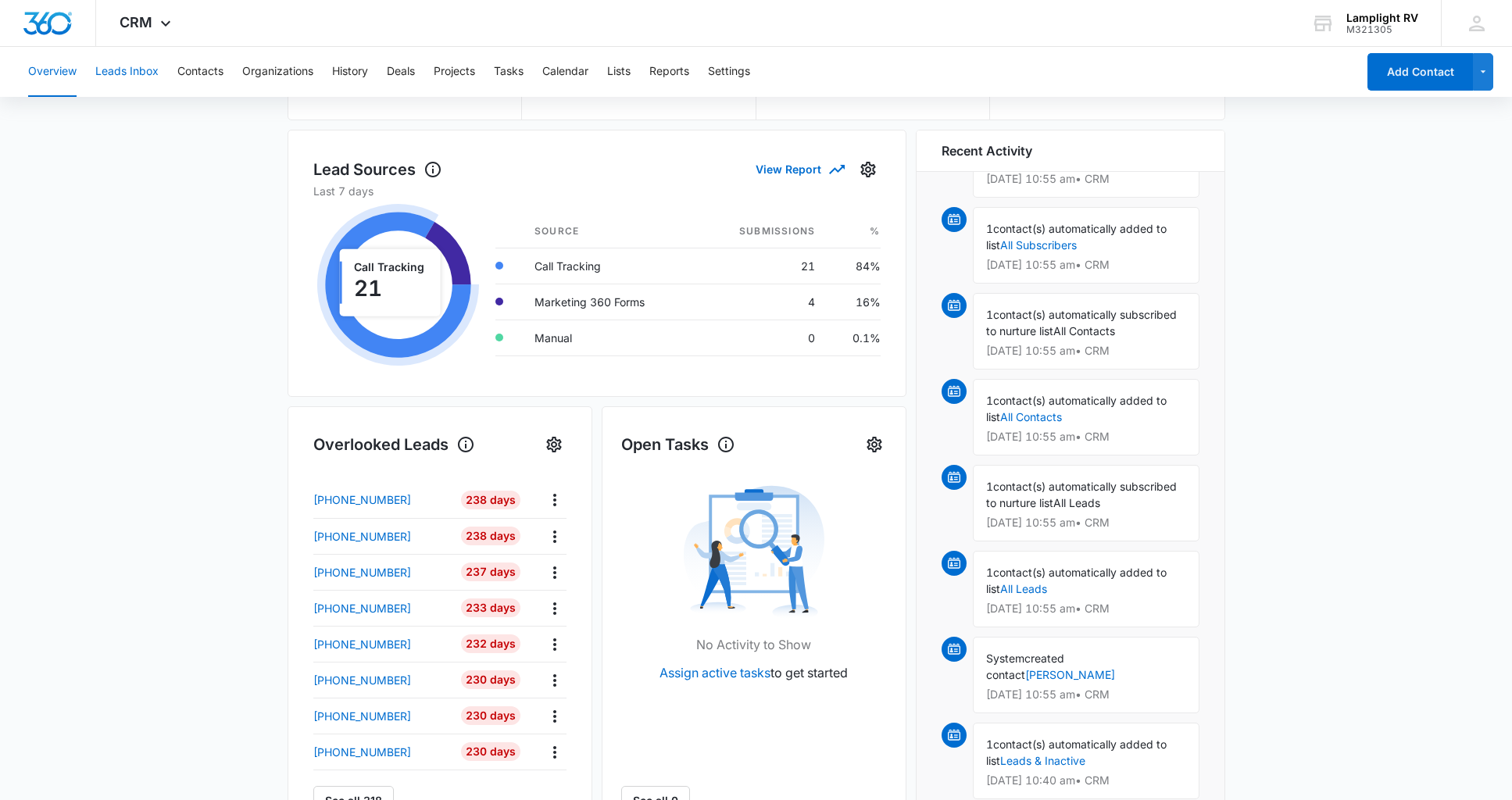
click at [148, 74] on button "Leads Inbox" at bounding box center [127, 72] width 64 height 50
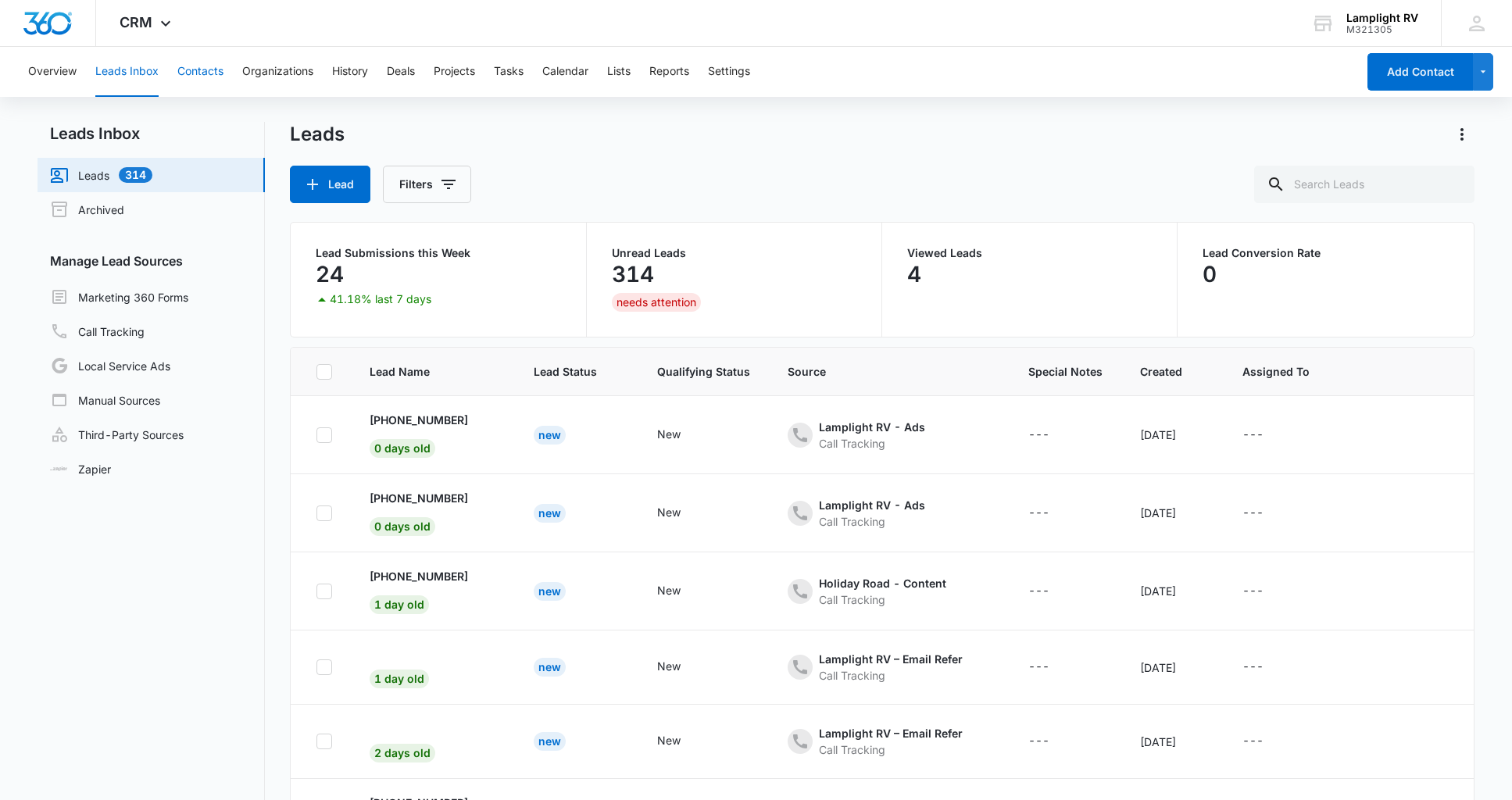
click at [217, 77] on button "Contacts" at bounding box center [201, 72] width 46 height 50
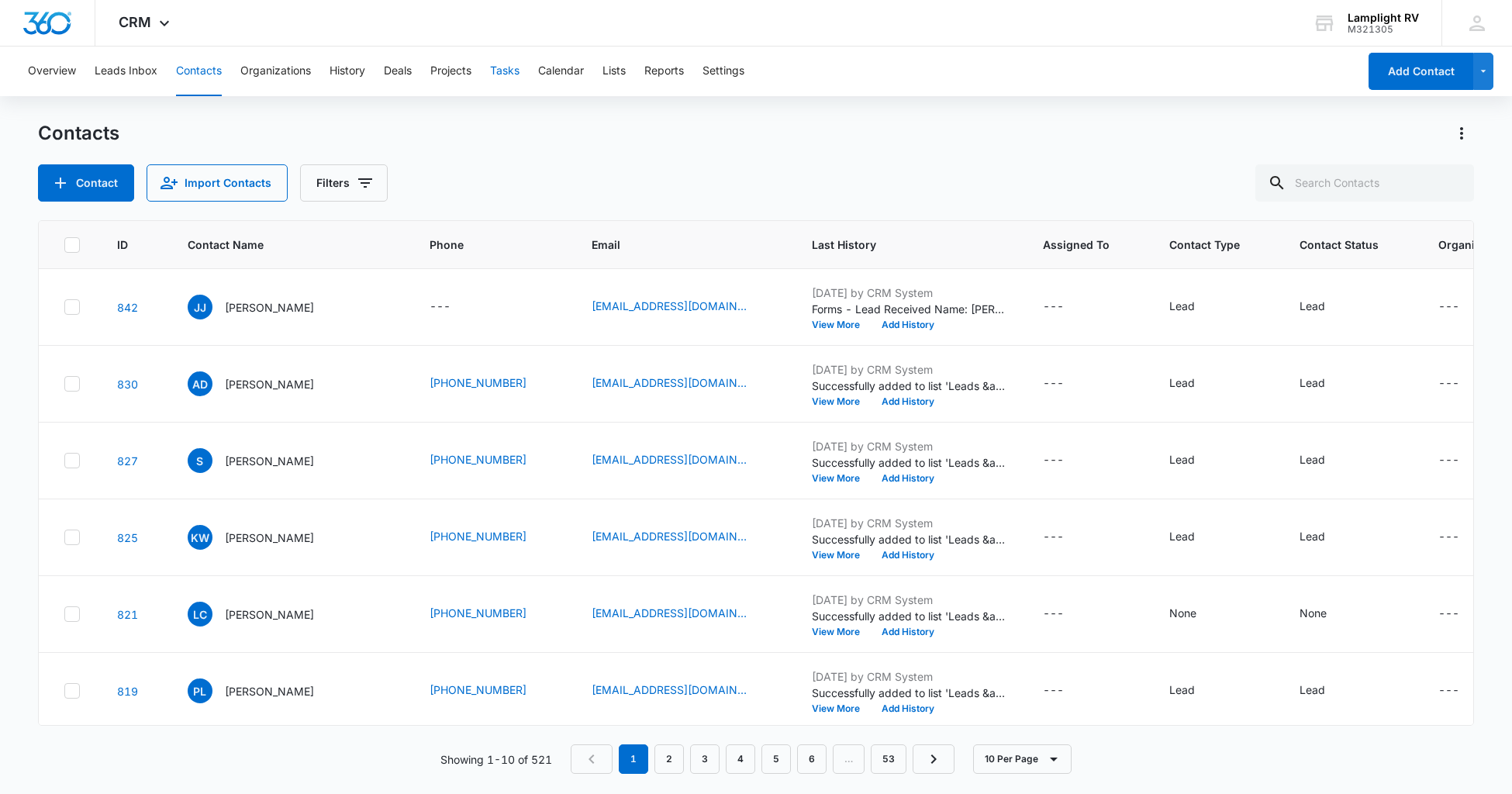
click at [519, 71] on button "Tasks" at bounding box center [505, 71] width 29 height 49
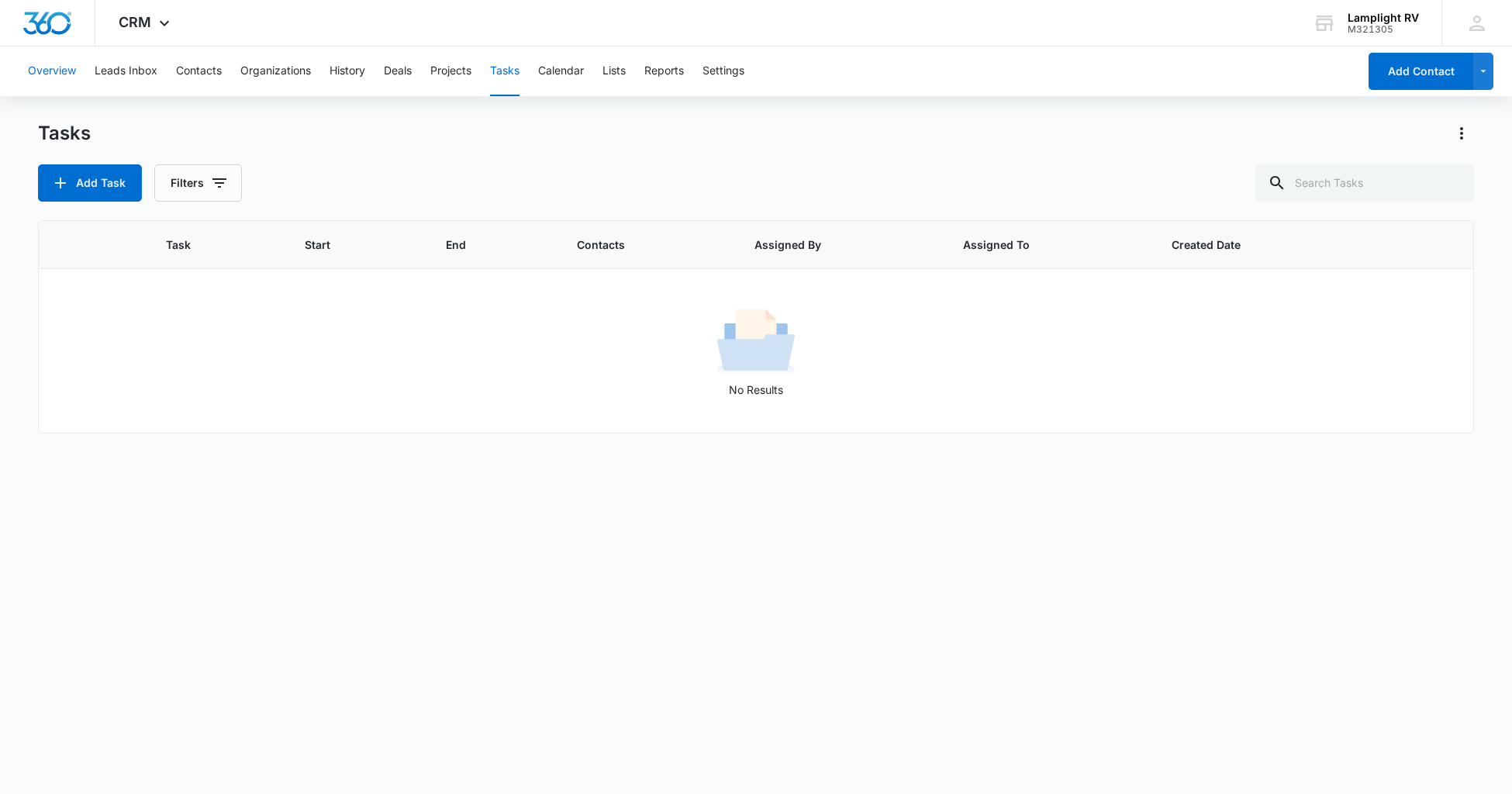
click at [47, 70] on button "Overview" at bounding box center [52, 71] width 48 height 49
